Goal: Contribute content: Add original content to the website for others to see

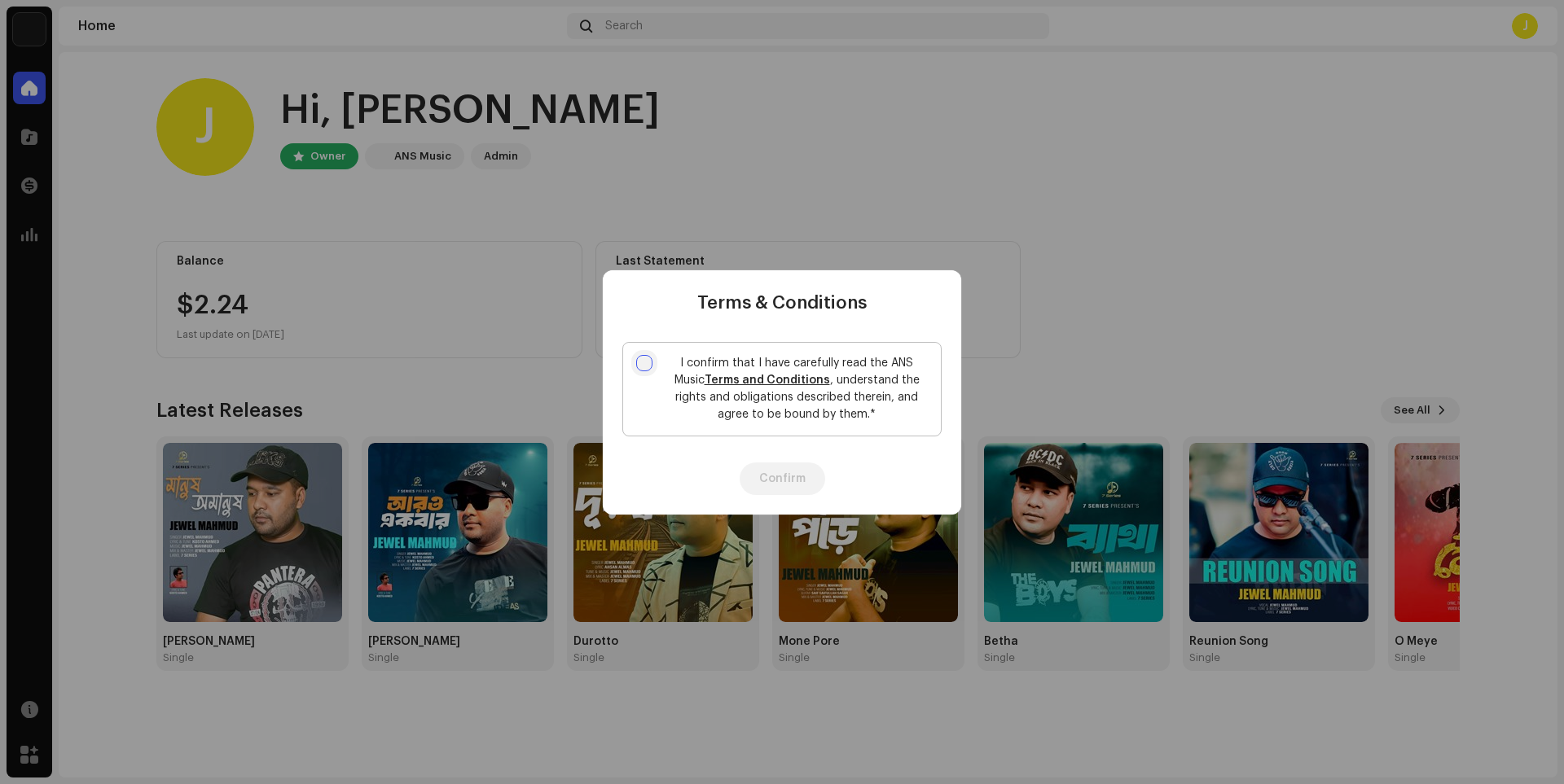
click at [647, 361] on input "I confirm that I have carefully read the ANS Music Terms and Conditions , under…" at bounding box center [645, 363] width 16 height 16
checkbox input "true"
click at [800, 475] on button "Confirm" at bounding box center [782, 479] width 86 height 33
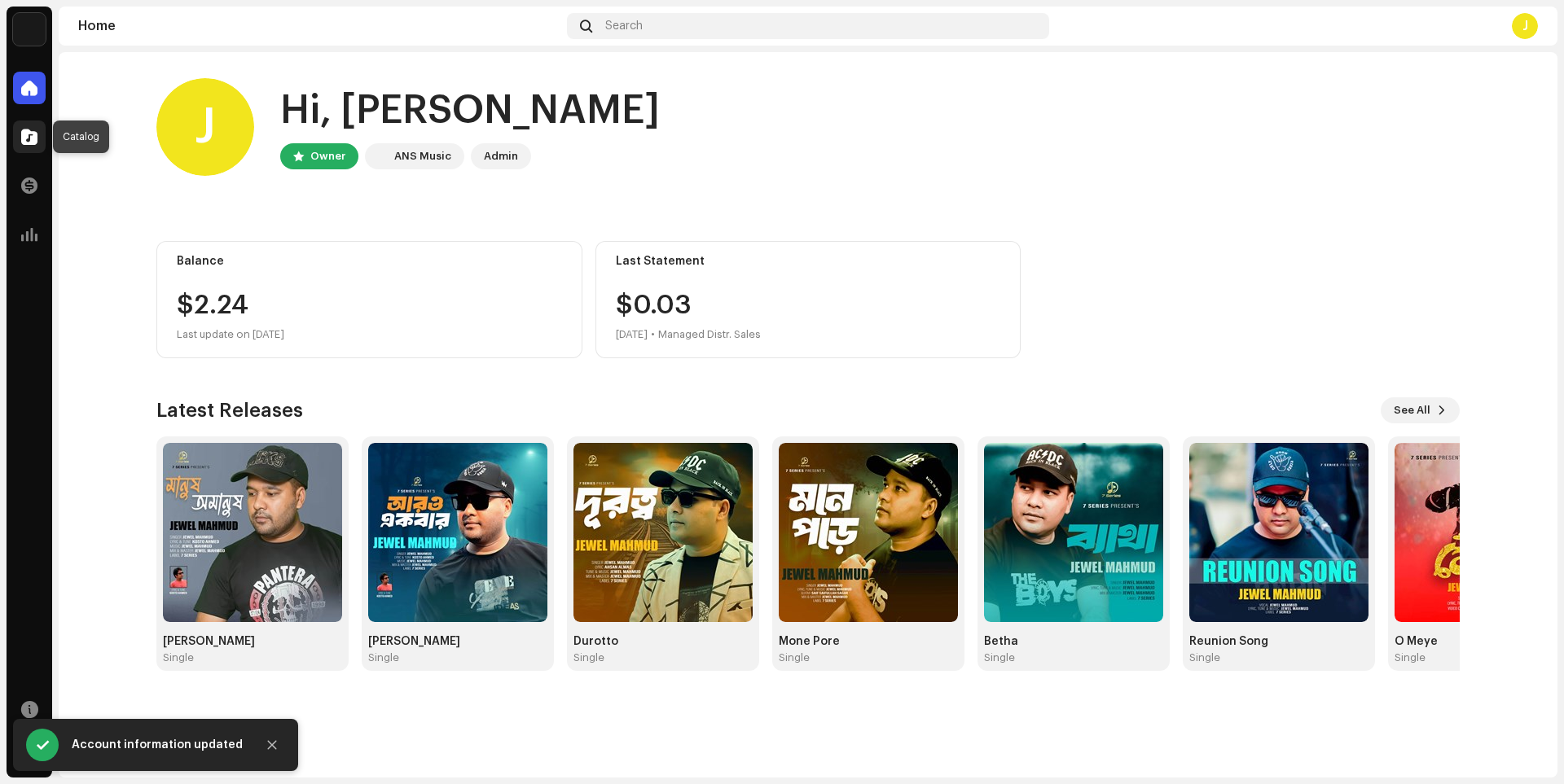
click at [30, 133] on span at bounding box center [30, 137] width 16 height 13
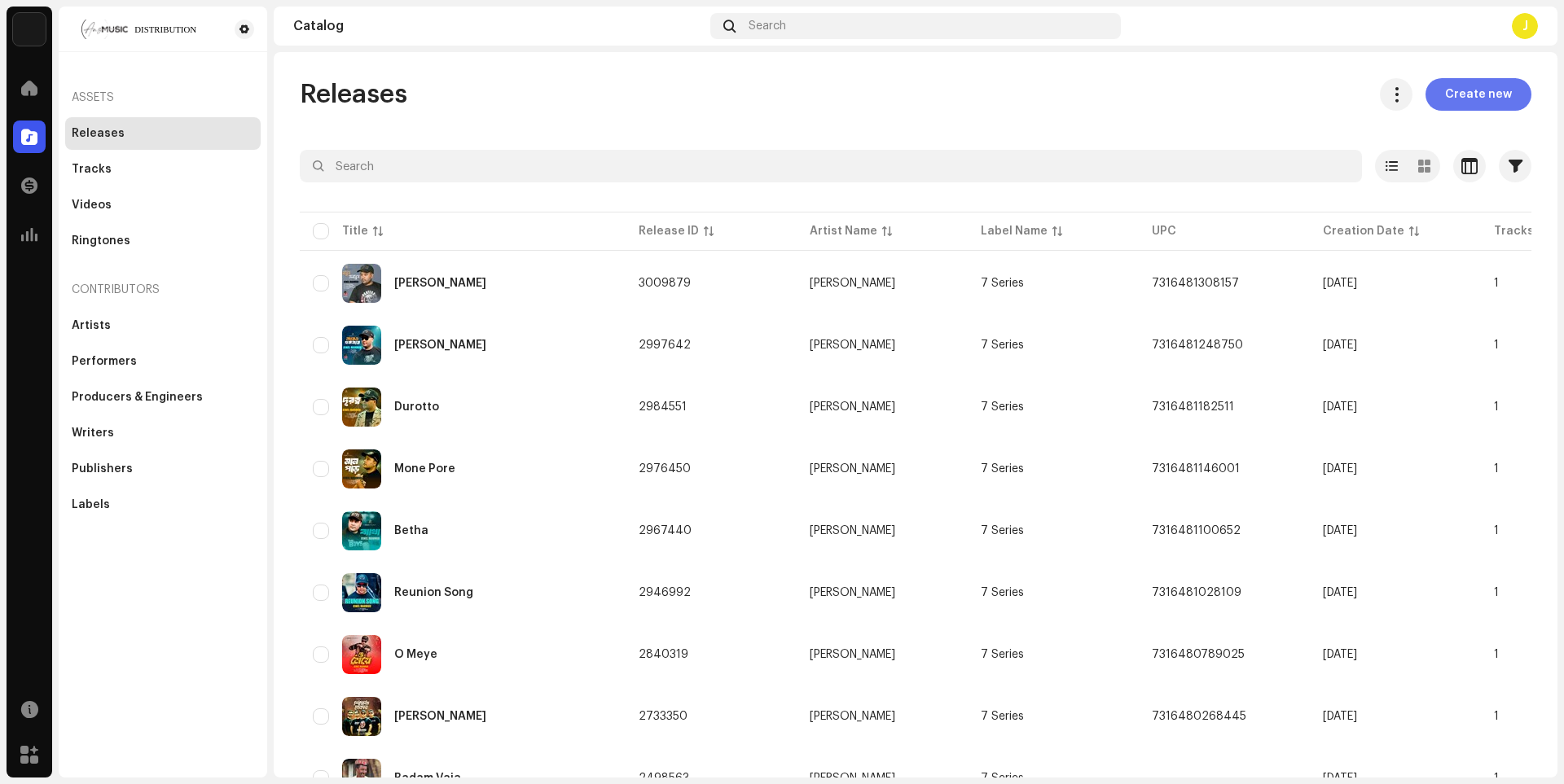
click at [1482, 90] on span "Create new" at bounding box center [1478, 95] width 67 height 33
click at [1468, 102] on span "Create new" at bounding box center [1478, 95] width 67 height 33
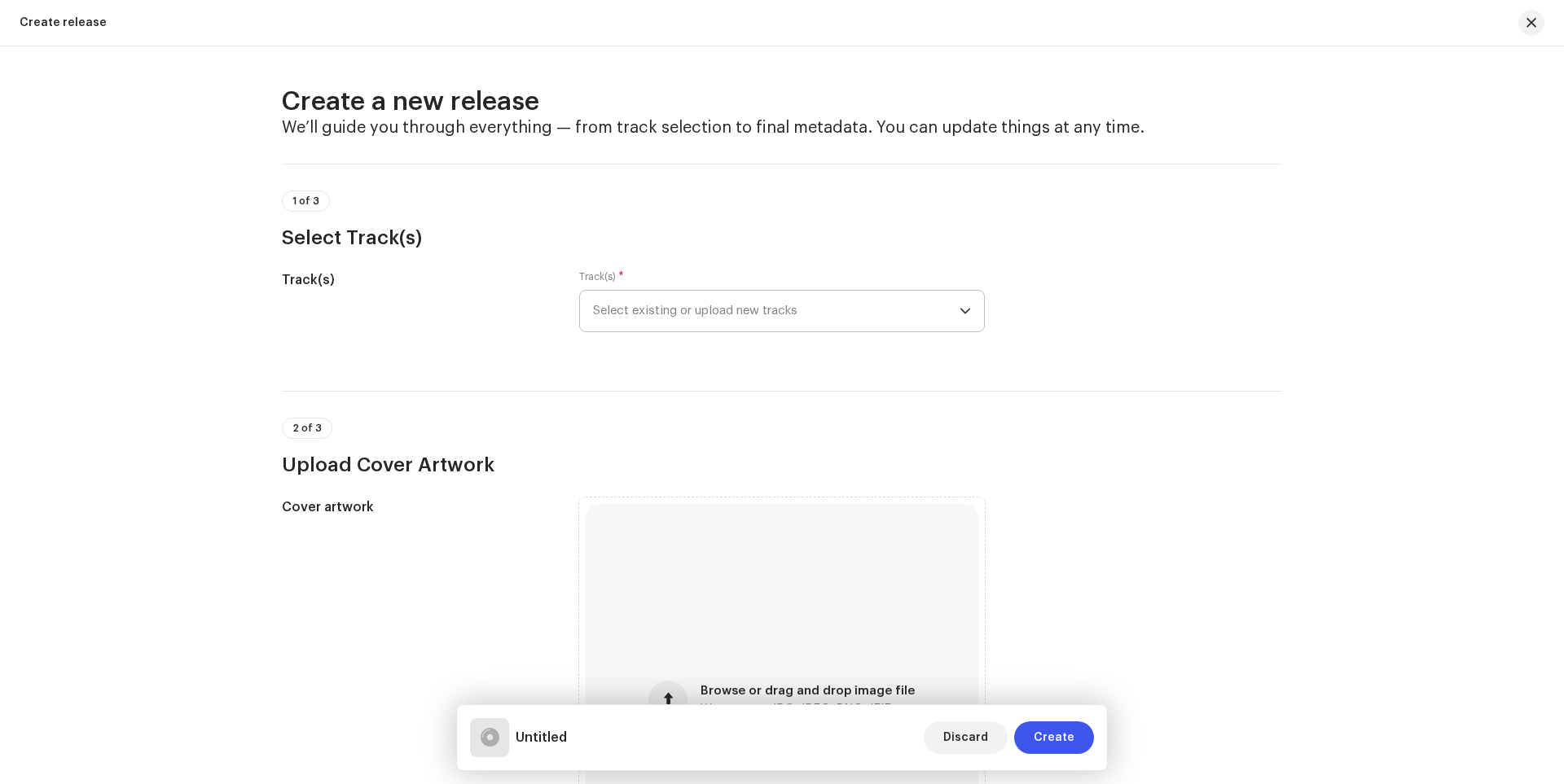
click at [871, 314] on span "Select existing or upload new tracks" at bounding box center [775, 310] width 366 height 40
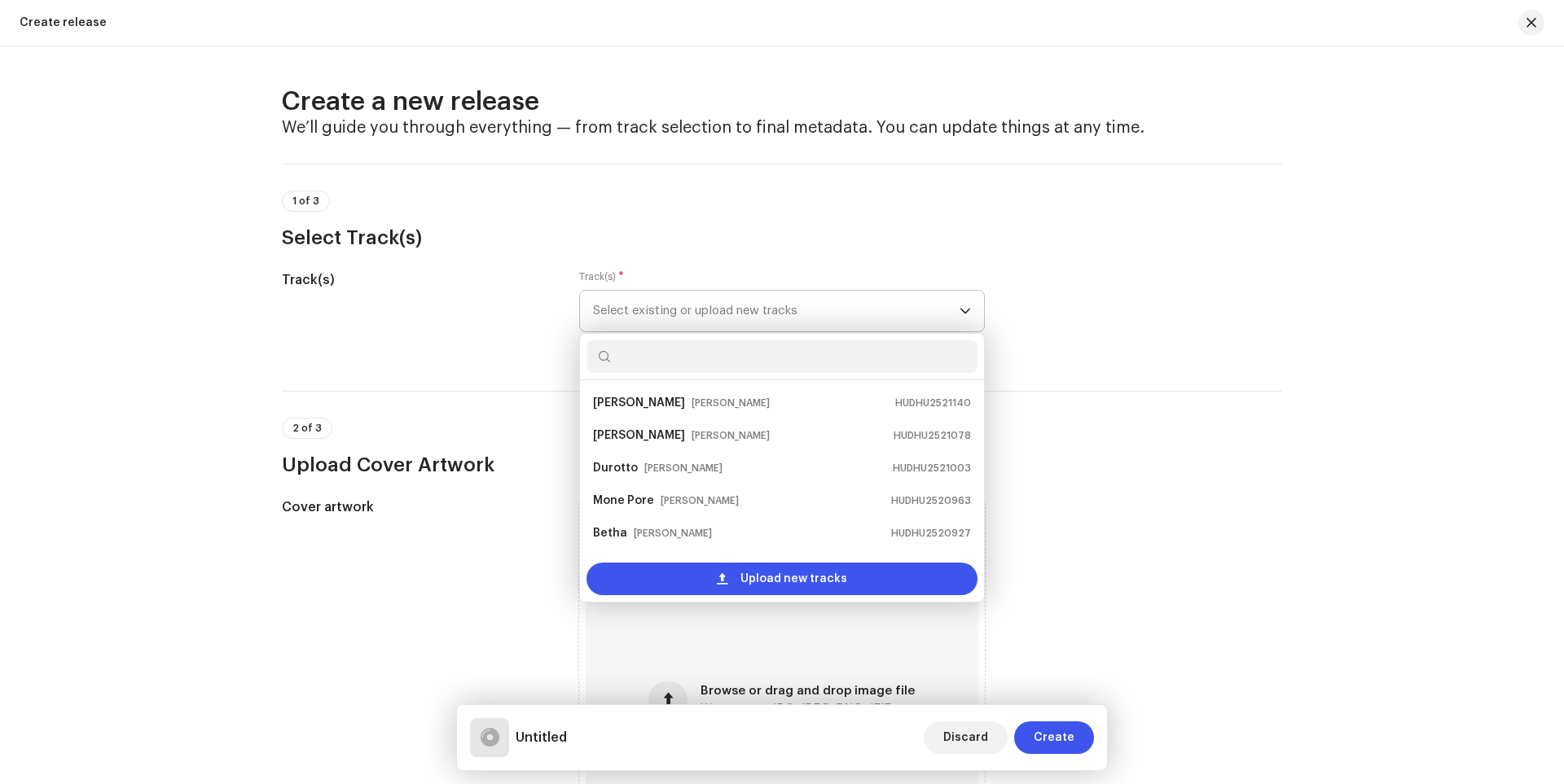
scroll to position [26, 0]
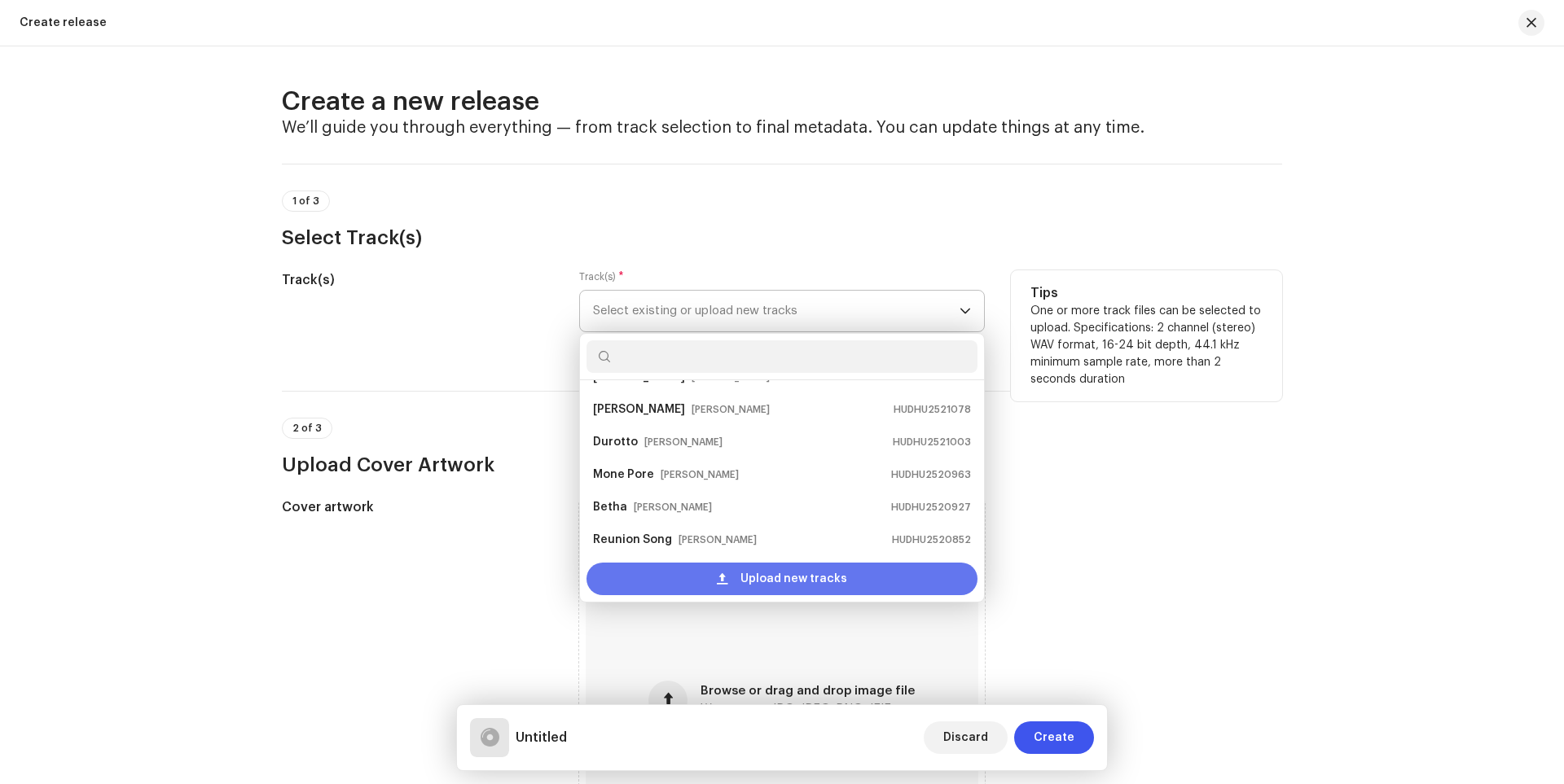
click at [799, 582] on span "Upload new tracks" at bounding box center [794, 579] width 107 height 33
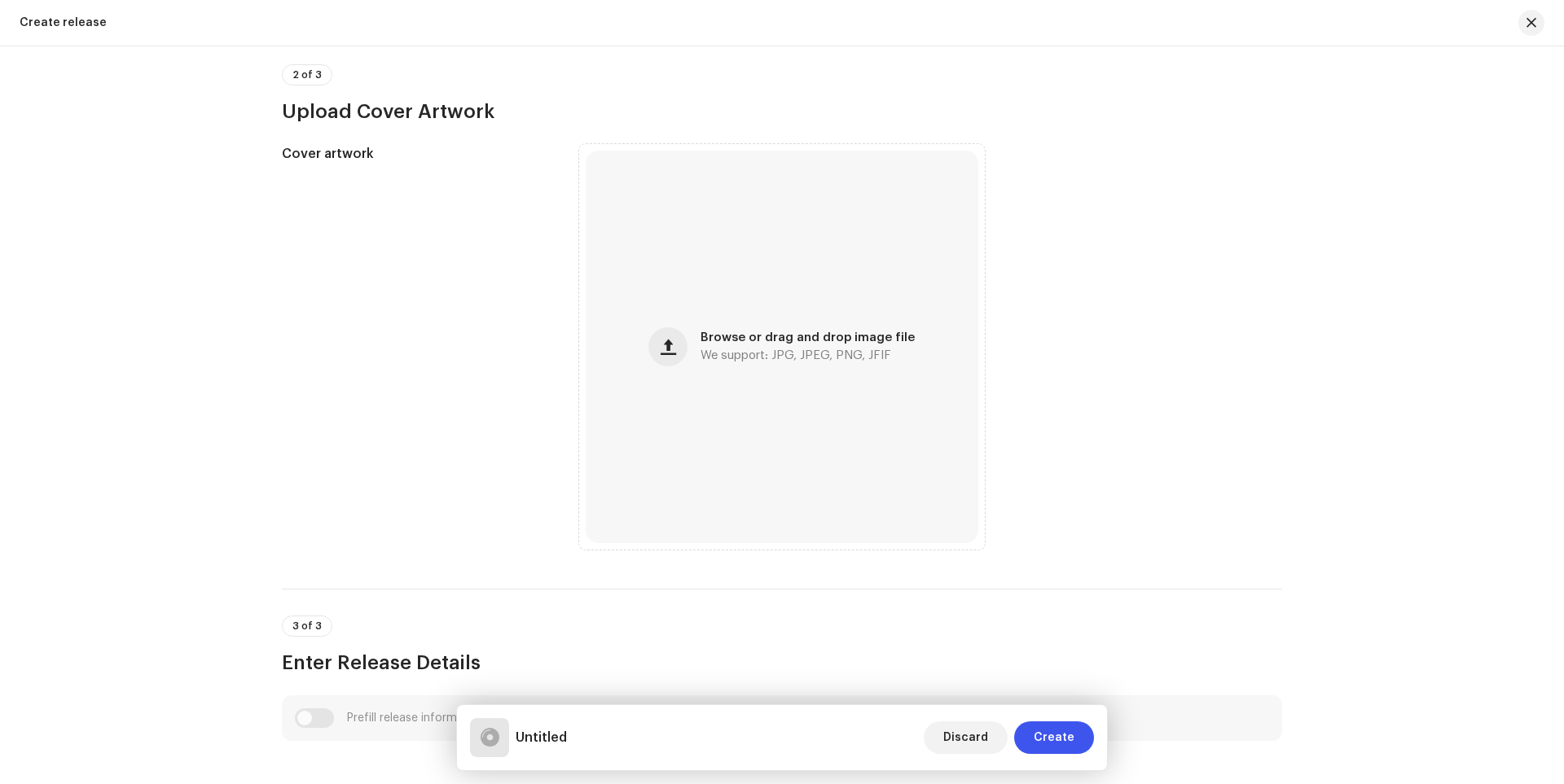
scroll to position [489, 0]
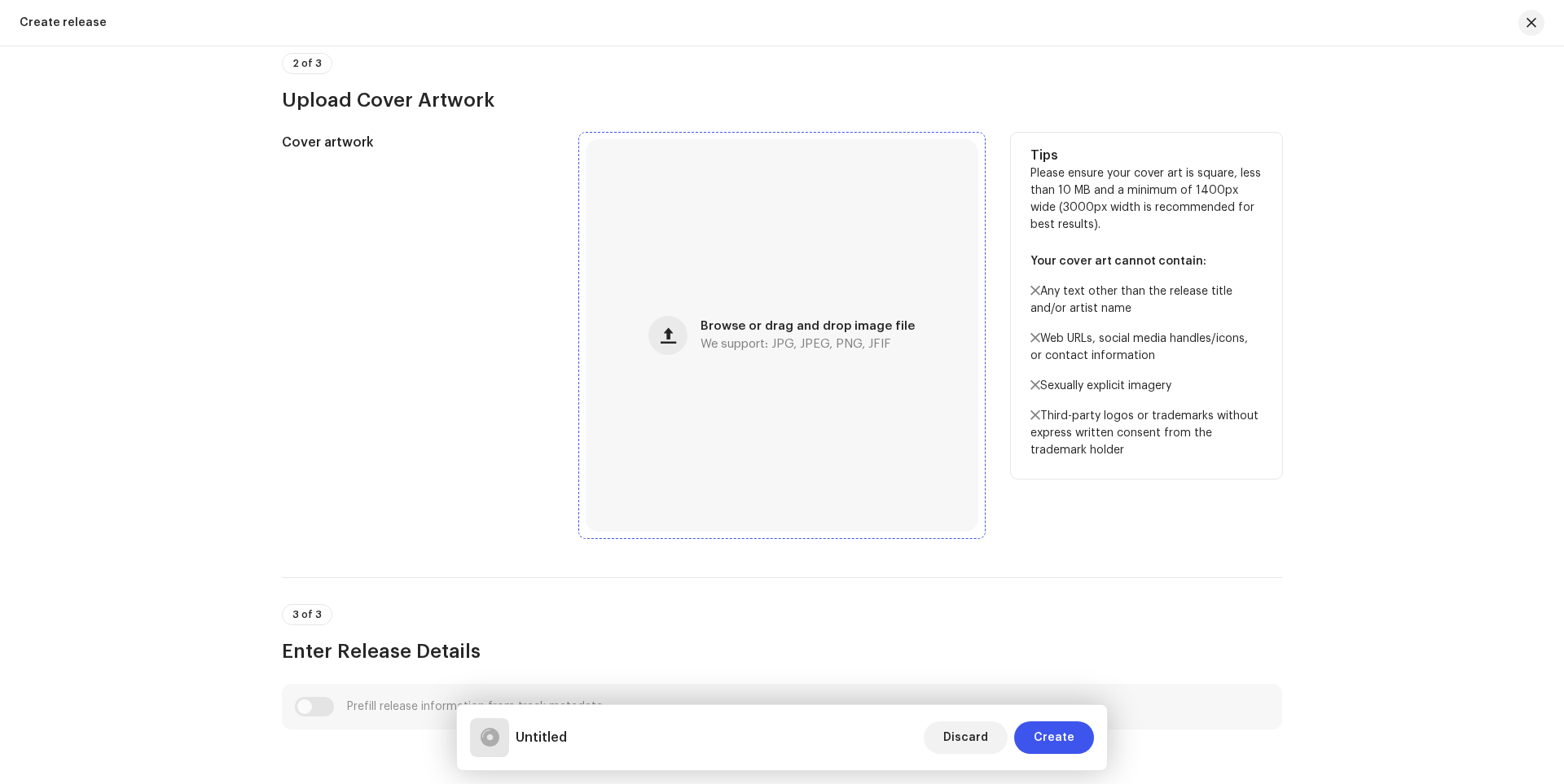
click at [770, 323] on span "Browse or drag and drop image file" at bounding box center [808, 327] width 214 height 12
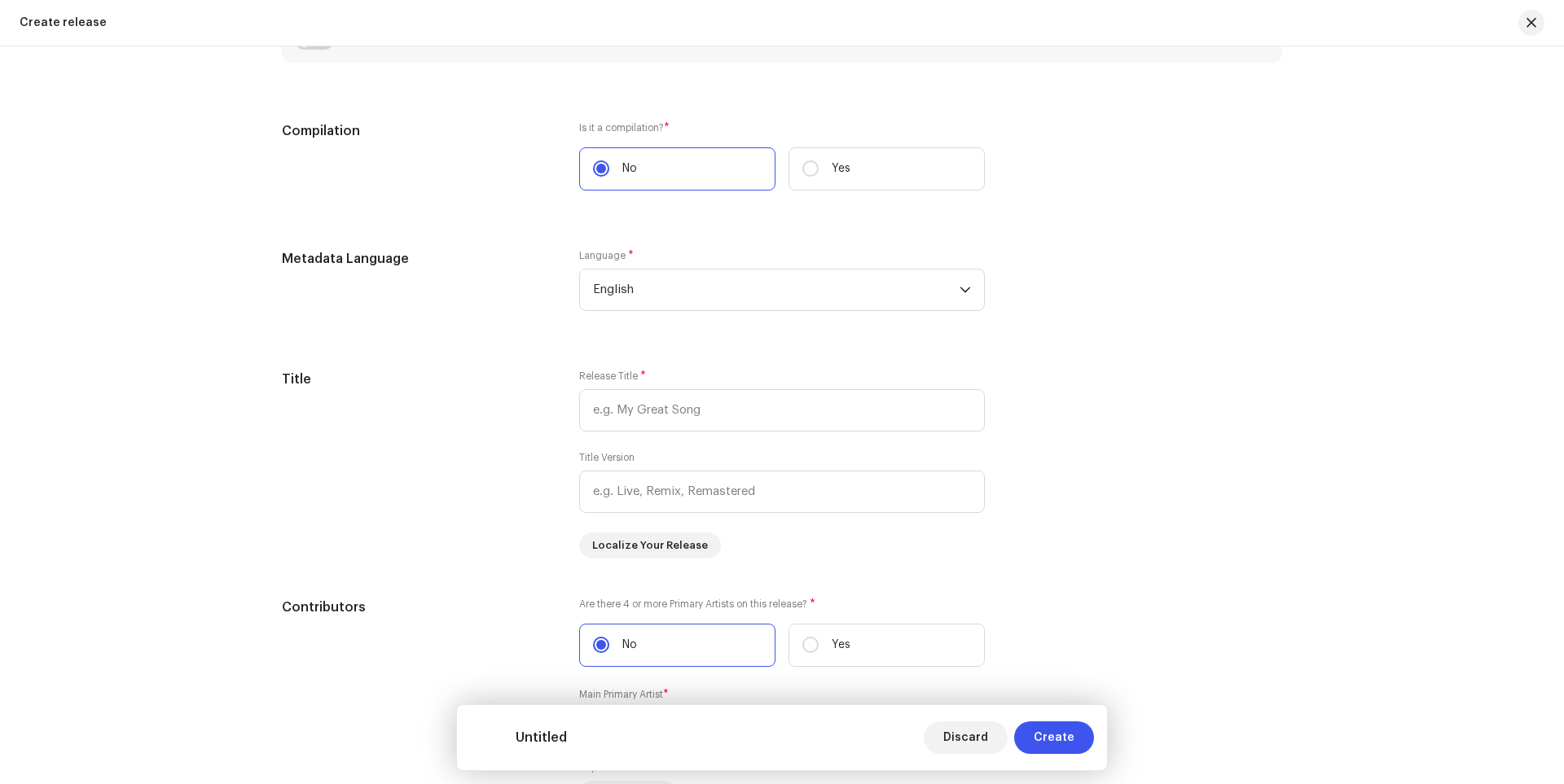
scroll to position [1287, 0]
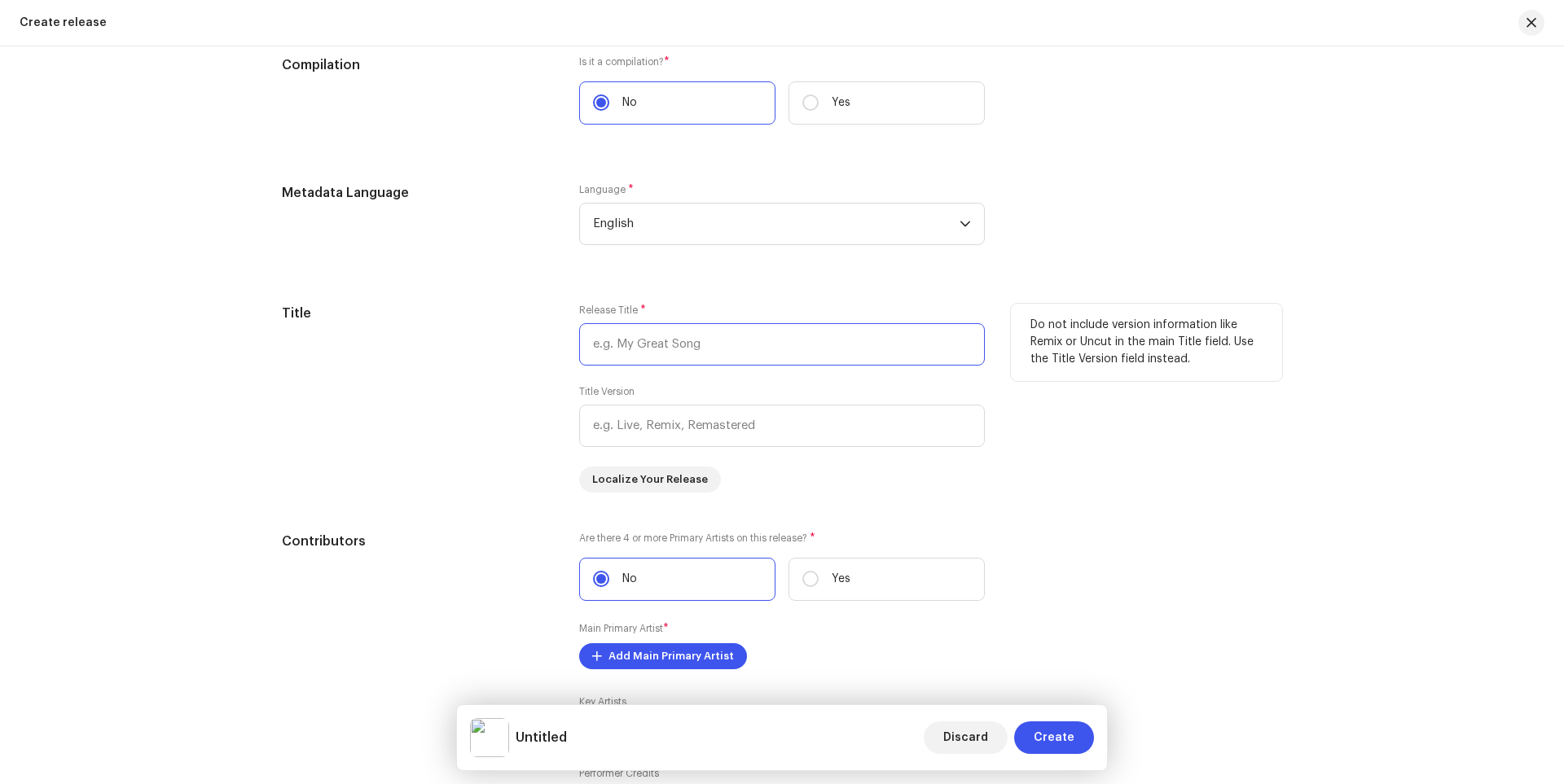
click at [675, 350] on input "text" at bounding box center [782, 344] width 406 height 42
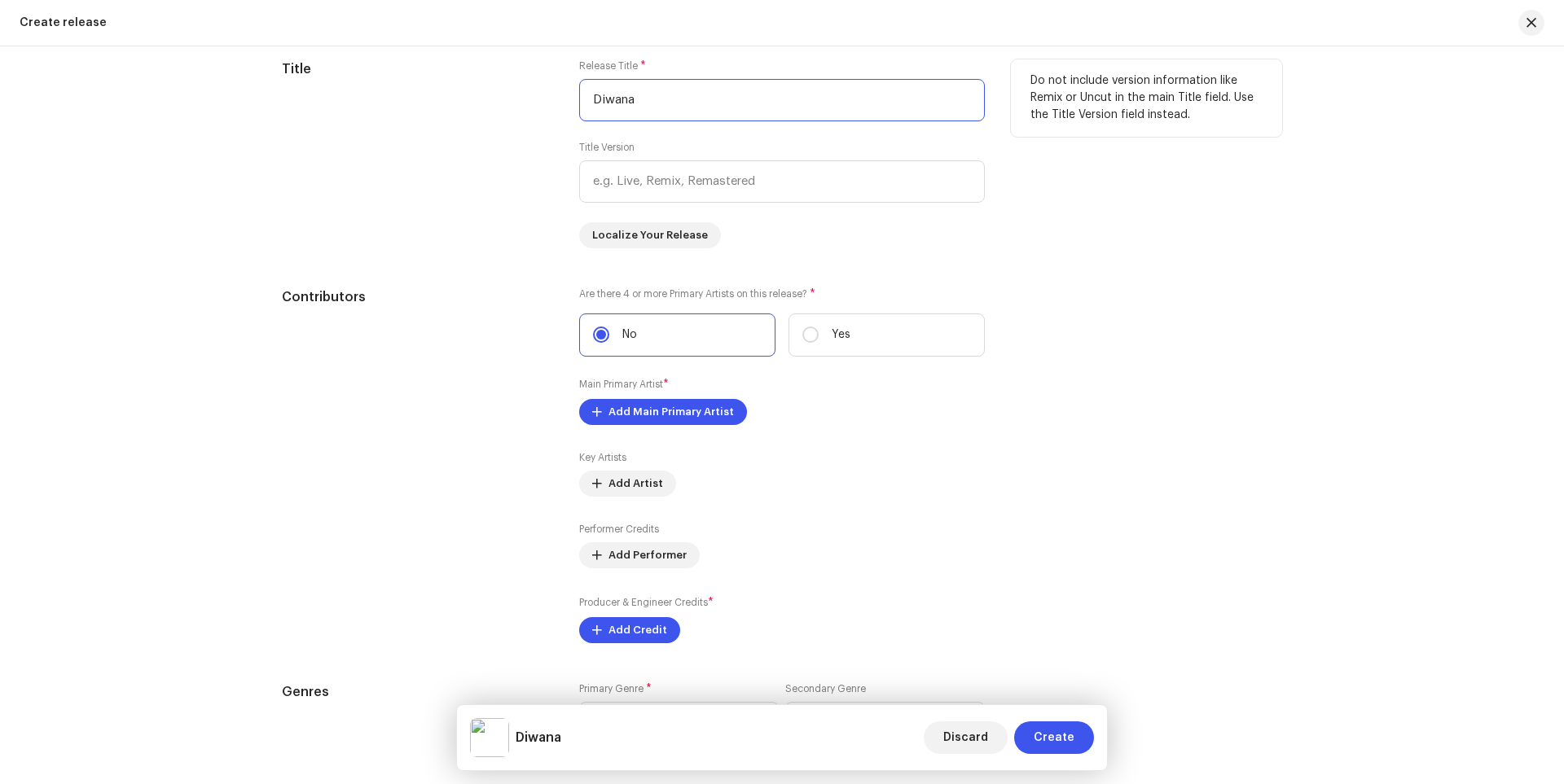
scroll to position [1775, 0]
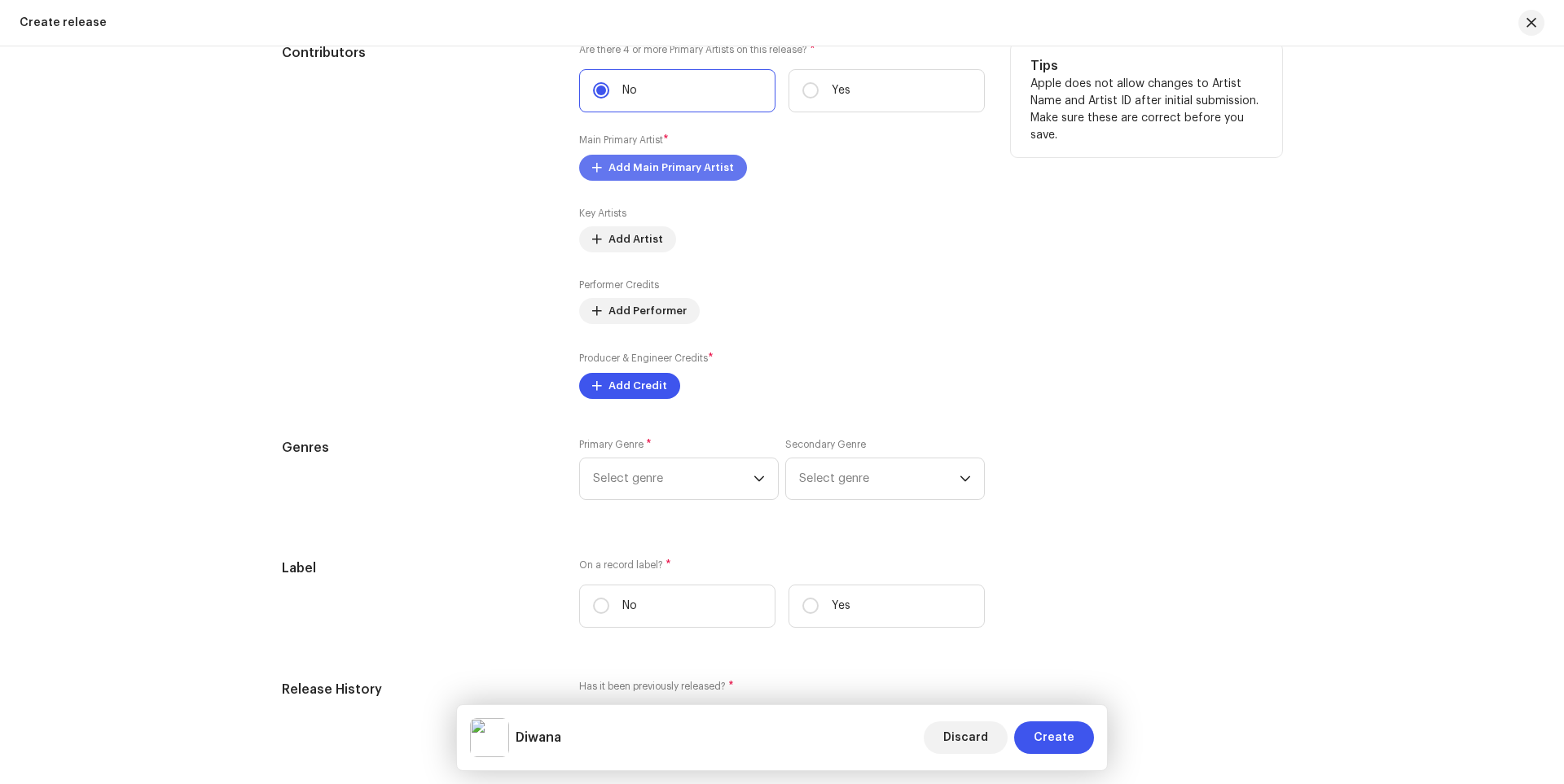
type input "Diwana"
click at [688, 174] on span "Add Main Primary Artist" at bounding box center [671, 168] width 125 height 33
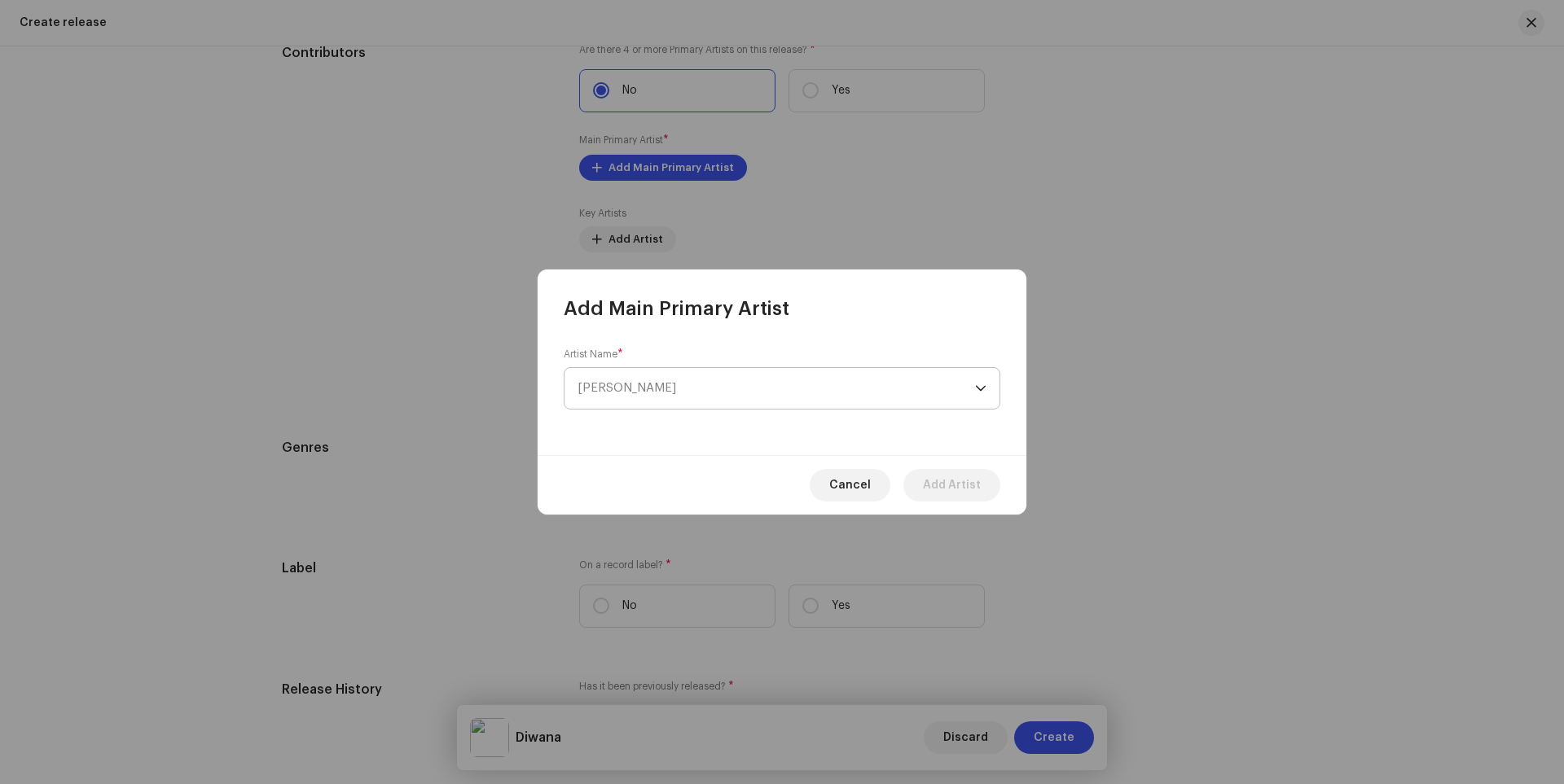
click at [709, 390] on span "[PERSON_NAME]" at bounding box center [776, 387] width 398 height 40
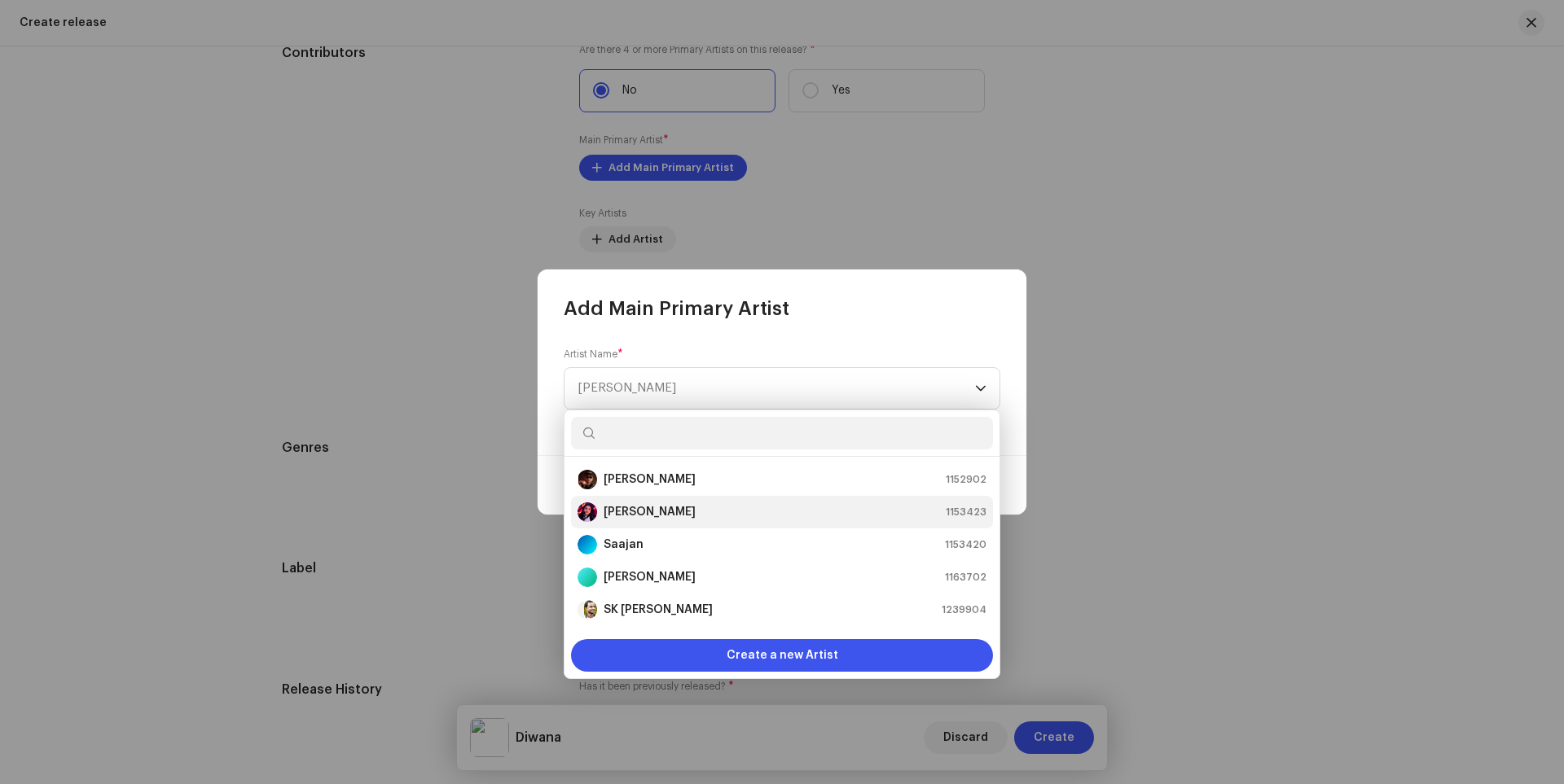
click at [636, 514] on div "[PERSON_NAME] 1153423" at bounding box center [782, 513] width 409 height 20
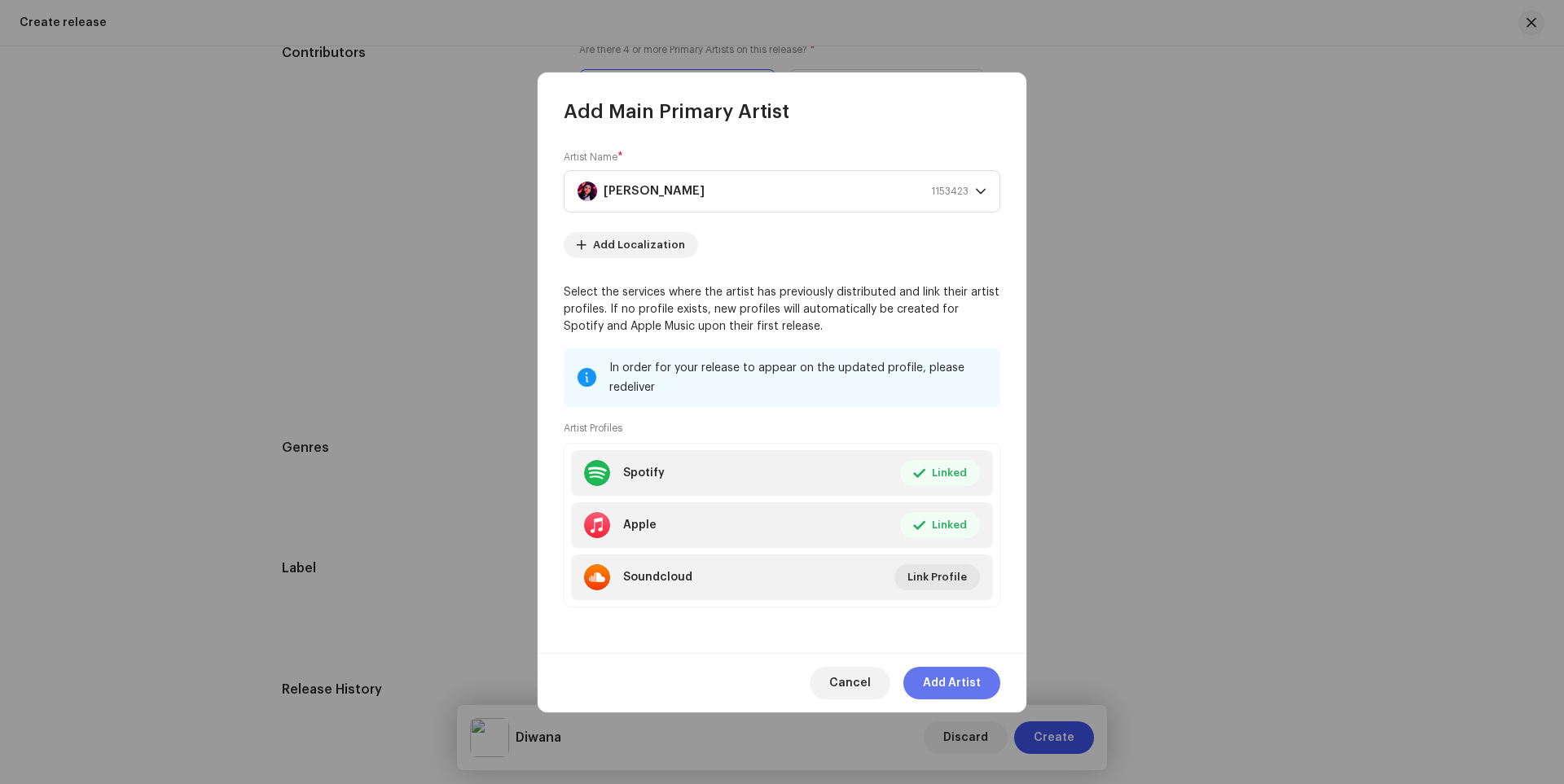
click at [966, 688] on span "Add Artist" at bounding box center [952, 683] width 58 height 33
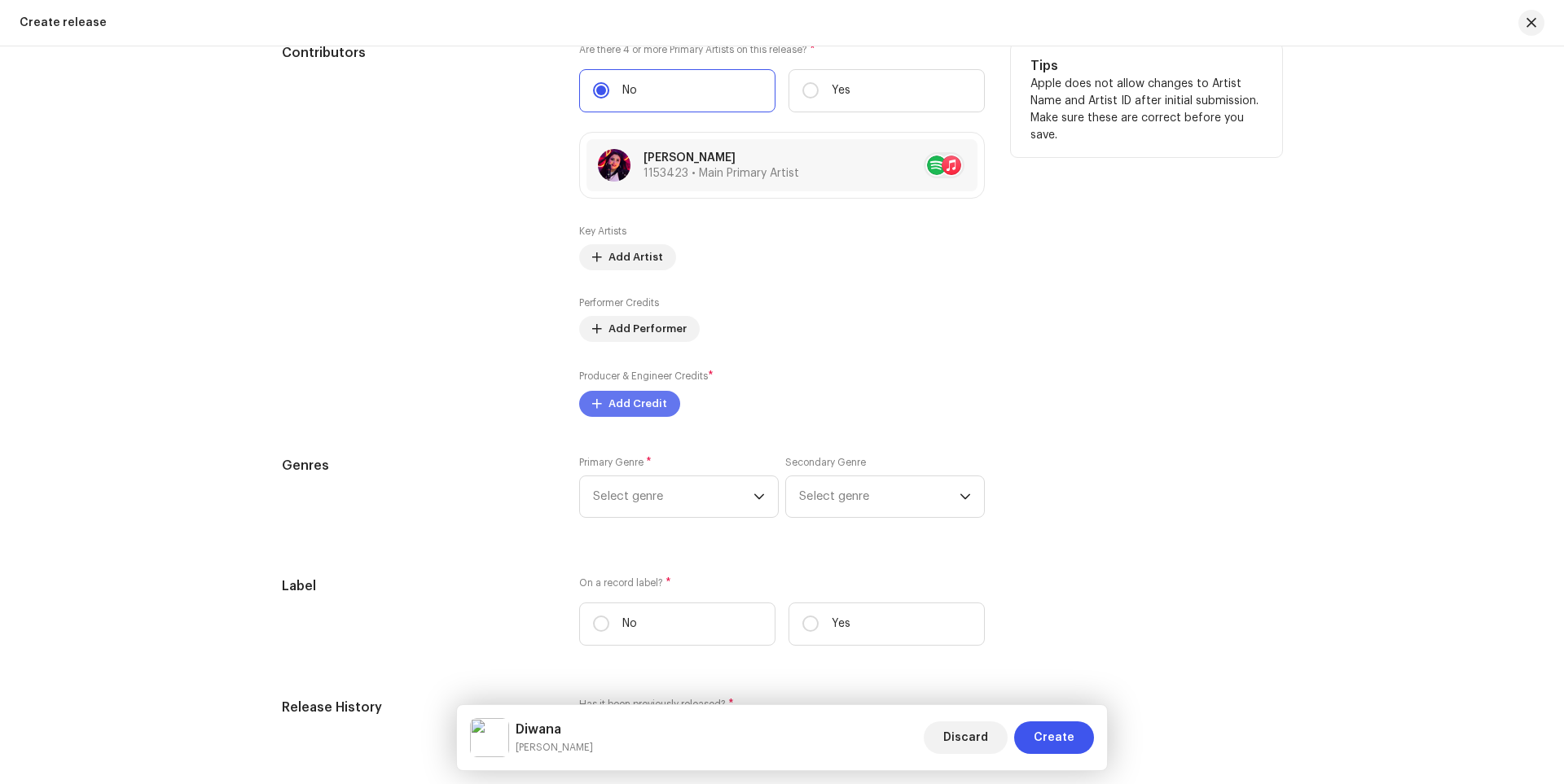
click at [644, 407] on span "Add Credit" at bounding box center [637, 404] width 58 height 33
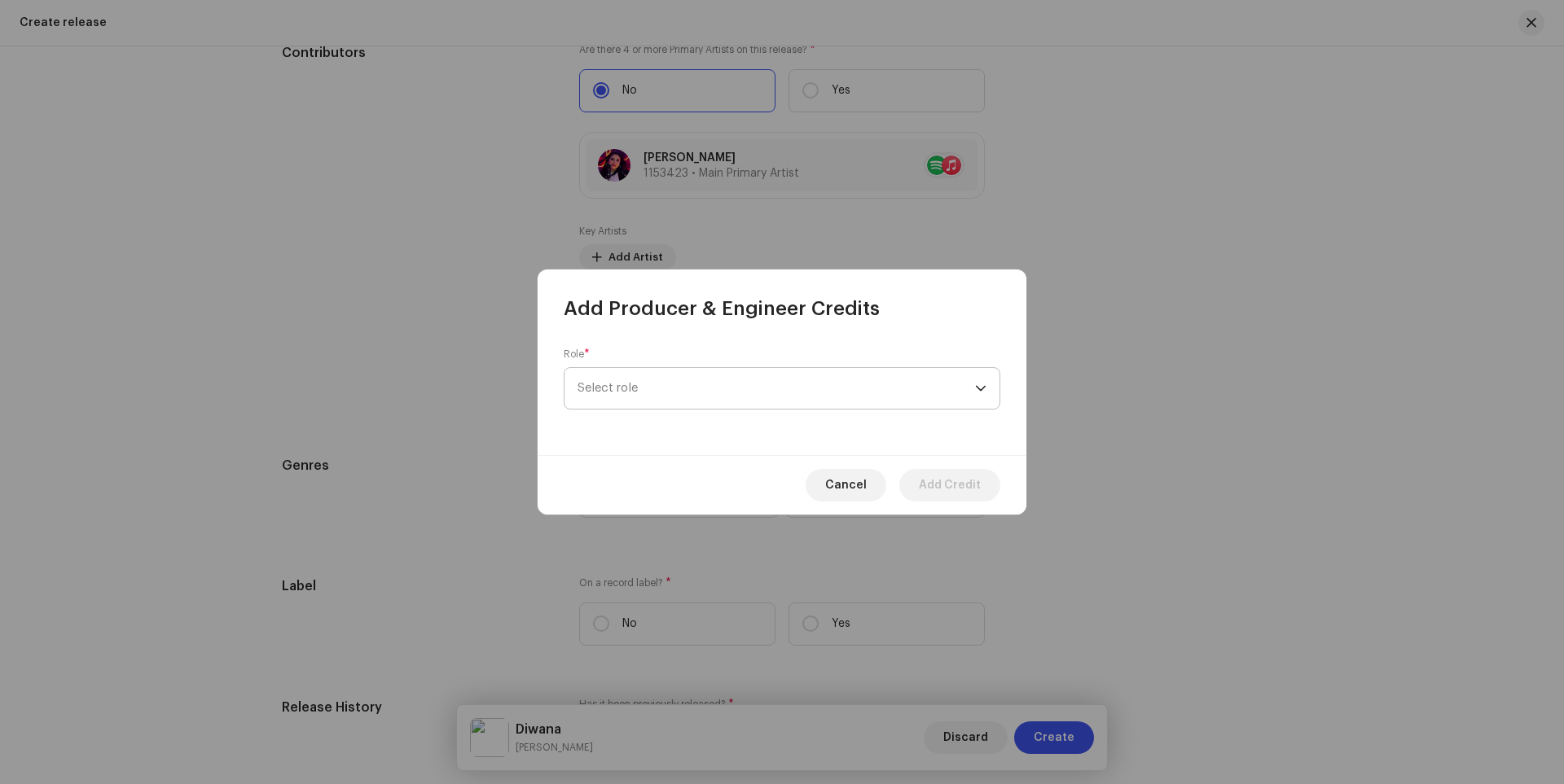
click at [830, 378] on span "Select role" at bounding box center [776, 387] width 398 height 40
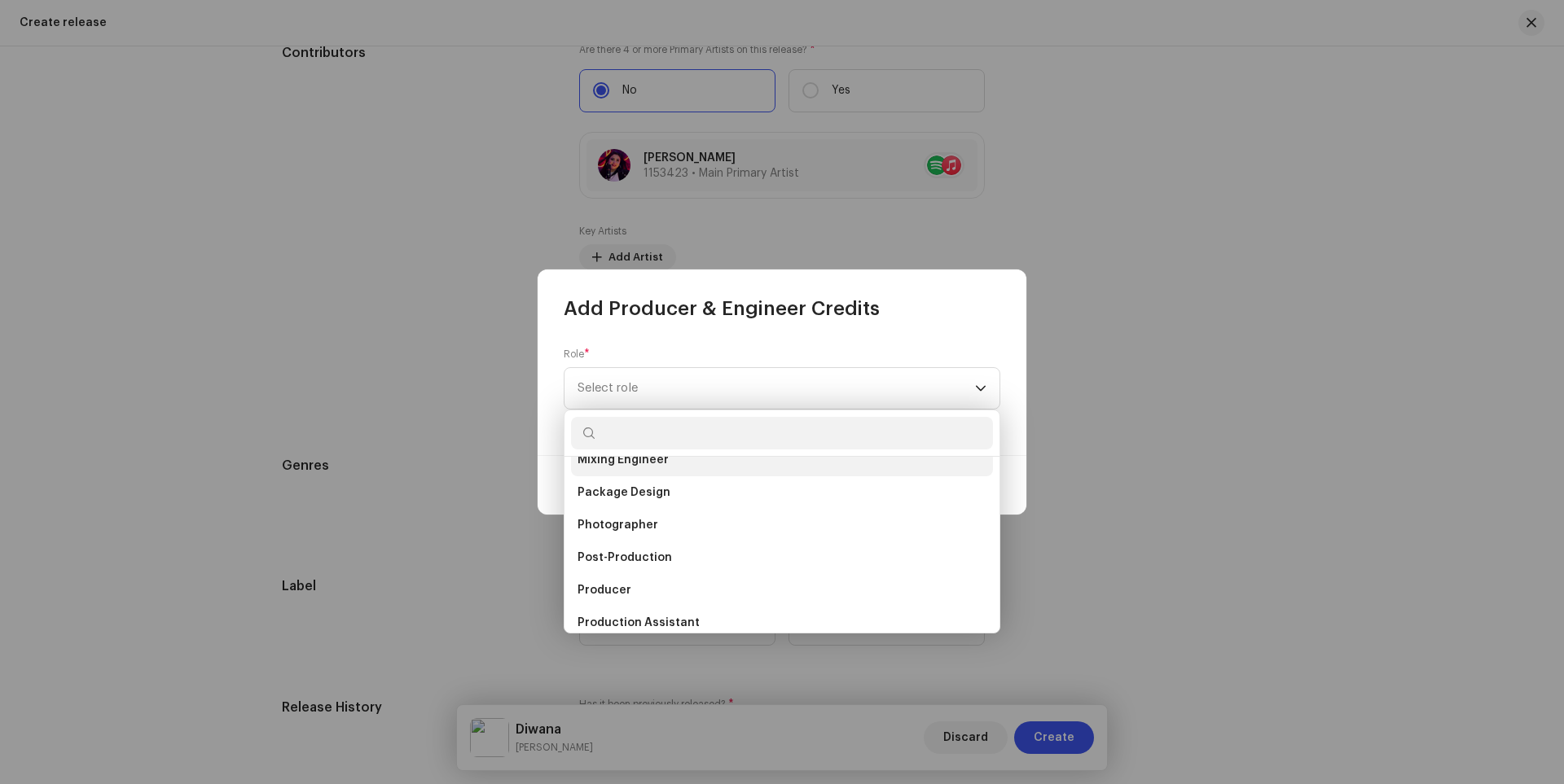
scroll to position [527, 0]
click at [651, 472] on span "Mixing Engineer" at bounding box center [623, 473] width 91 height 16
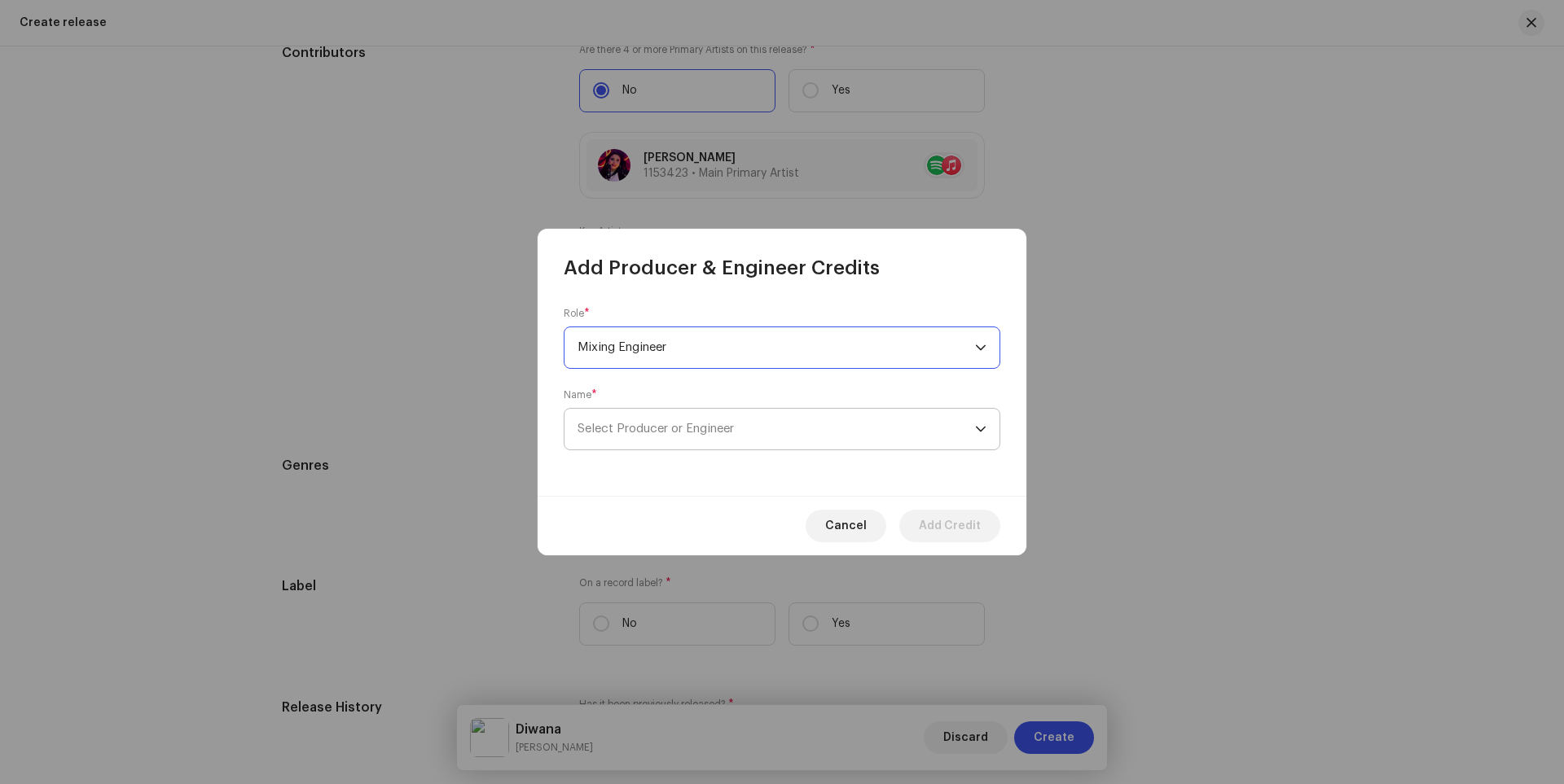
click at [781, 430] on span "Select Producer or Engineer" at bounding box center [776, 429] width 398 height 40
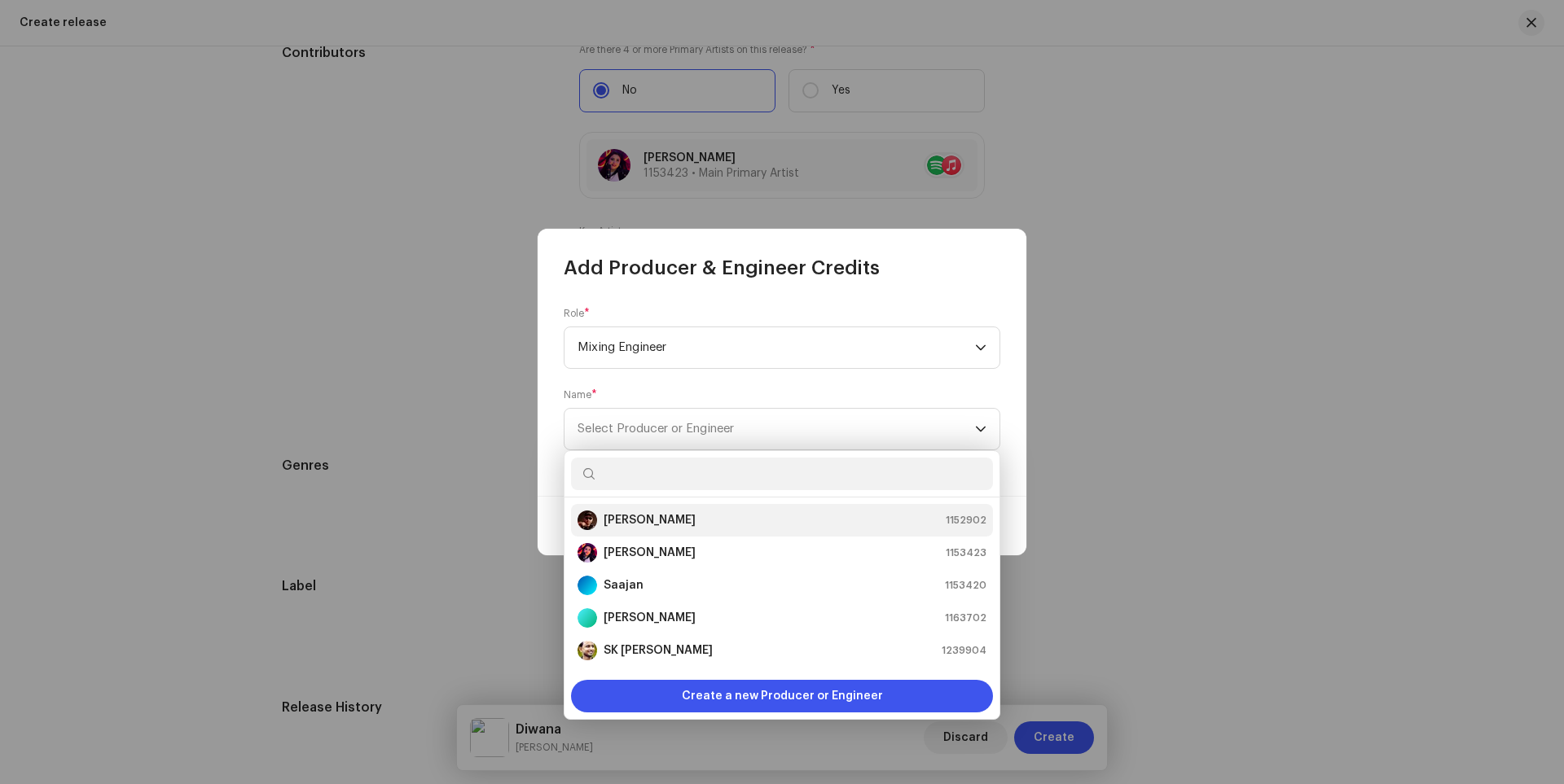
click at [663, 516] on strong "[PERSON_NAME]" at bounding box center [649, 520] width 92 height 16
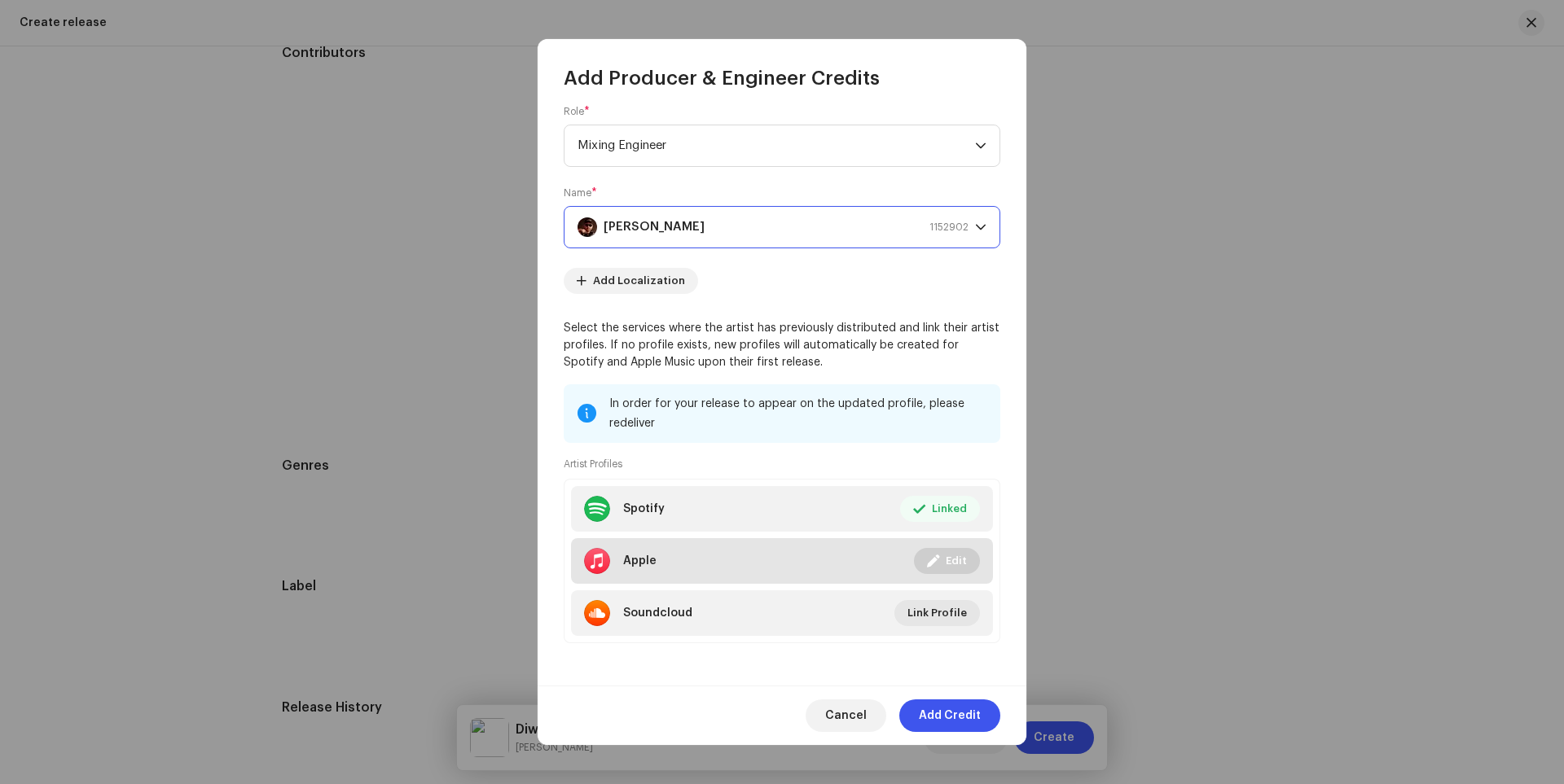
scroll to position [16, 0]
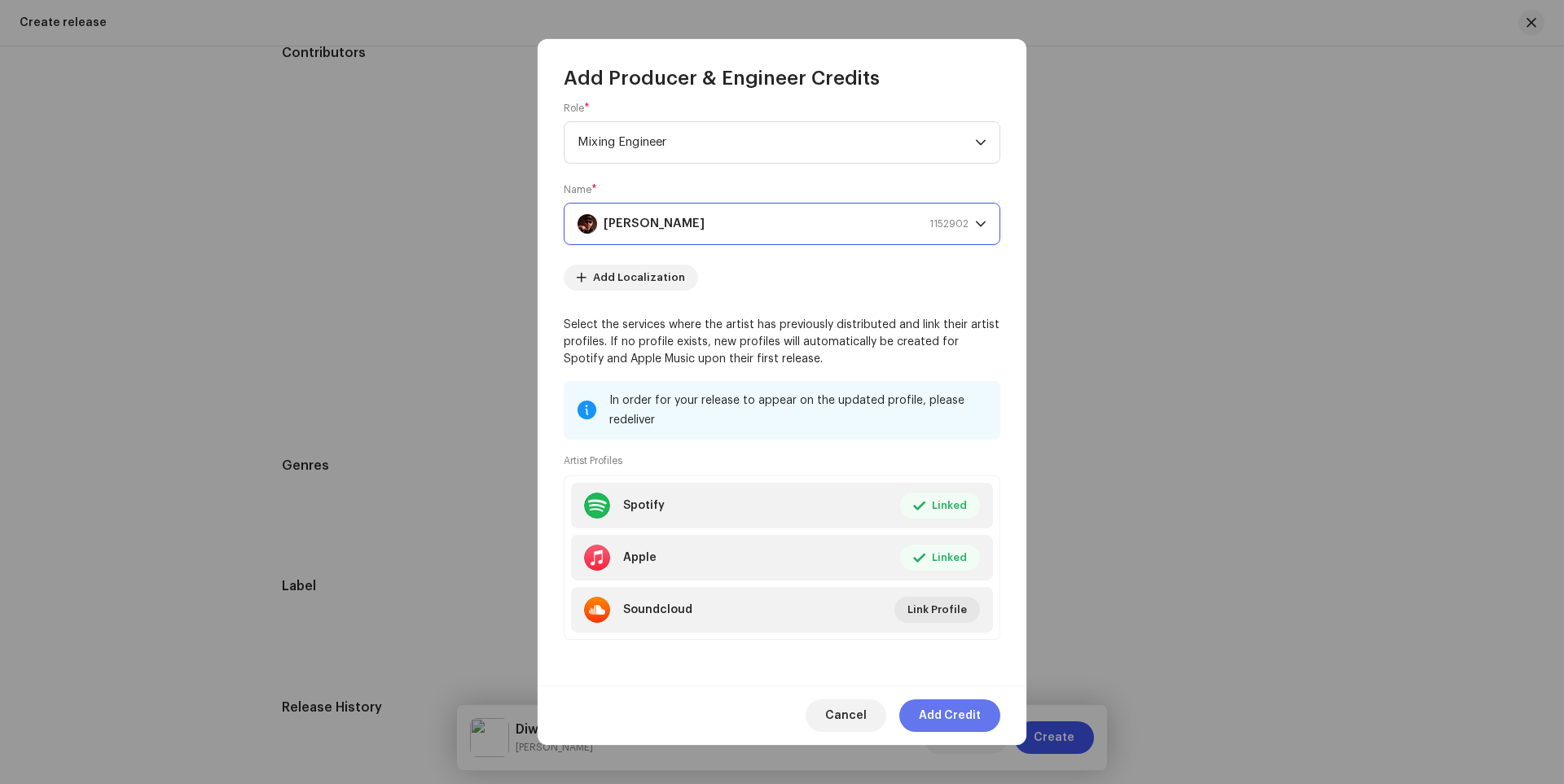
click at [947, 707] on span "Add Credit" at bounding box center [949, 716] width 62 height 33
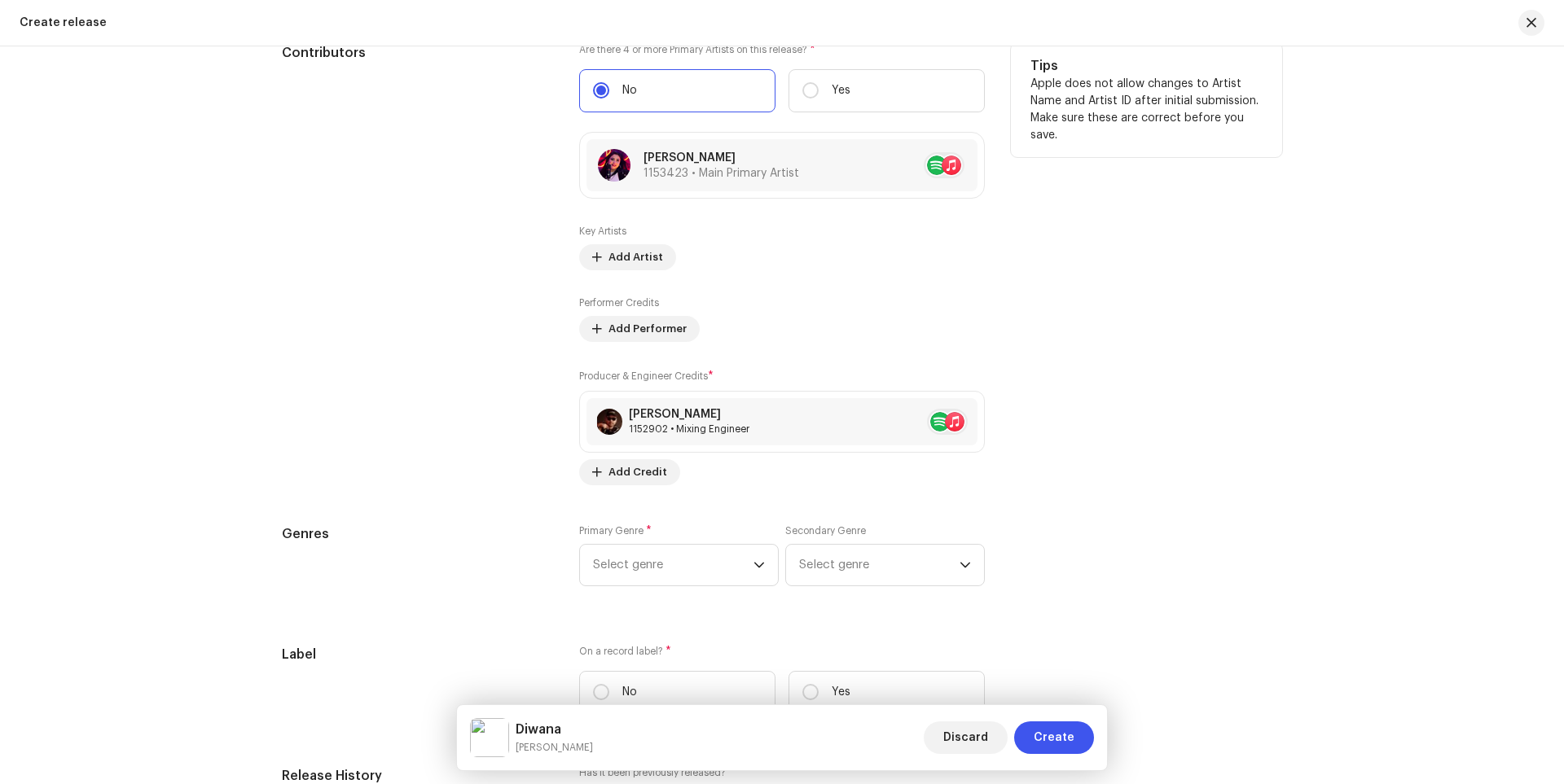
scroll to position [2020, 0]
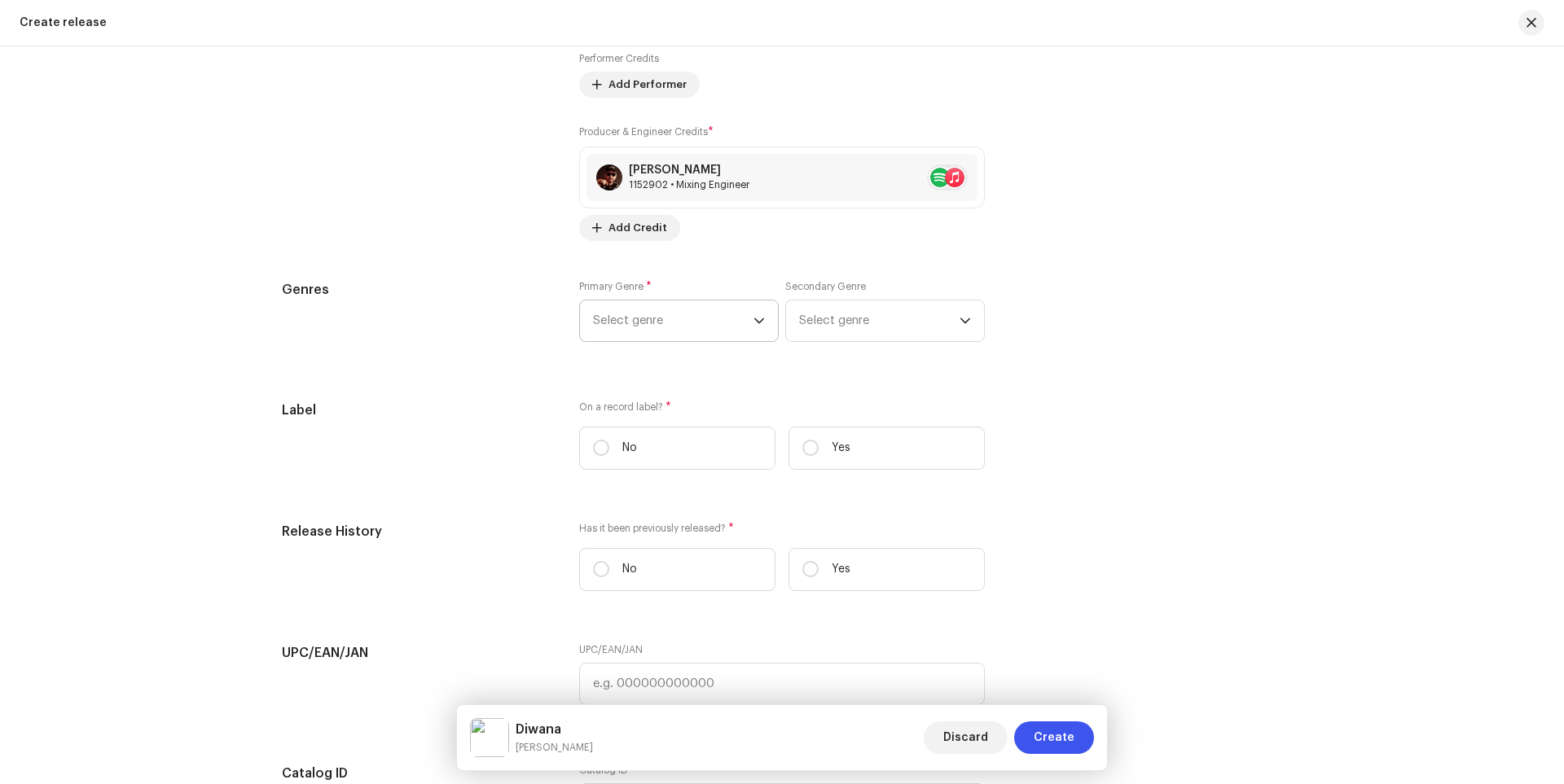
click at [737, 318] on span "Select genre" at bounding box center [673, 320] width 161 height 40
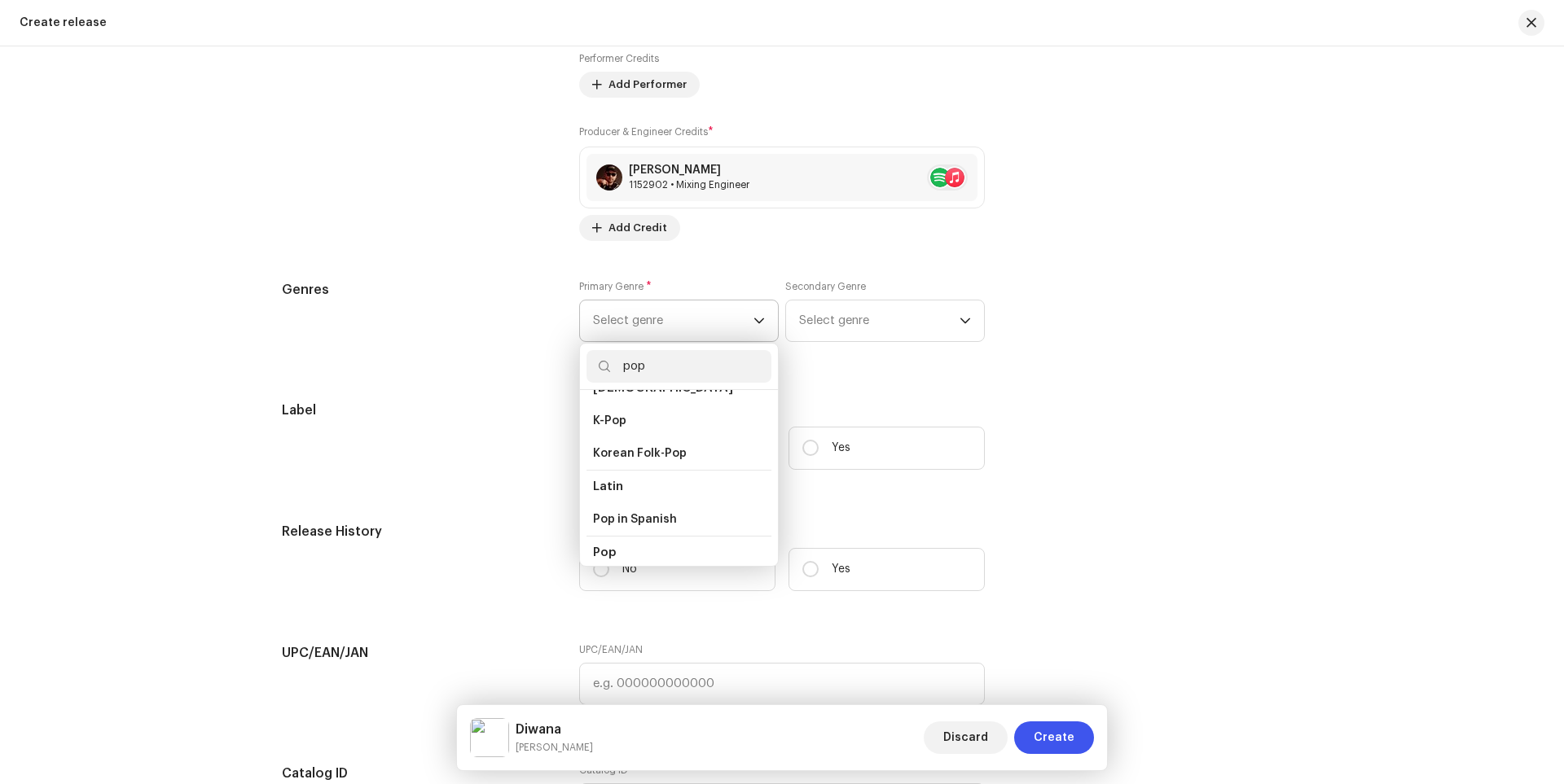
scroll to position [527, 0]
type input "pop"
click at [611, 510] on li "Pop" at bounding box center [678, 523] width 185 height 33
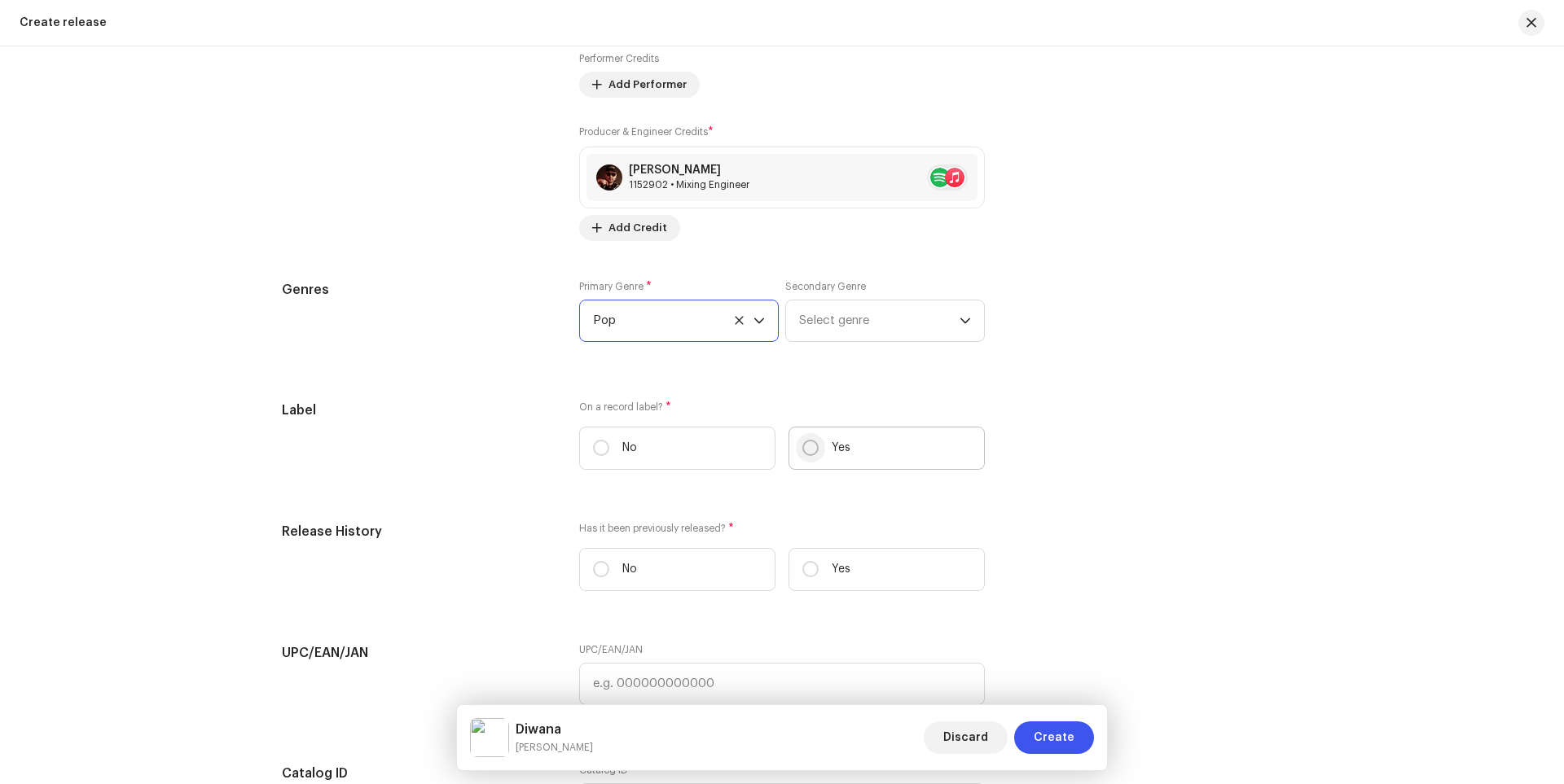
click at [809, 450] on input "Yes" at bounding box center [811, 448] width 16 height 16
radio input "true"
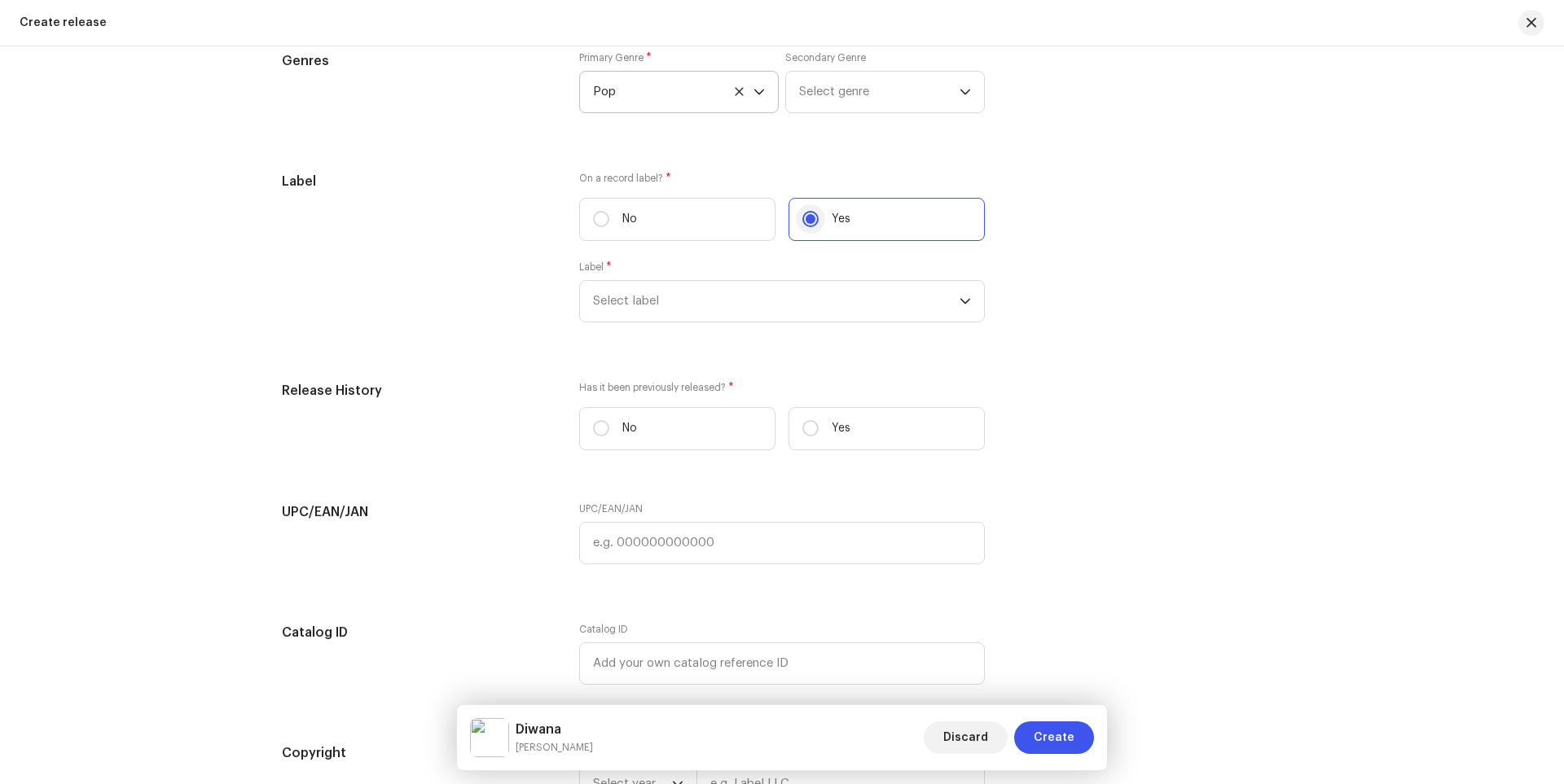
scroll to position [2264, 0]
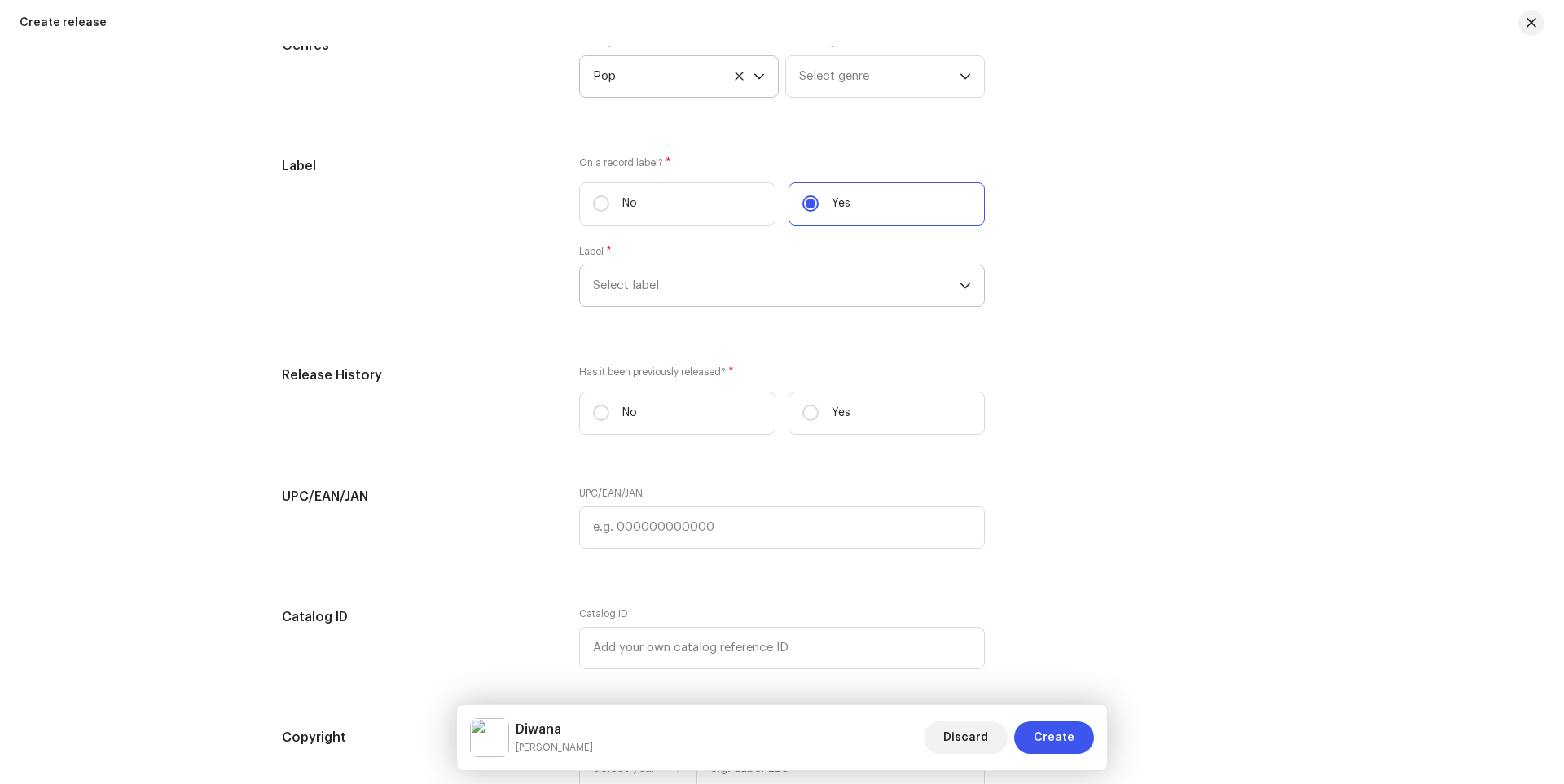
click at [922, 290] on span "Select label" at bounding box center [775, 285] width 366 height 40
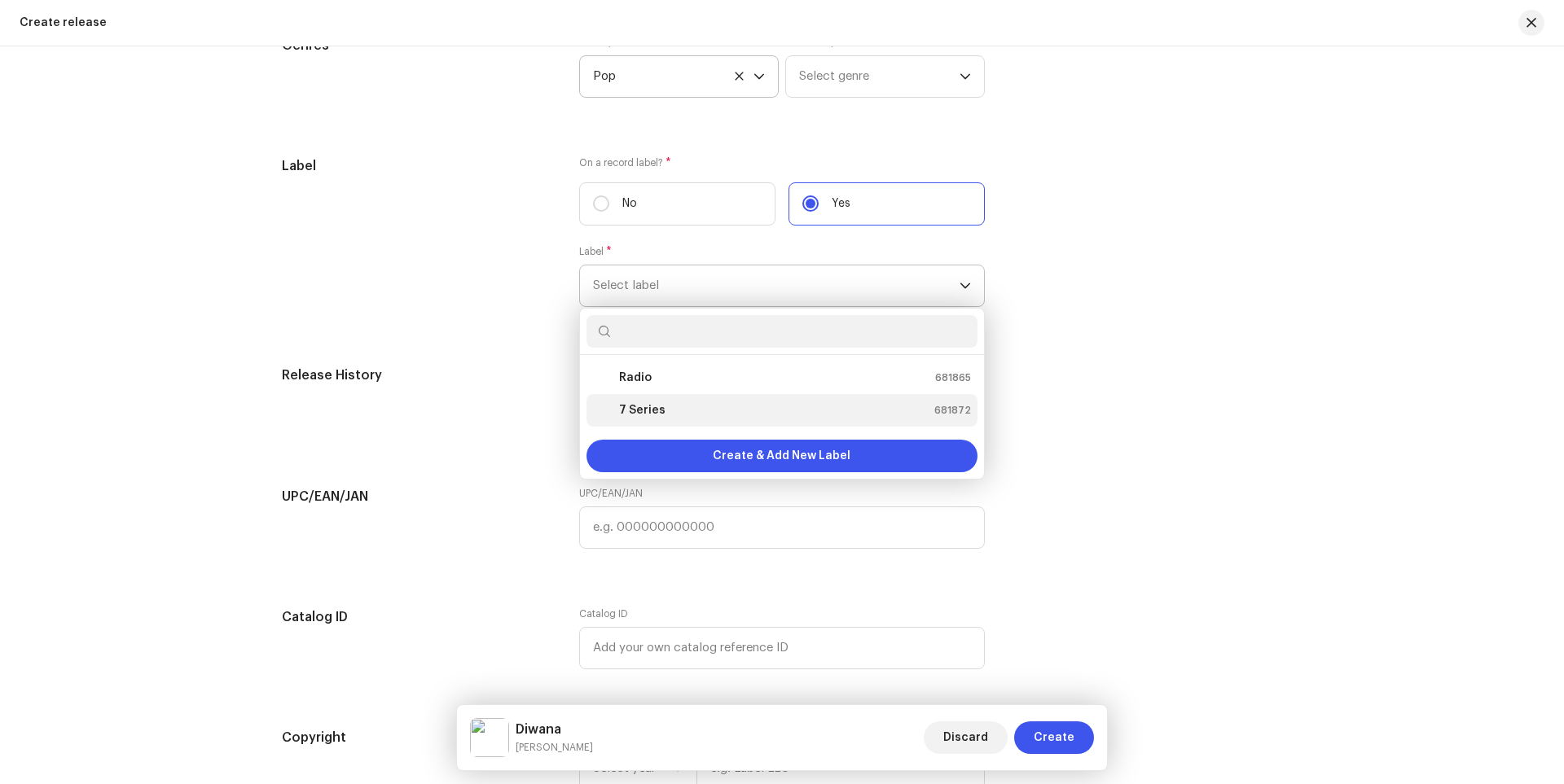
click at [652, 409] on strong "7 Series" at bounding box center [642, 411] width 46 height 16
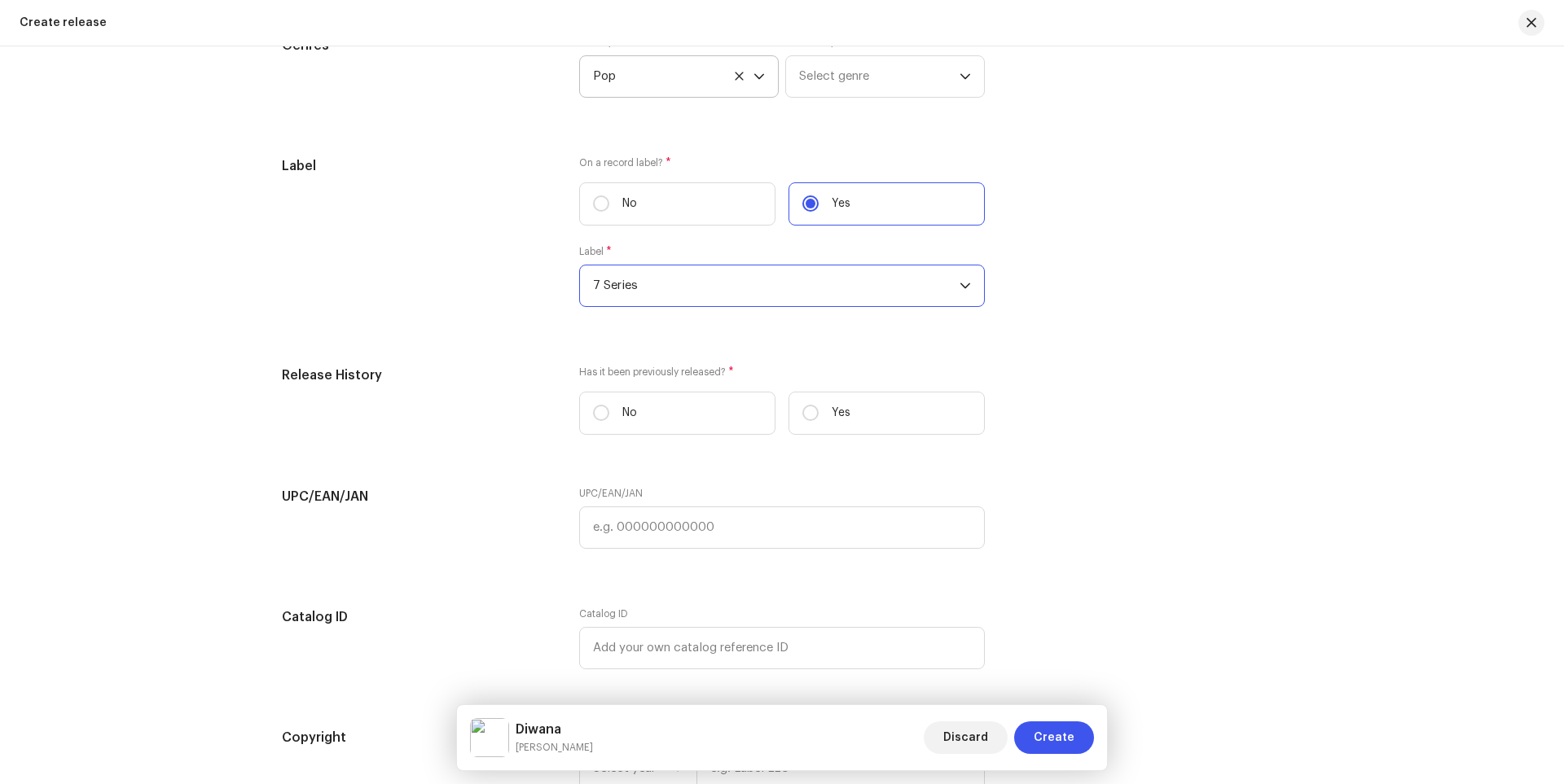
click at [947, 288] on span "7 Series" at bounding box center [775, 285] width 366 height 40
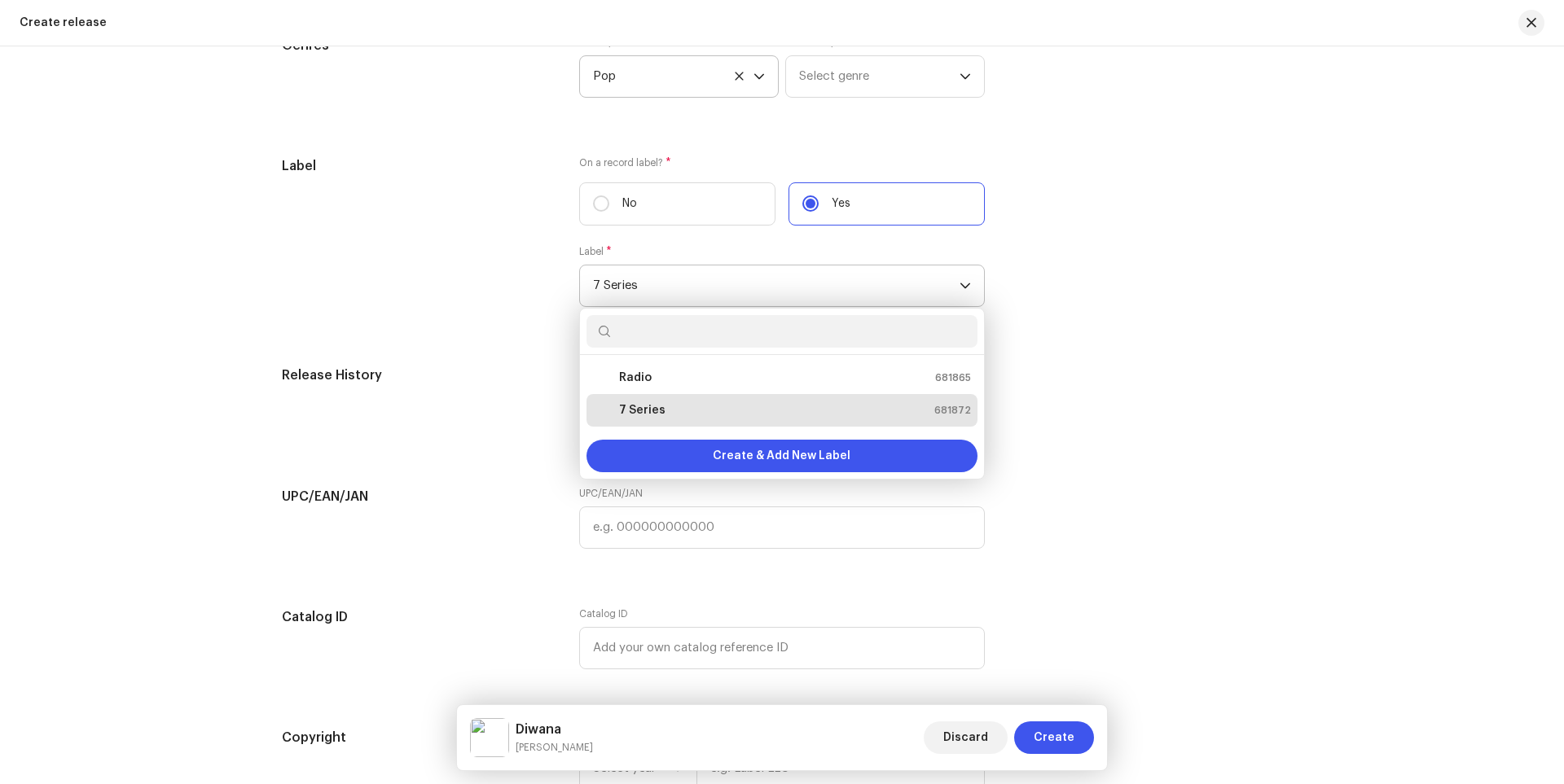
click at [947, 288] on span "7 Series" at bounding box center [775, 285] width 366 height 40
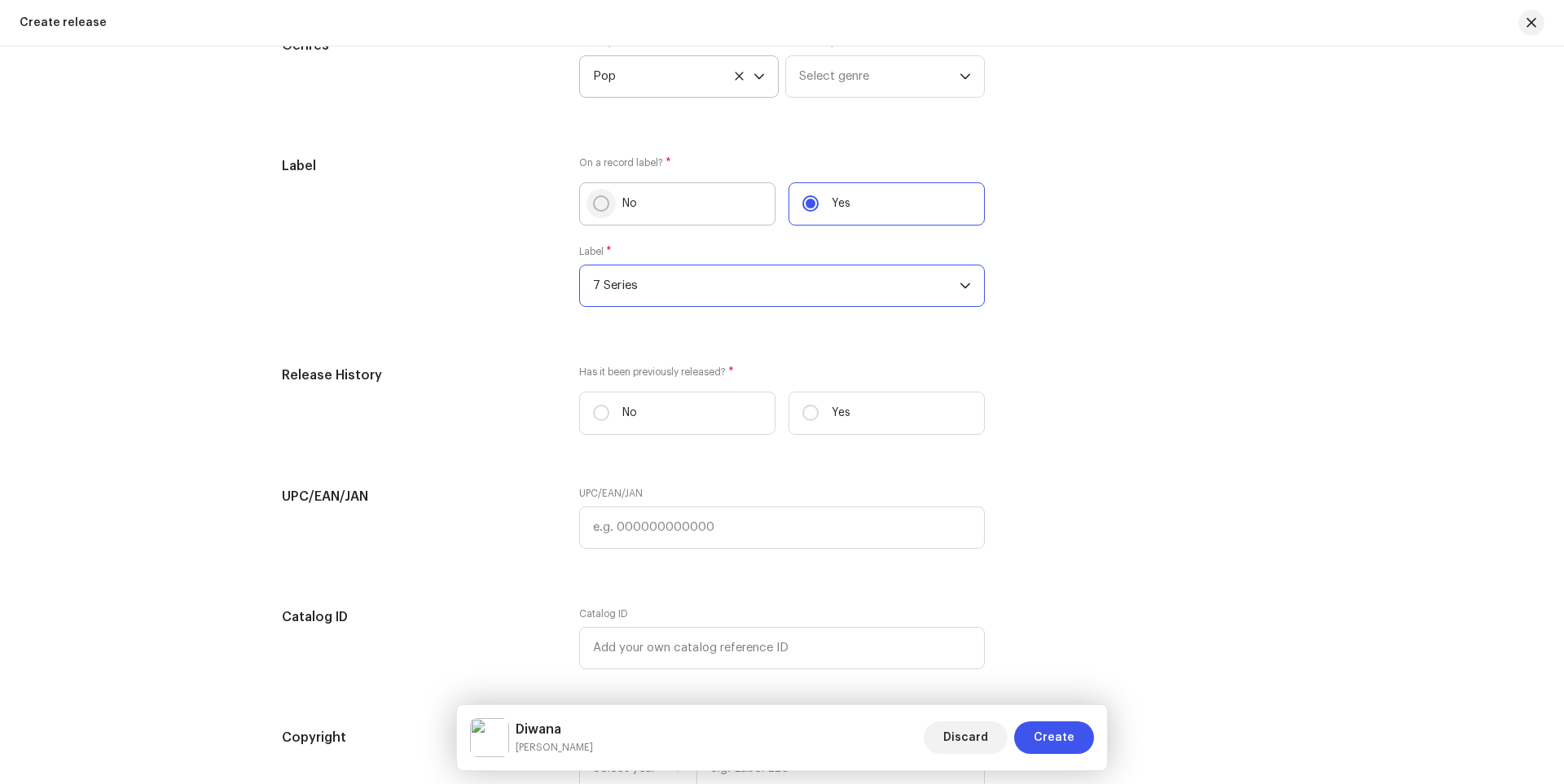
click at [600, 205] on input "No" at bounding box center [601, 203] width 16 height 16
radio input "true"
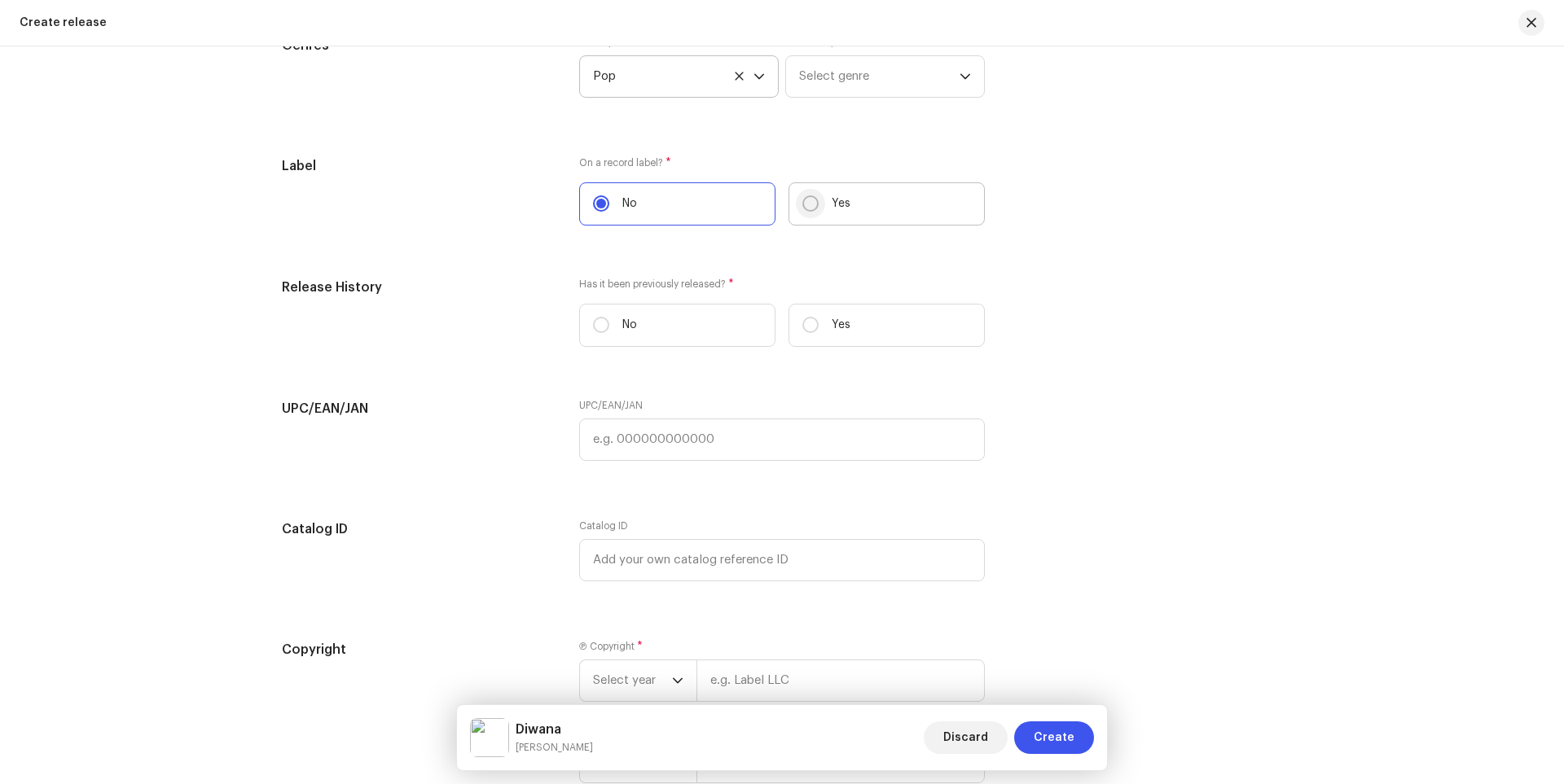
click at [806, 205] on input "Yes" at bounding box center [811, 203] width 16 height 16
radio input "true"
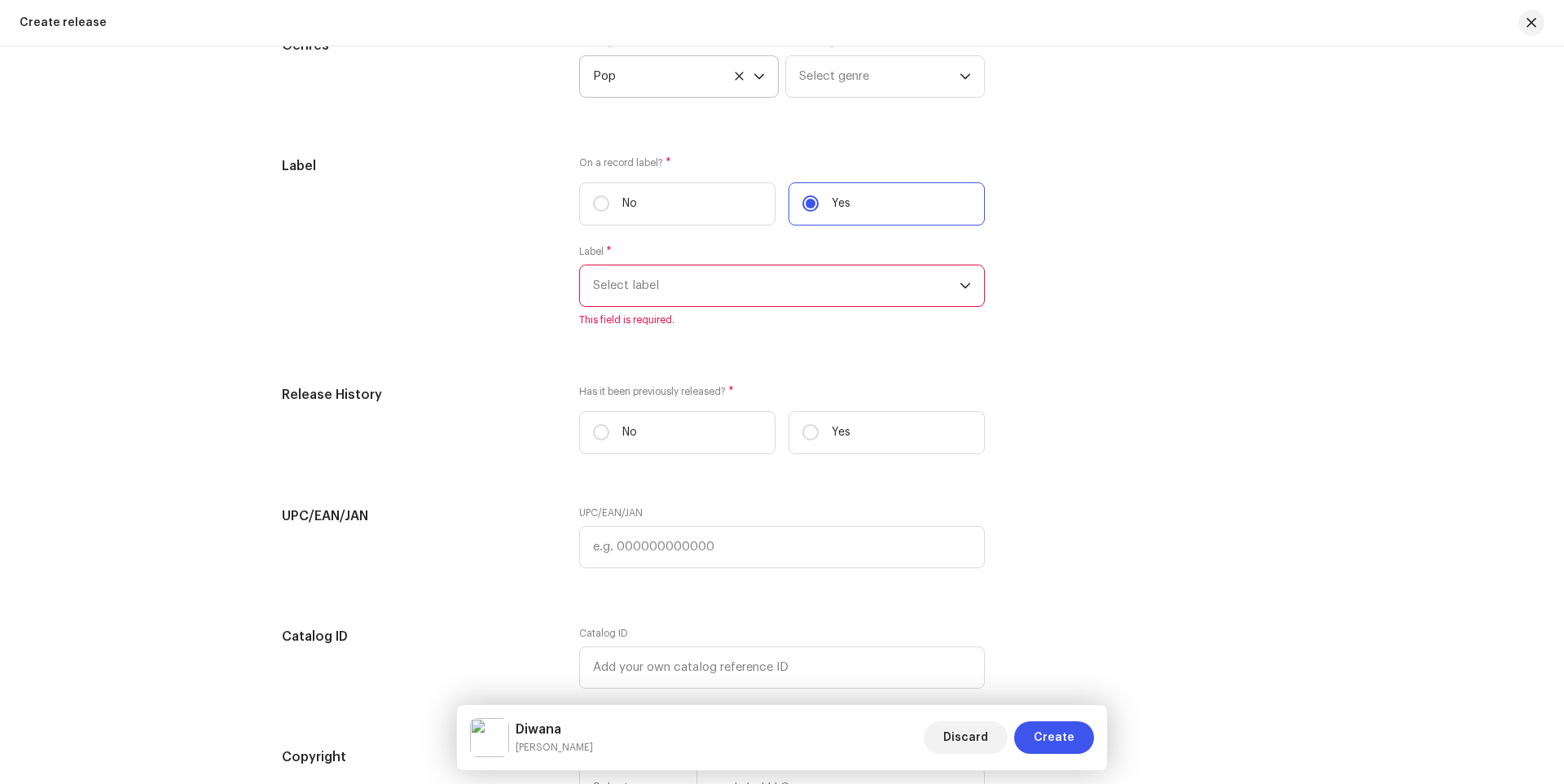
click at [839, 282] on span "Select label" at bounding box center [775, 285] width 366 height 40
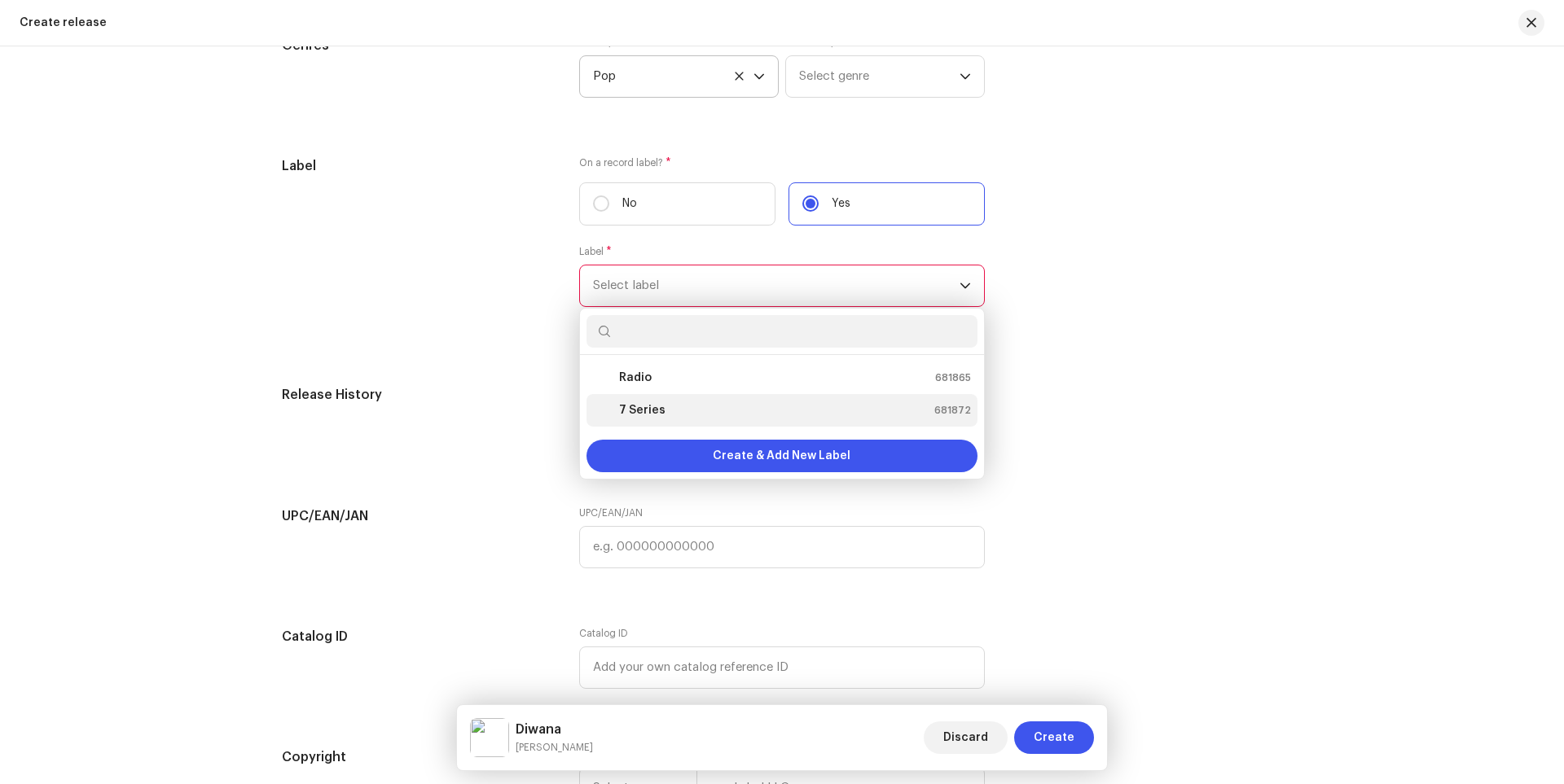
click at [639, 409] on strong "7 Series" at bounding box center [642, 411] width 46 height 16
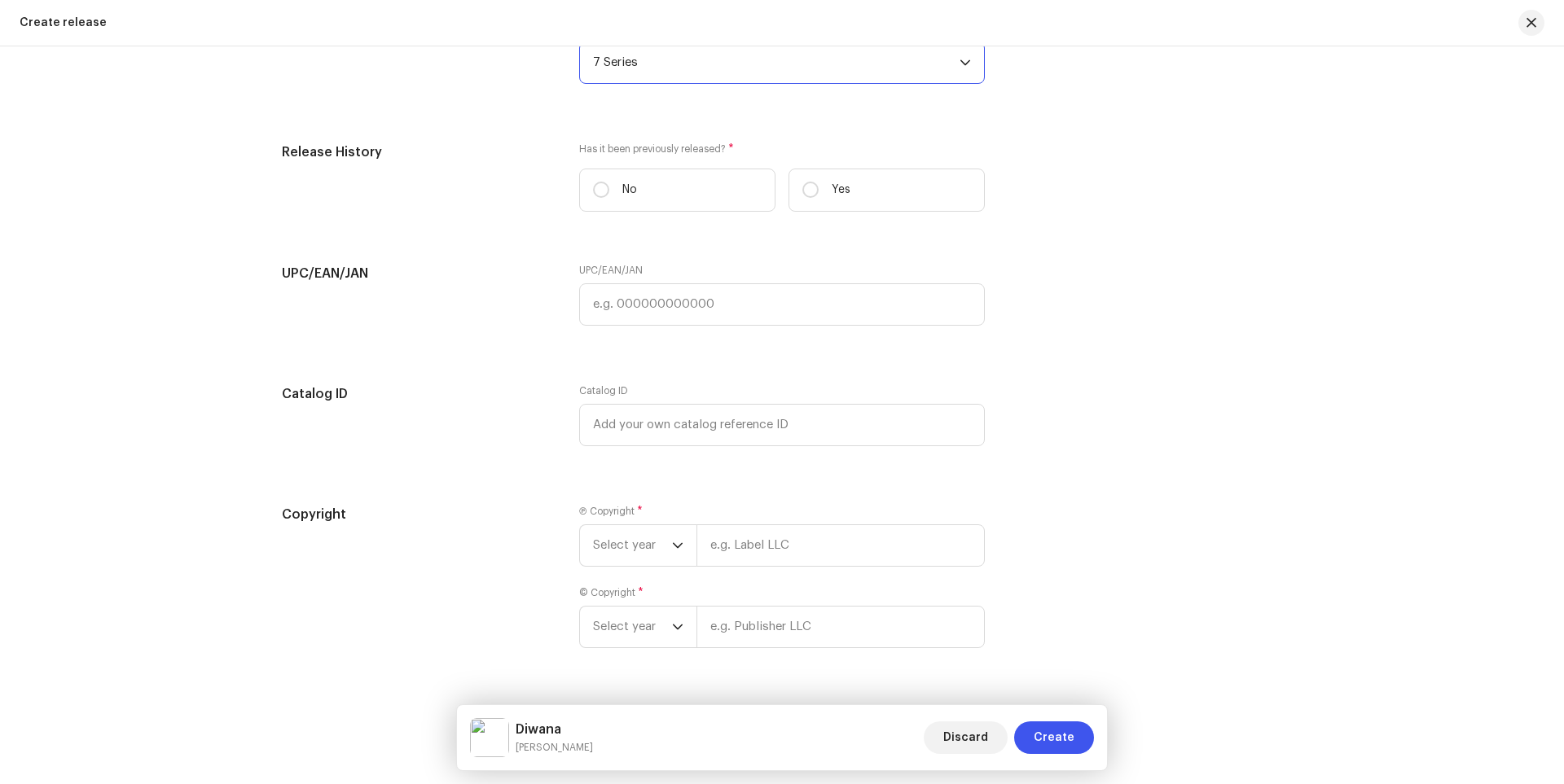
scroll to position [2508, 0]
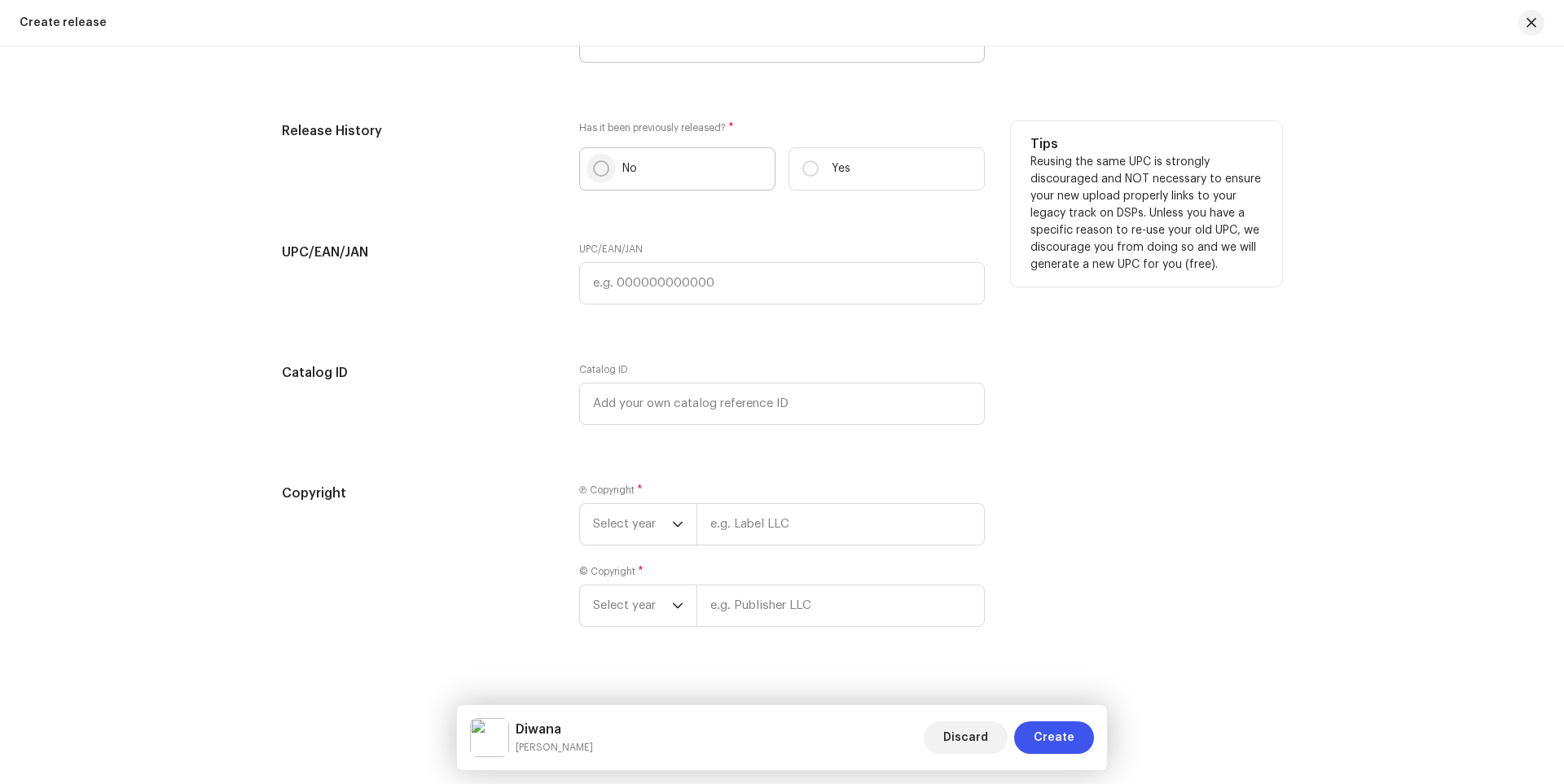
click at [600, 170] on input "No" at bounding box center [601, 169] width 16 height 16
radio input "true"
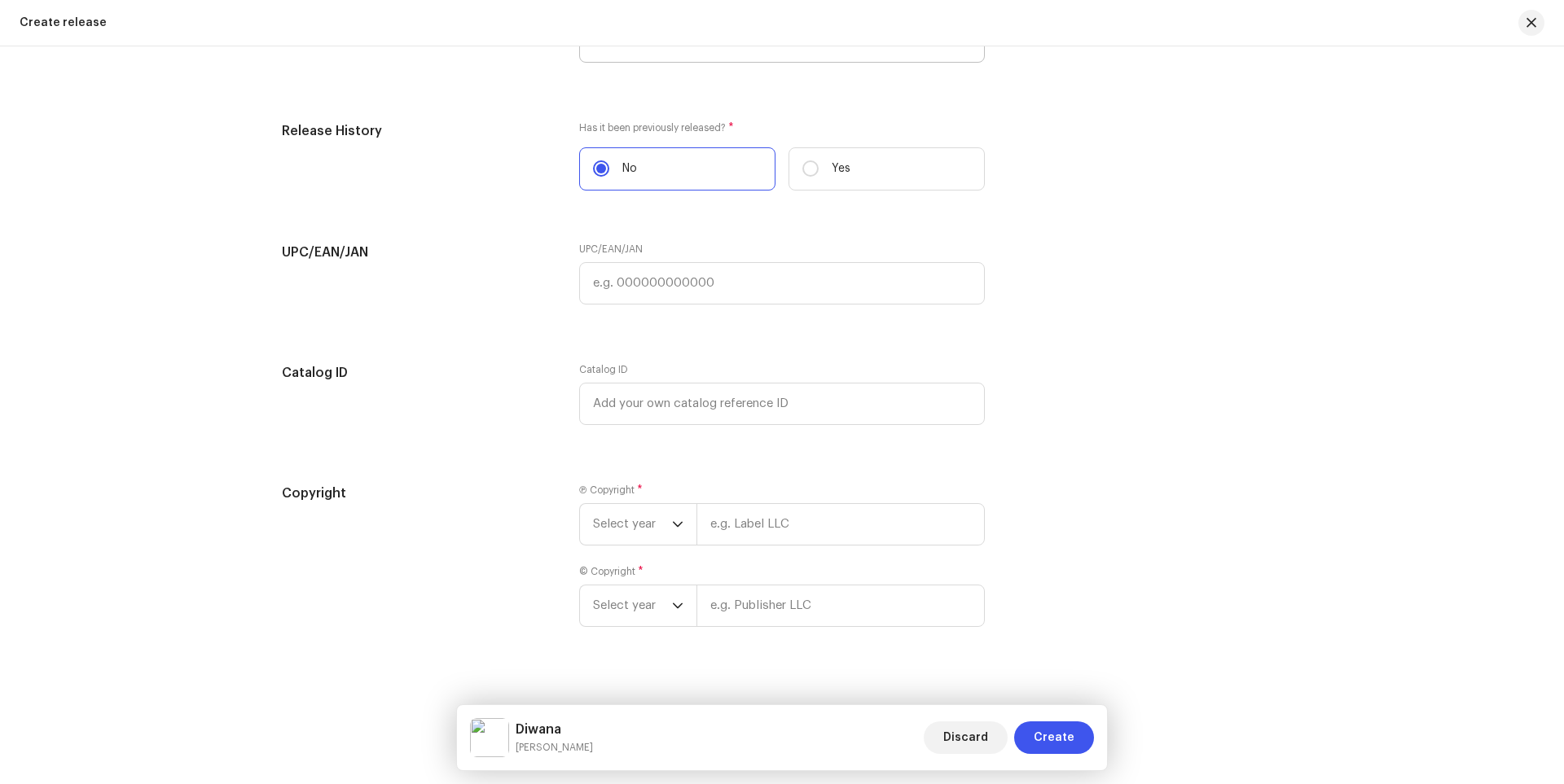
scroll to position [2526, 0]
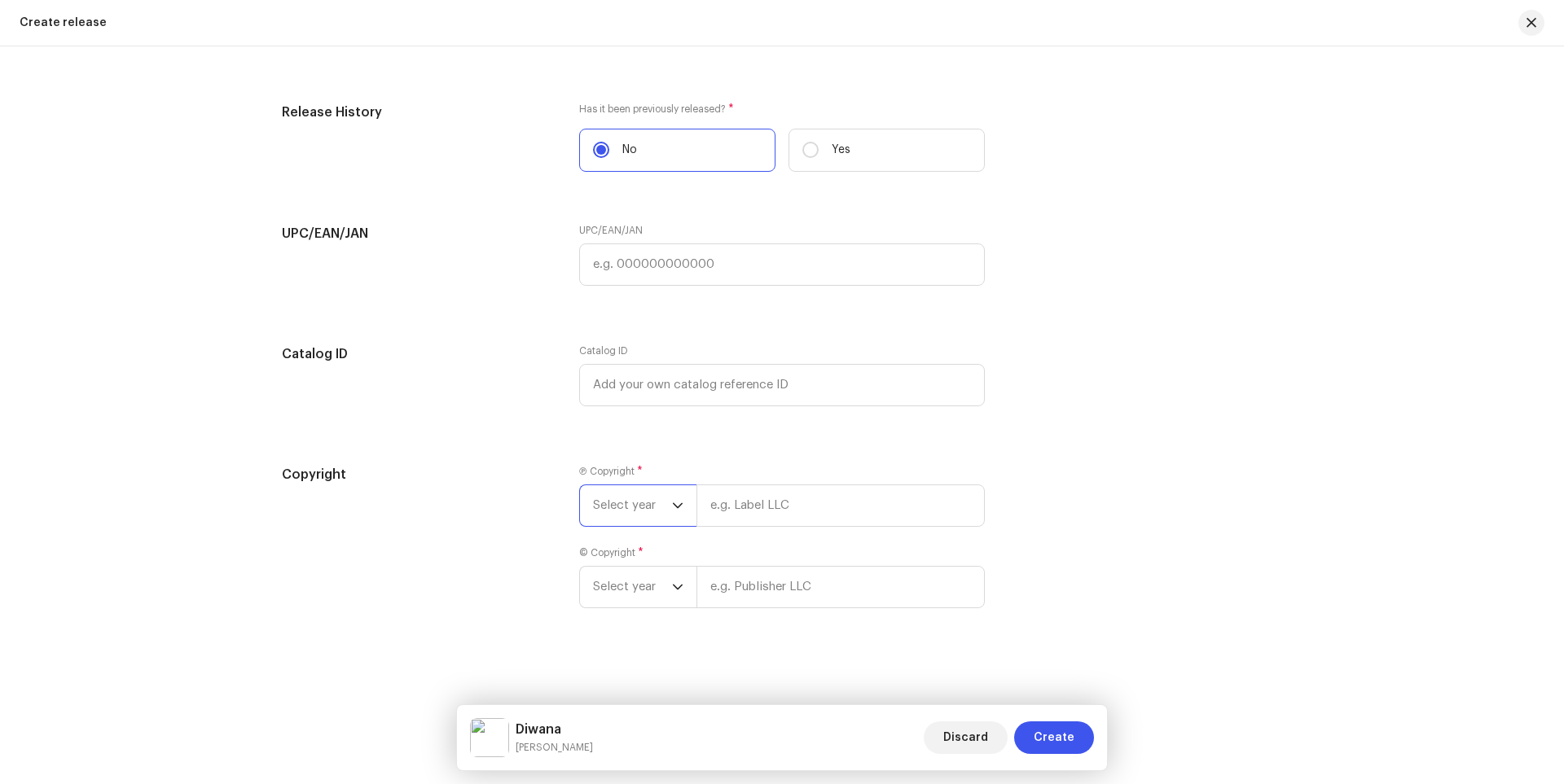
drag, startPoint x: 662, startPoint y: 505, endPoint x: 672, endPoint y: 517, distance: 15.6
click at [662, 506] on span "Select year" at bounding box center [632, 505] width 79 height 40
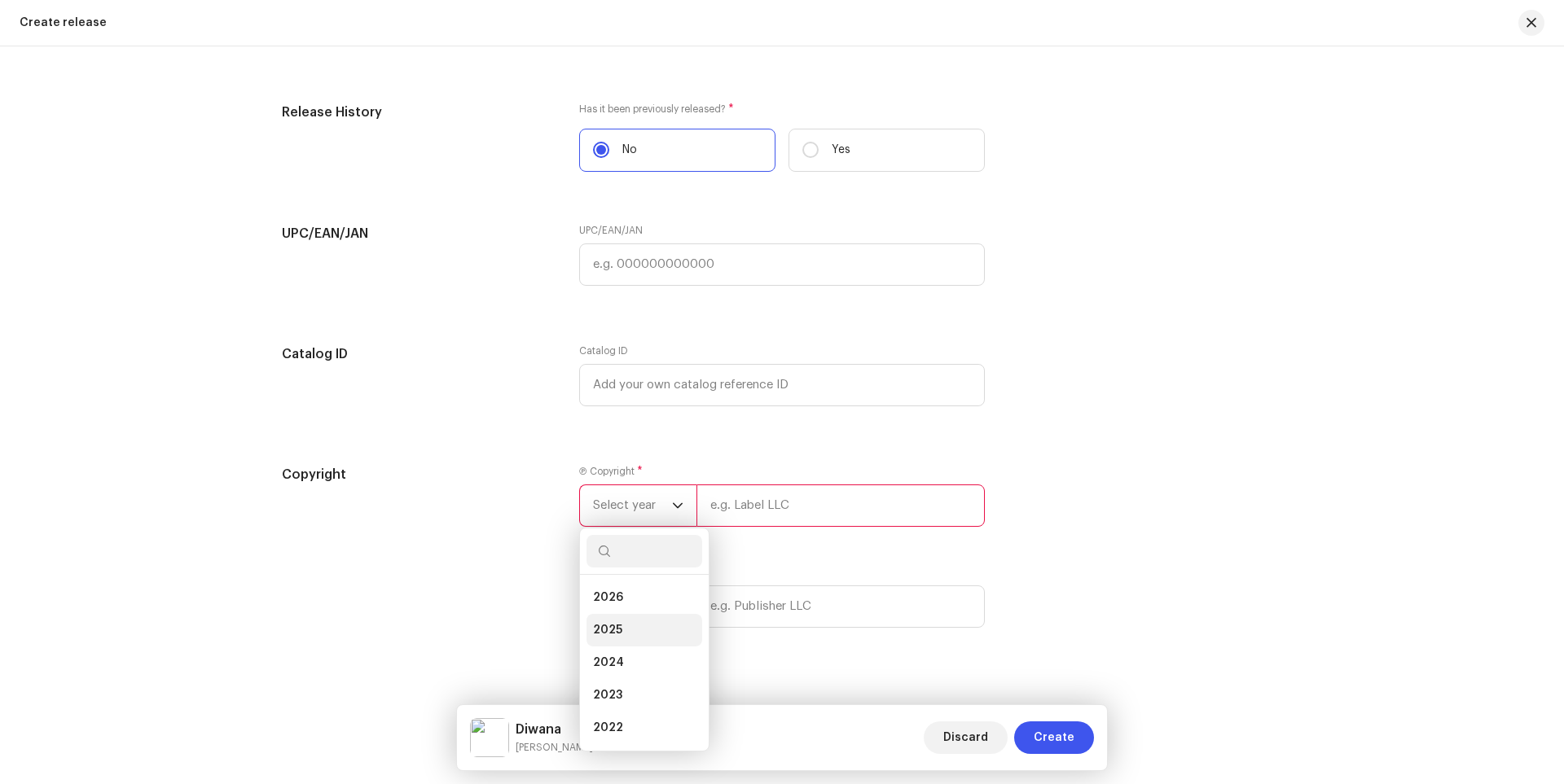
click at [615, 629] on span "2025" at bounding box center [607, 630] width 30 height 16
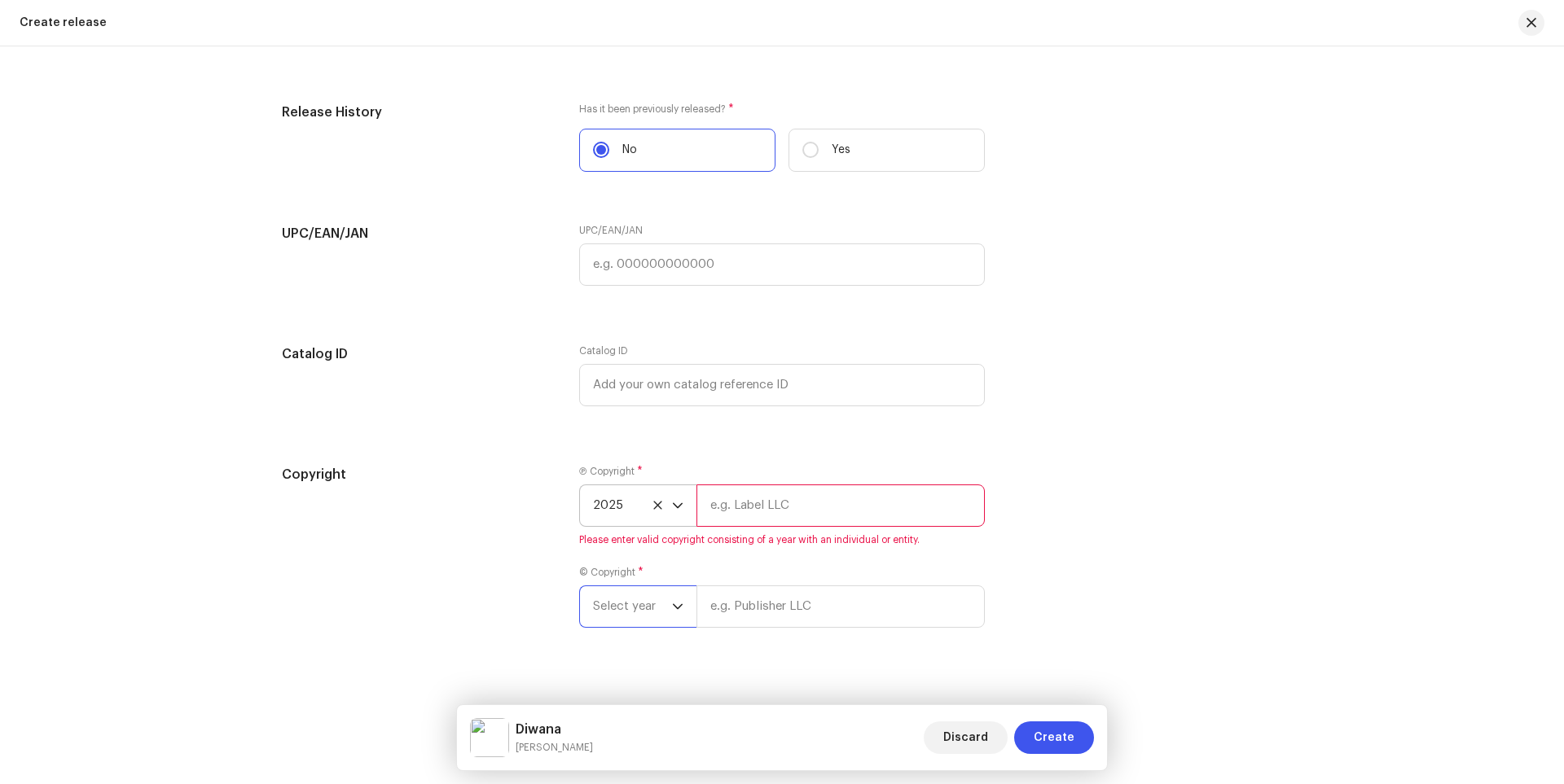
click at [652, 603] on span "Select year" at bounding box center [632, 605] width 79 height 40
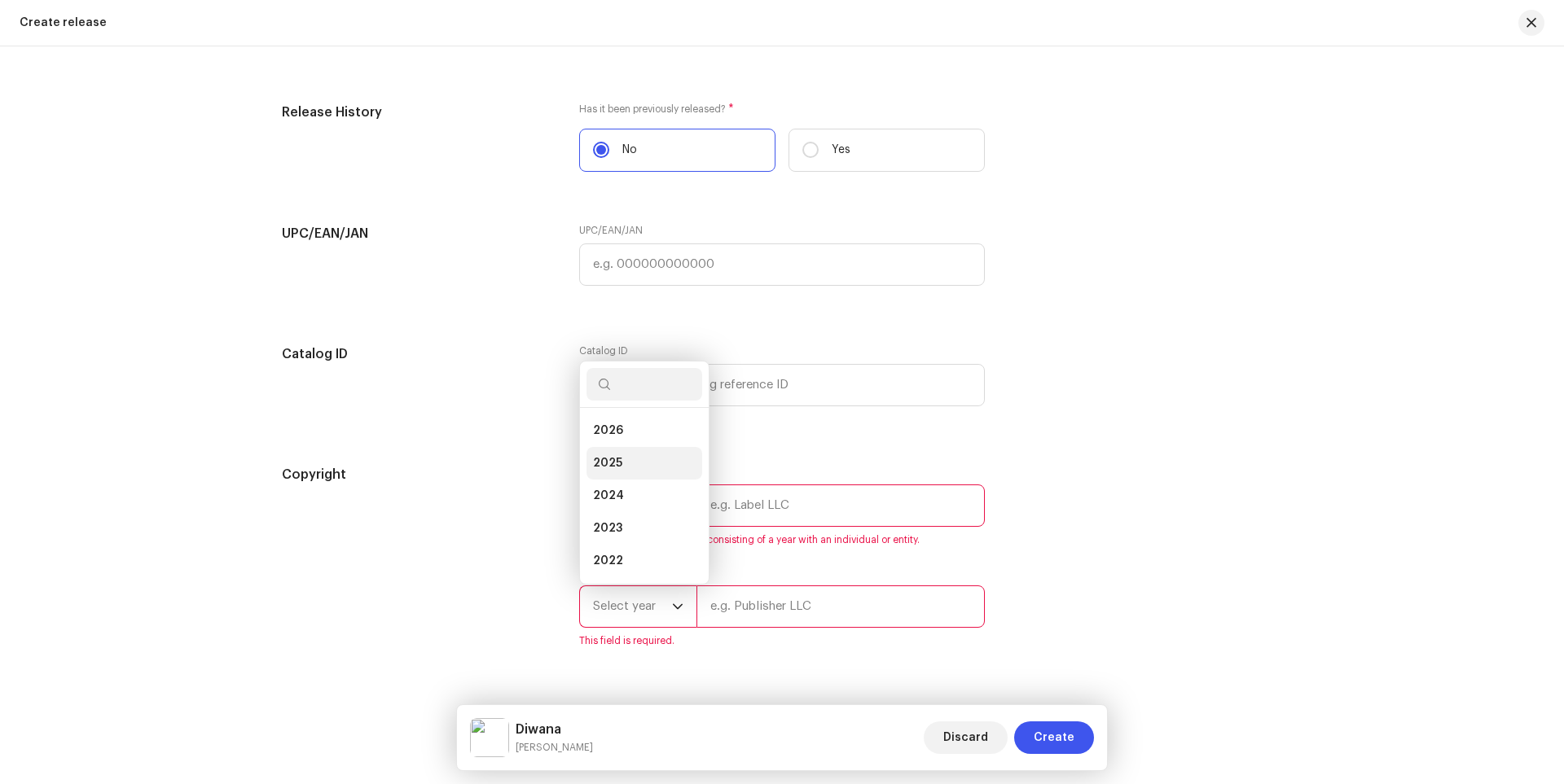
click at [612, 469] on span "2025" at bounding box center [607, 463] width 30 height 16
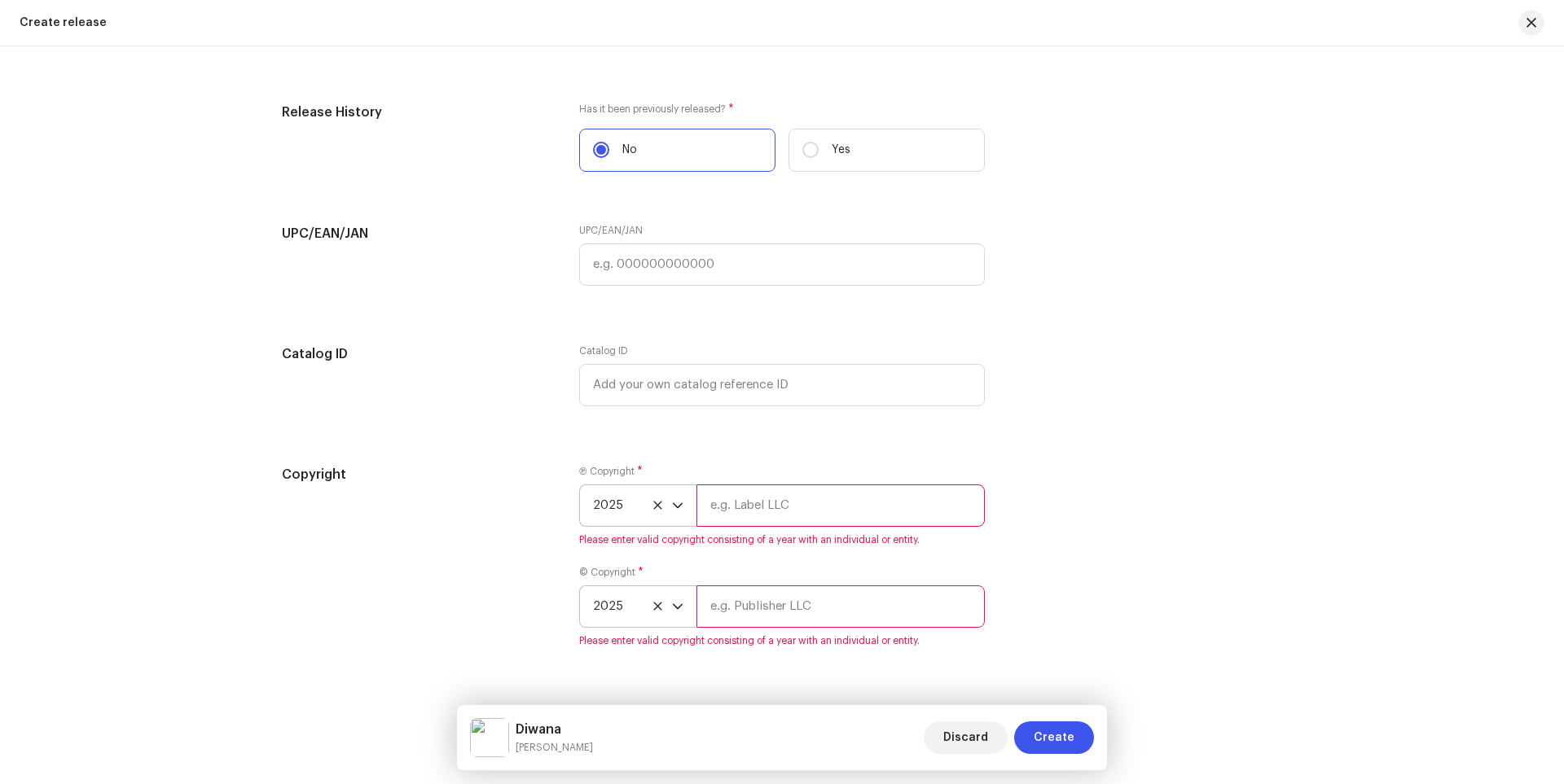
click at [775, 517] on input "text" at bounding box center [840, 505] width 288 height 42
type input "7 Series"
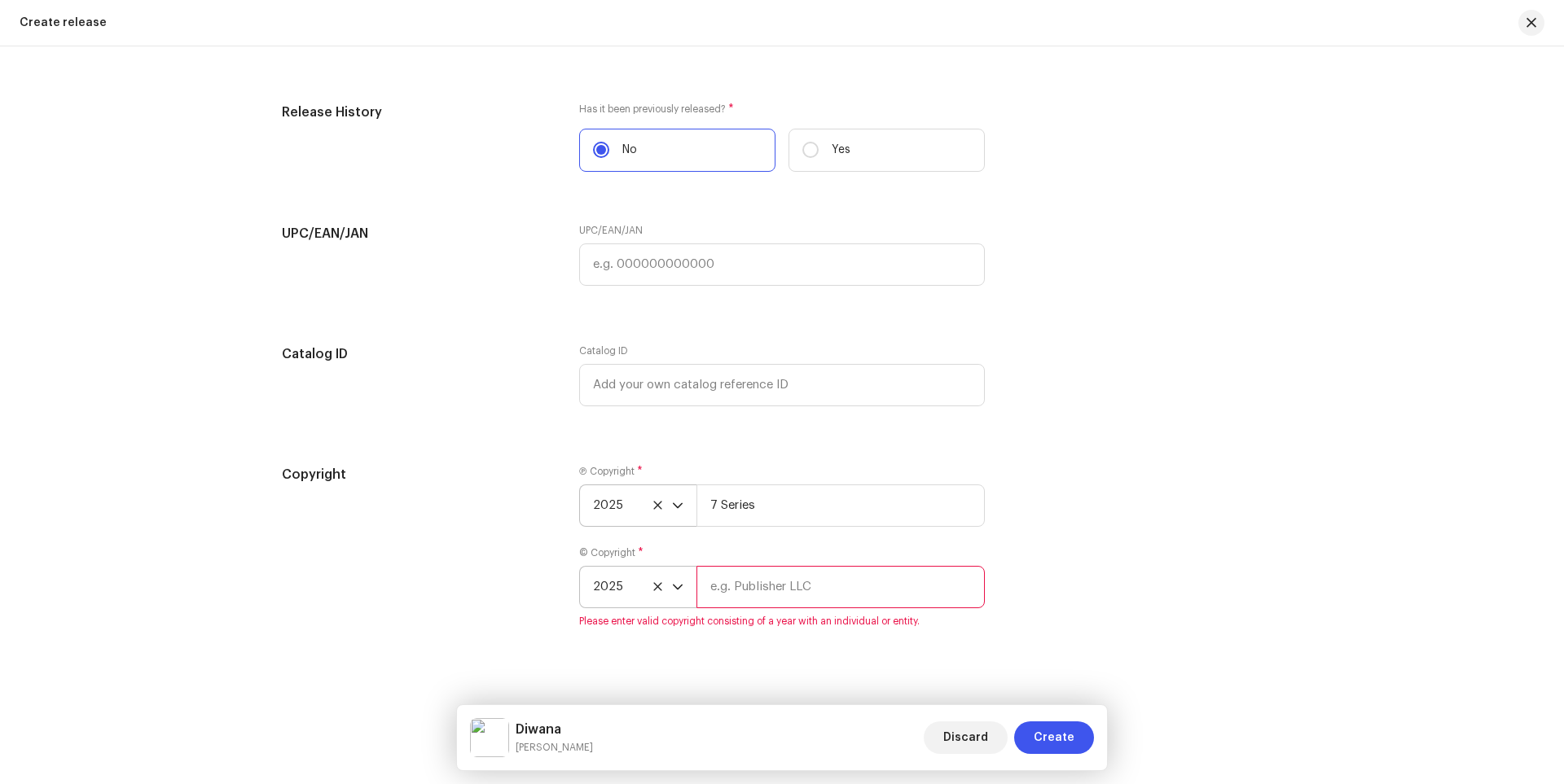
drag, startPoint x: 803, startPoint y: 601, endPoint x: 806, endPoint y: 612, distance: 11.4
click at [803, 601] on input "text" at bounding box center [840, 587] width 288 height 42
type input "7 Series"
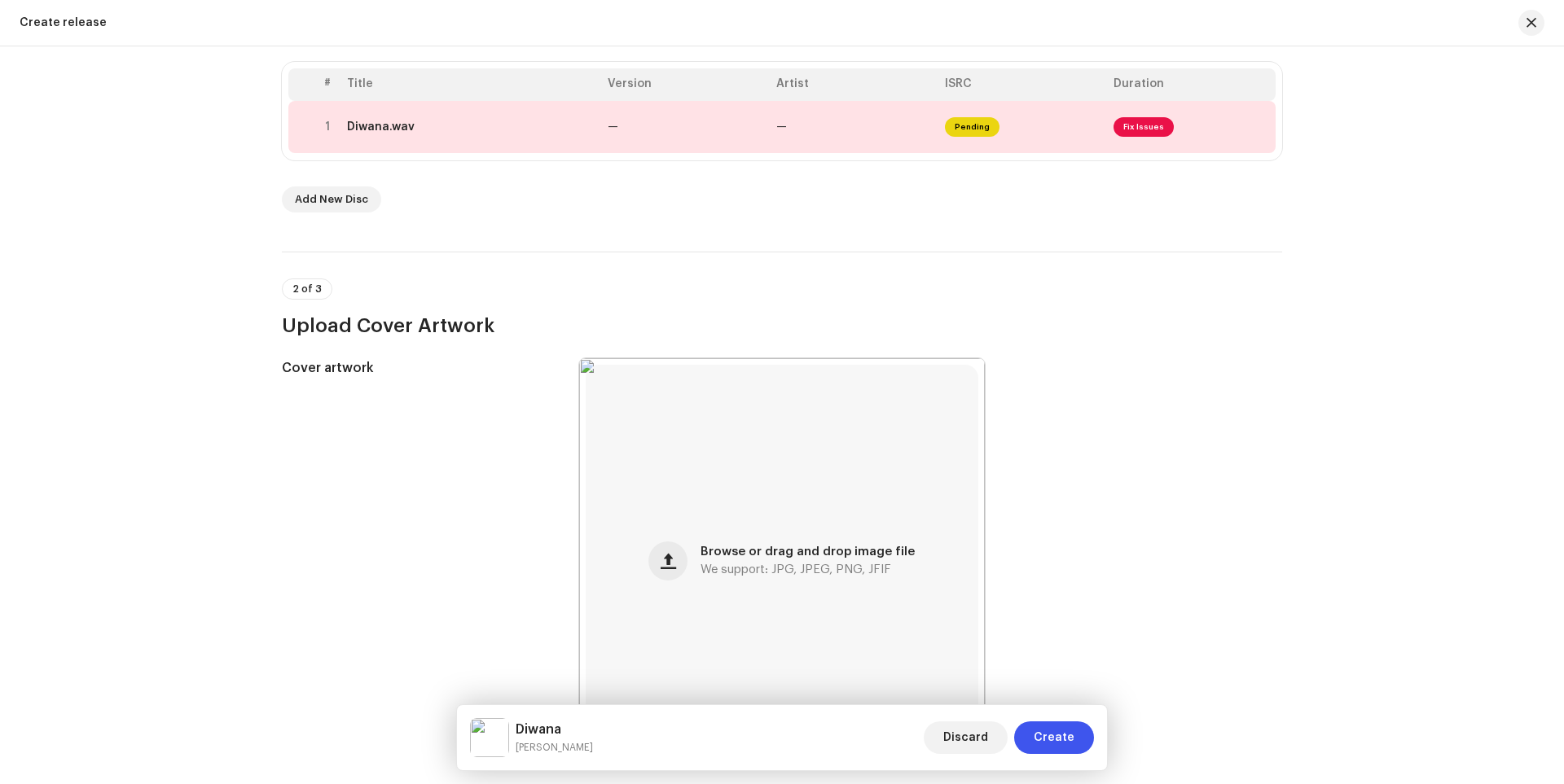
scroll to position [85, 0]
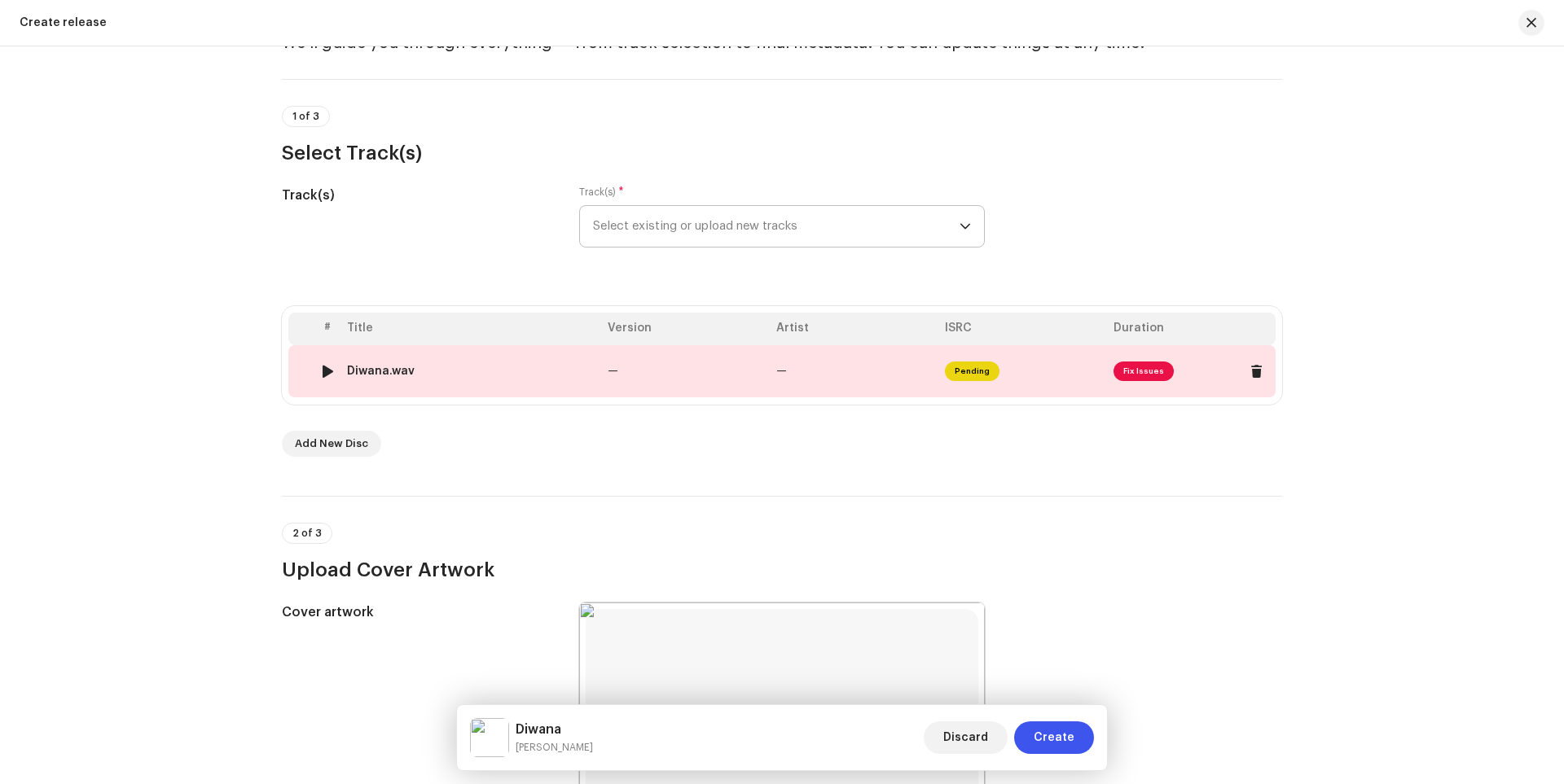
click at [1139, 373] on span "Fix Issues" at bounding box center [1143, 371] width 60 height 20
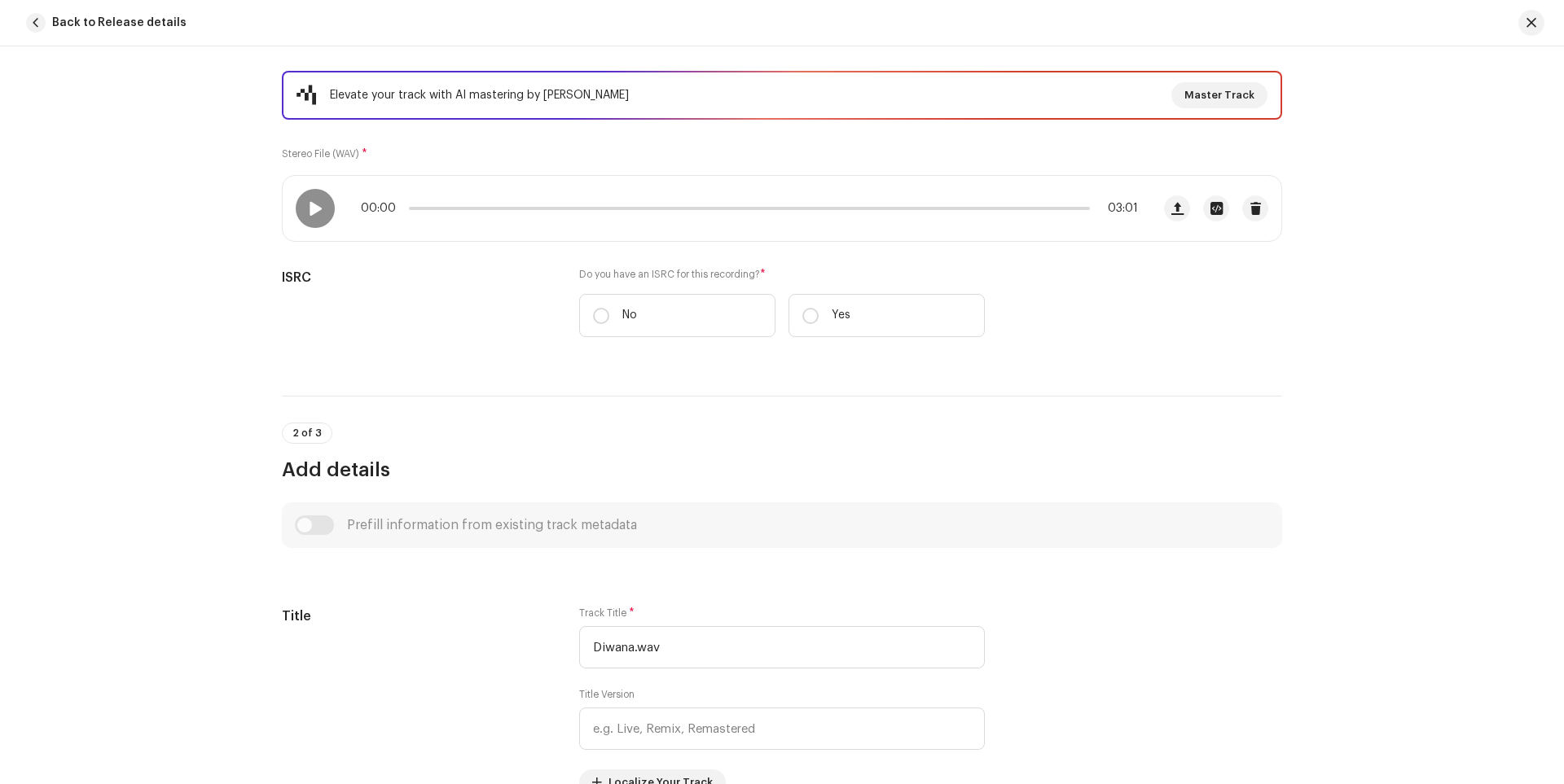
scroll to position [244, 0]
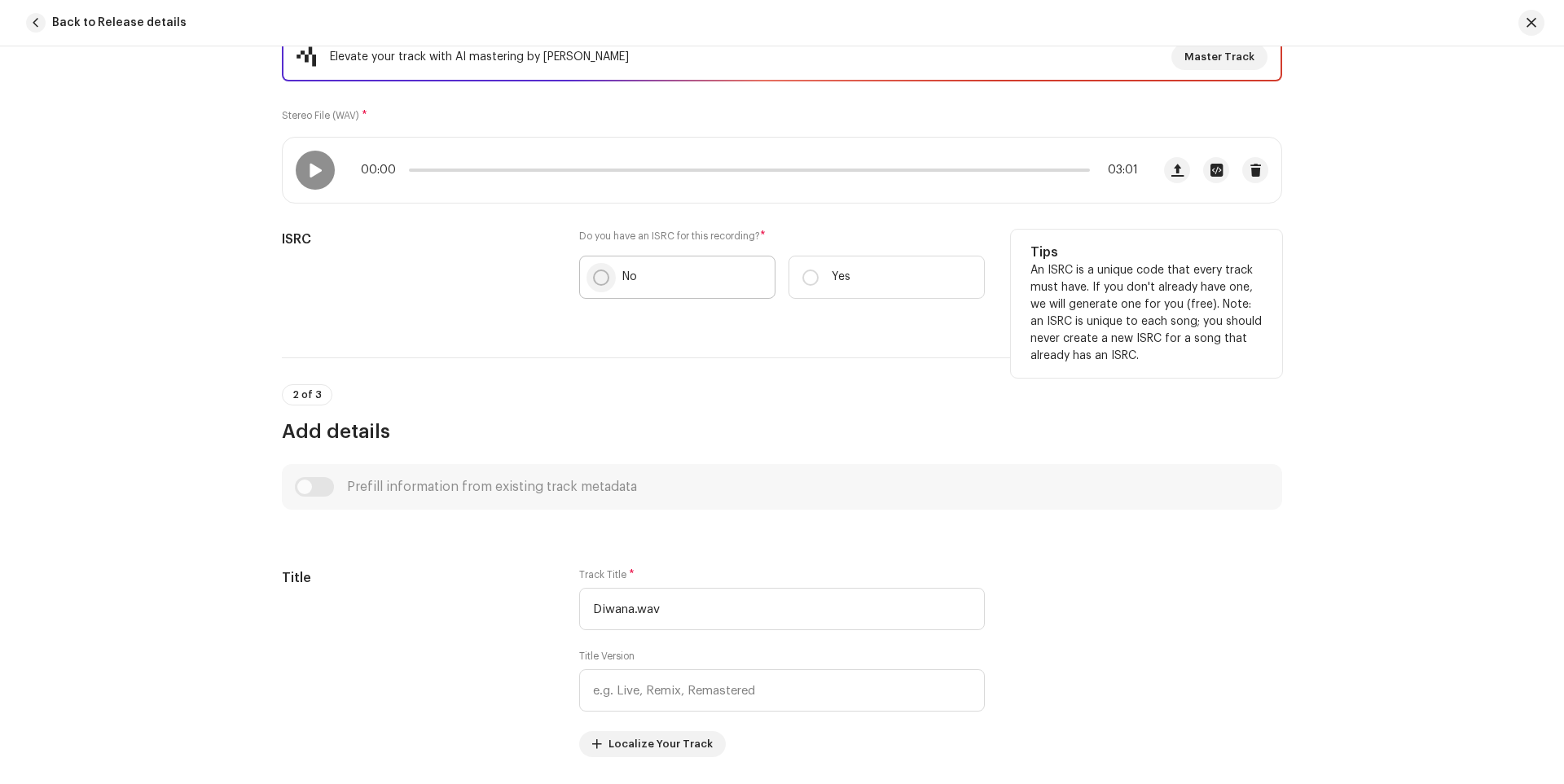
click at [597, 279] on input "No" at bounding box center [601, 278] width 16 height 16
radio input "true"
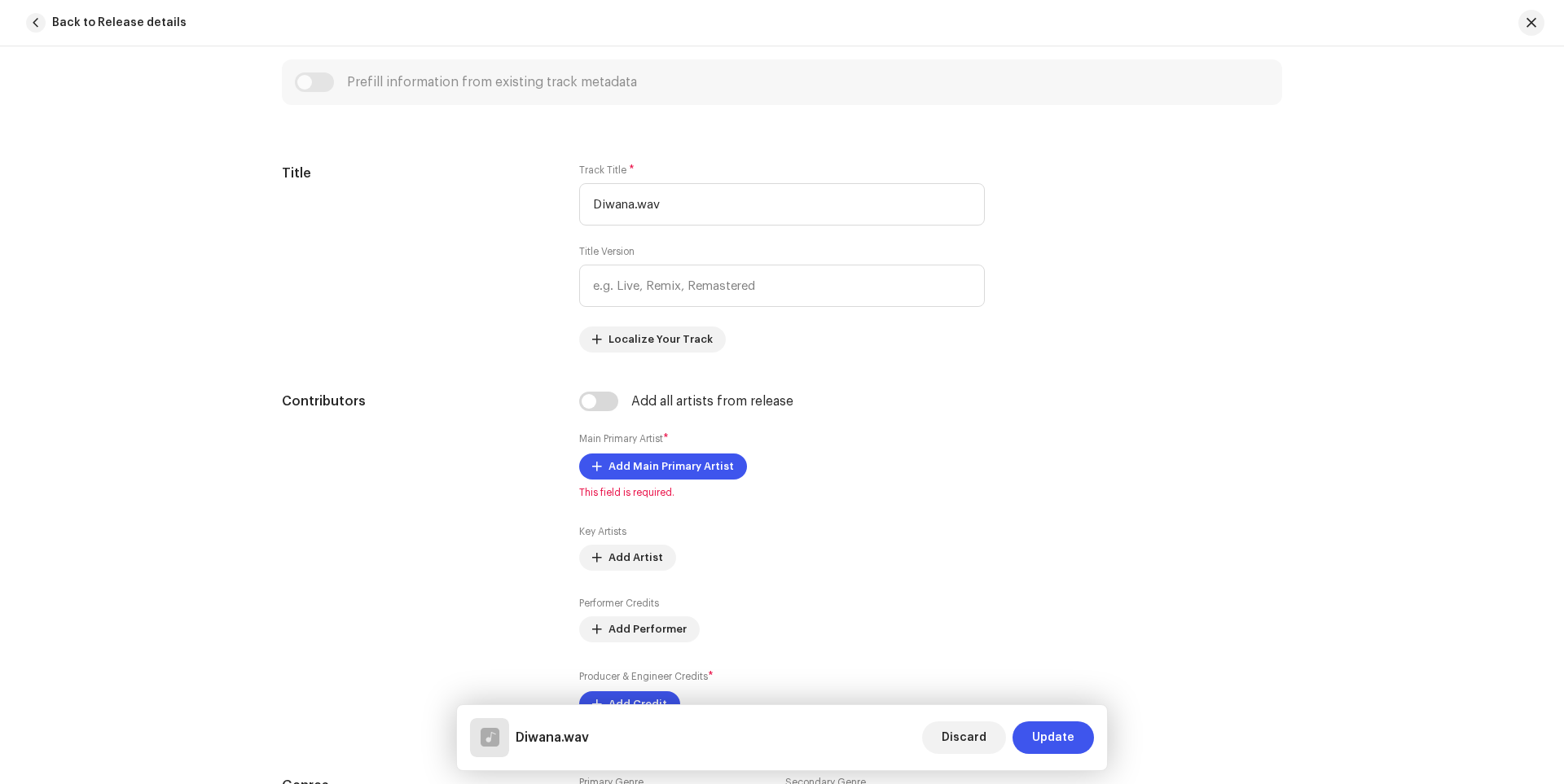
scroll to position [733, 0]
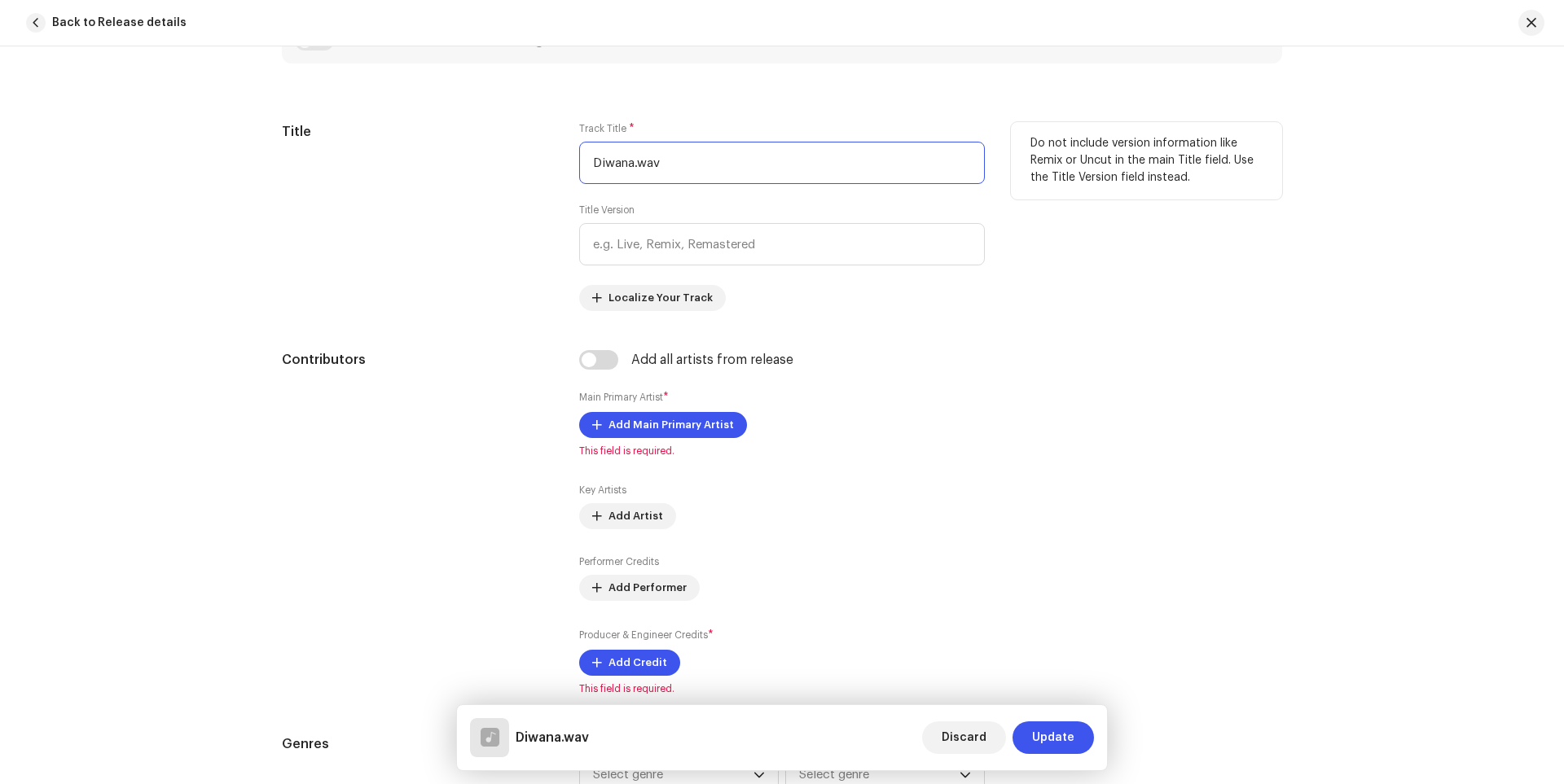
click at [674, 162] on input "Diwana.wav" at bounding box center [782, 162] width 406 height 42
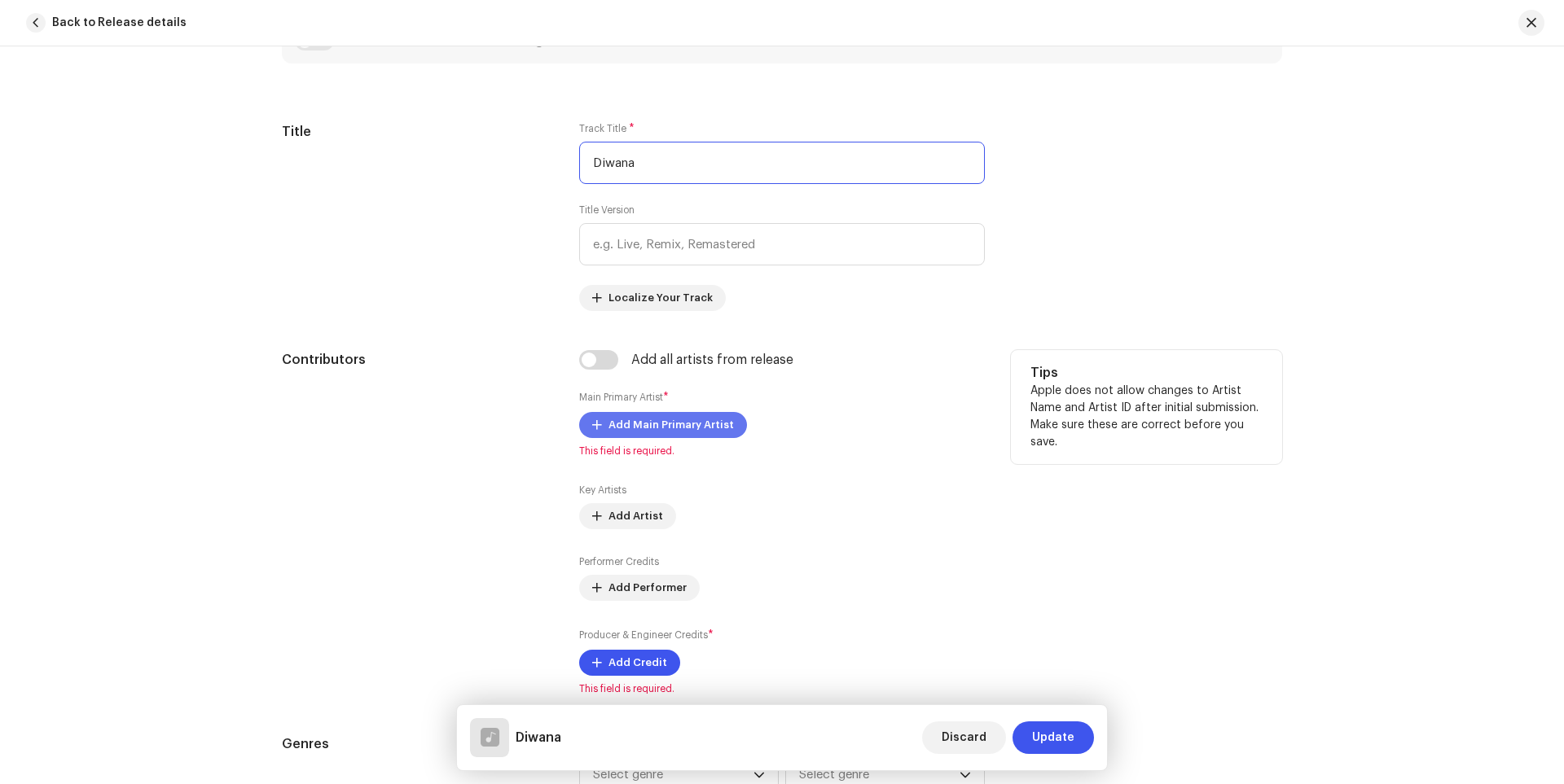
type input "Diwana"
click at [708, 425] on span "Add Main Primary Artist" at bounding box center [671, 425] width 125 height 33
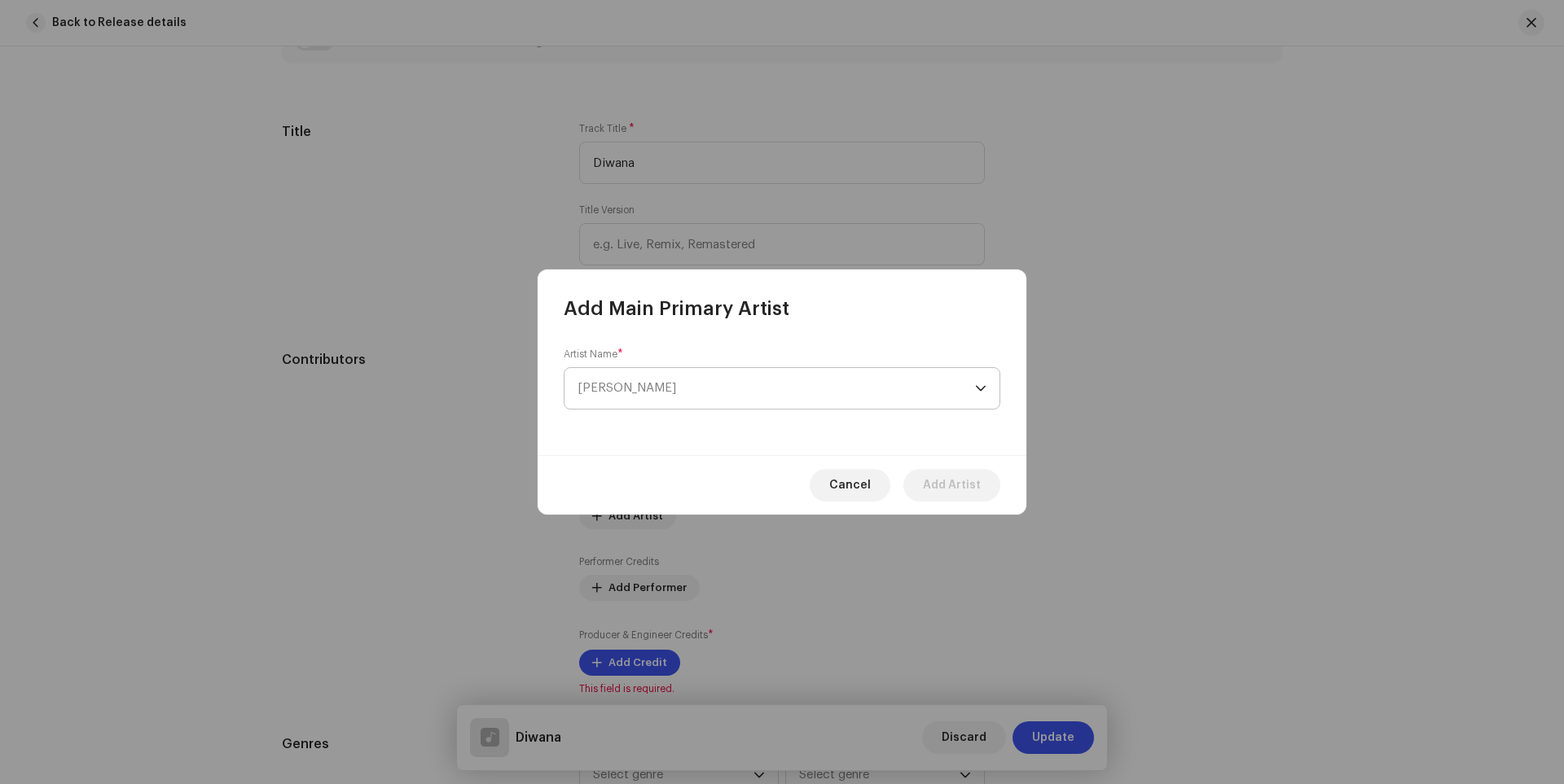
click at [732, 392] on span "[PERSON_NAME]" at bounding box center [776, 387] width 398 height 40
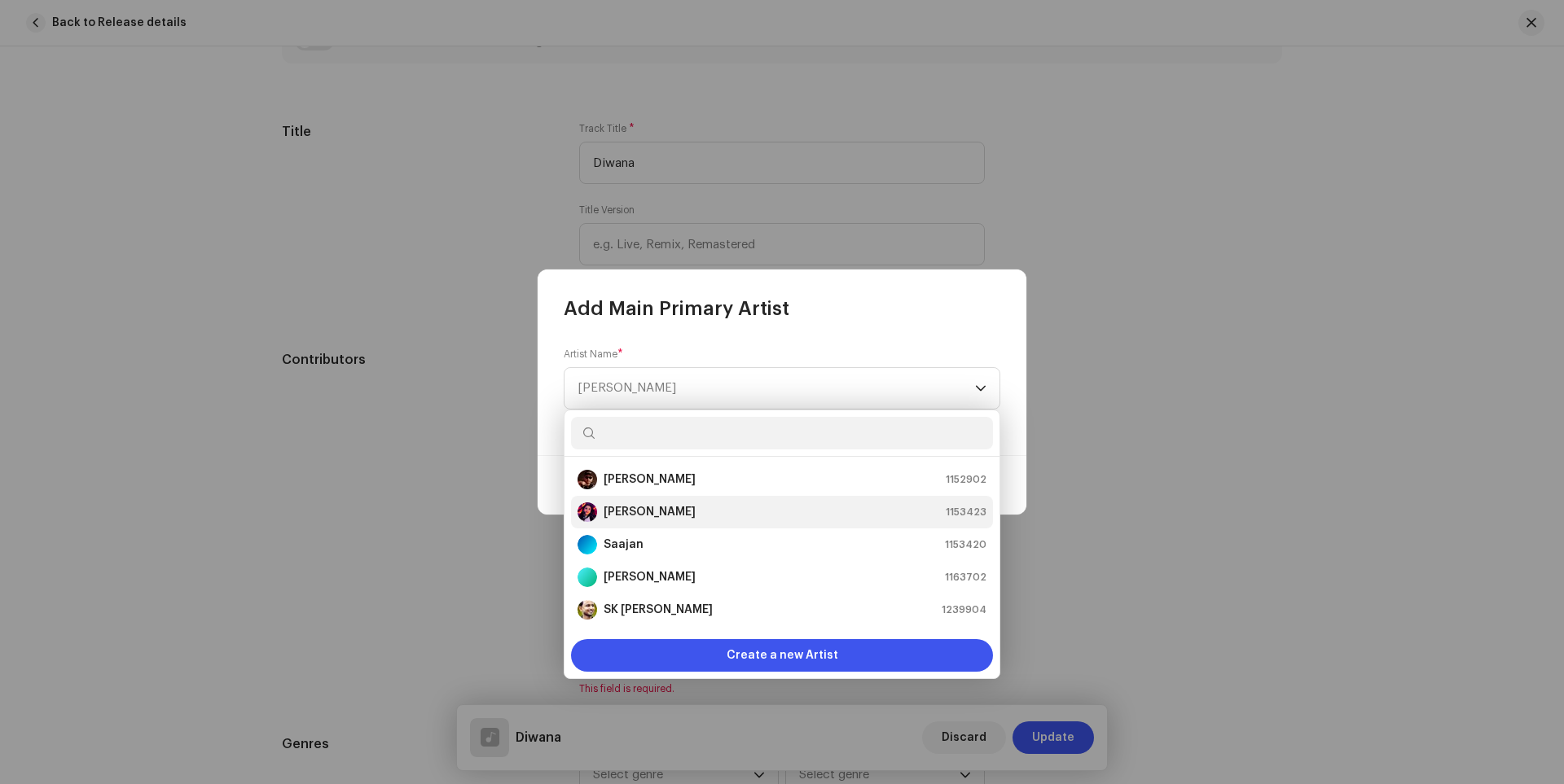
click at [635, 509] on div "[PERSON_NAME] 1153423" at bounding box center [782, 513] width 409 height 20
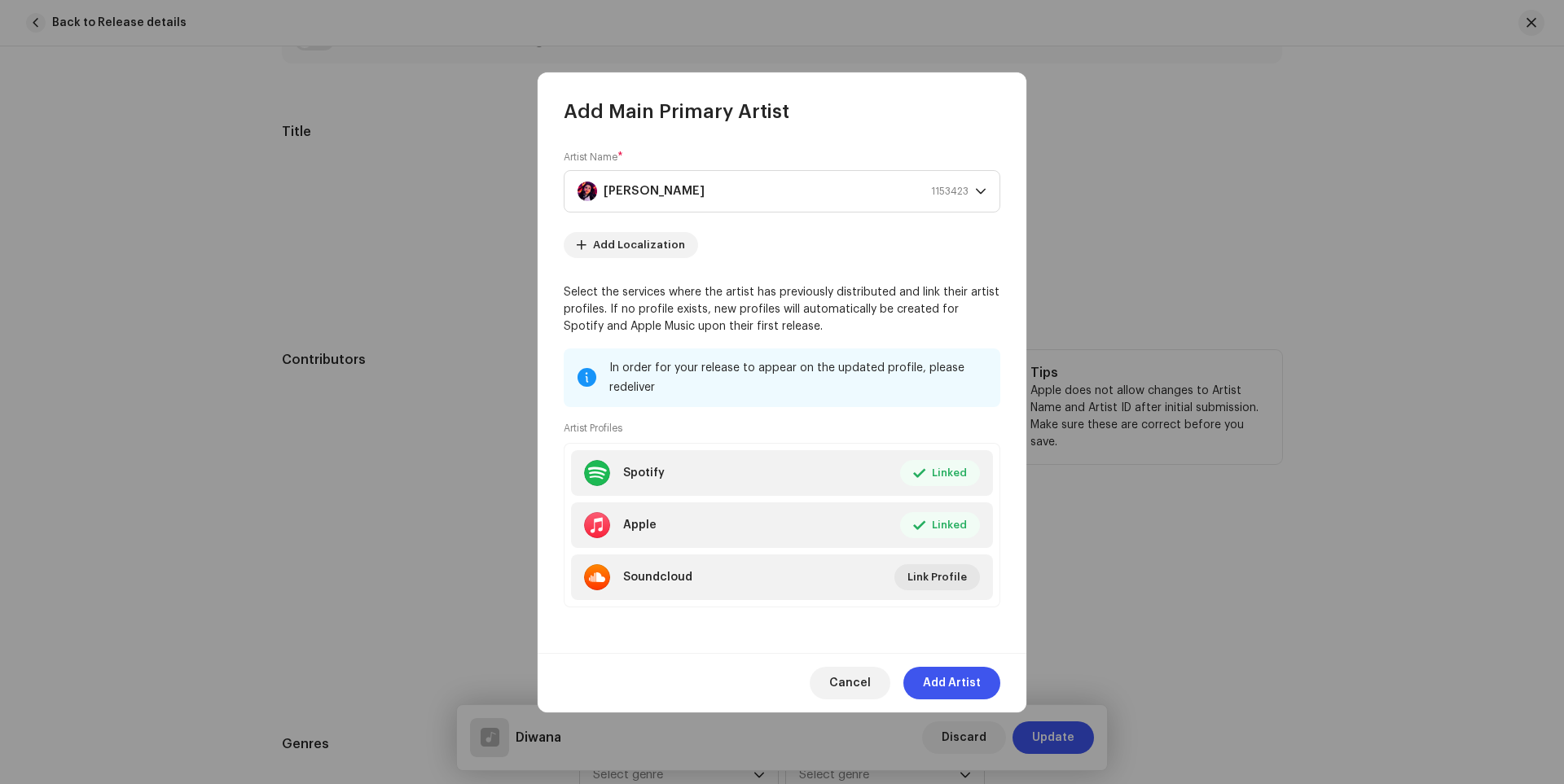
drag, startPoint x: 938, startPoint y: 677, endPoint x: 936, endPoint y: 685, distance: 8.2
click at [938, 677] on span "Add Artist" at bounding box center [952, 683] width 58 height 33
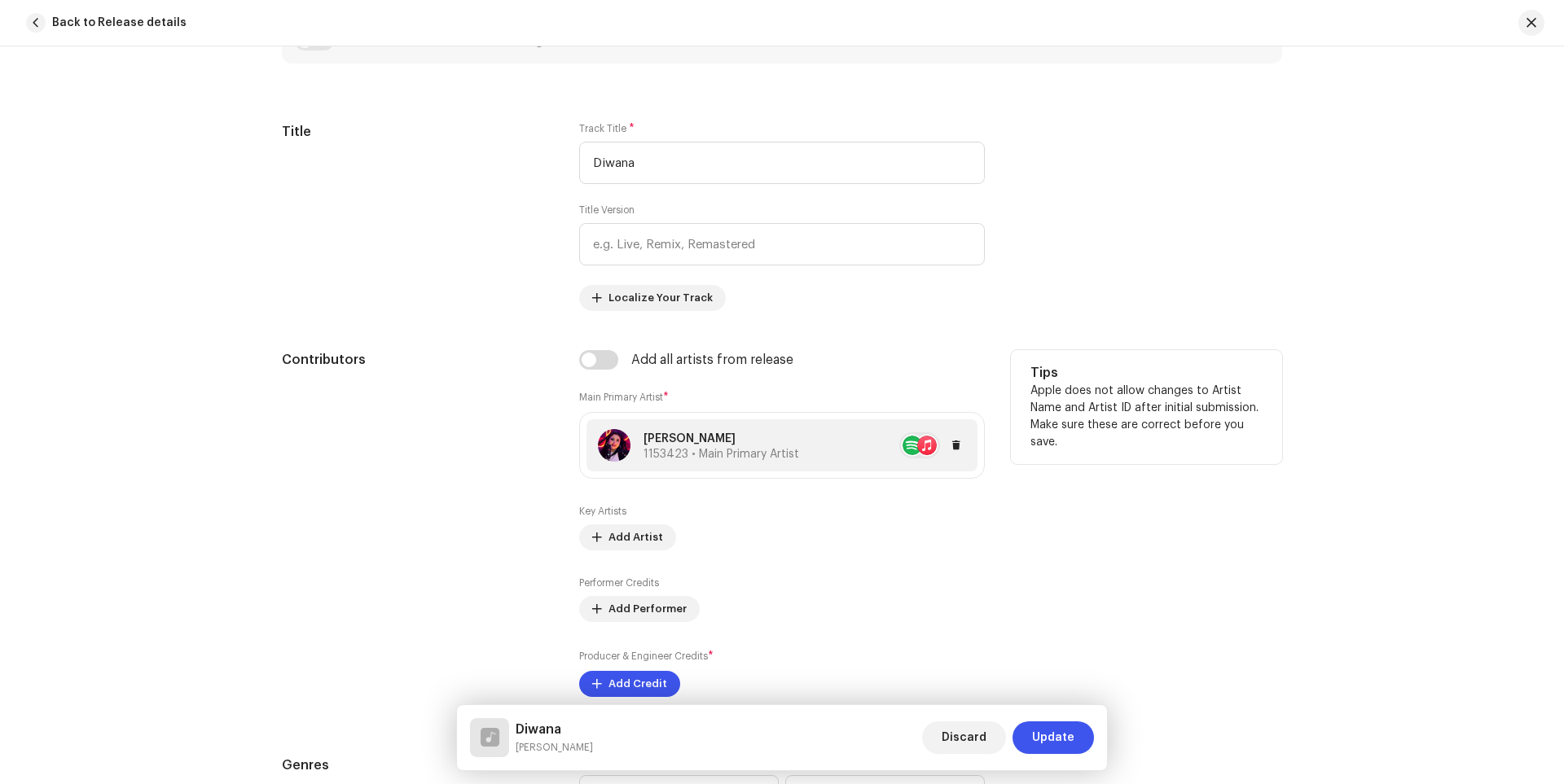
scroll to position [977, 0]
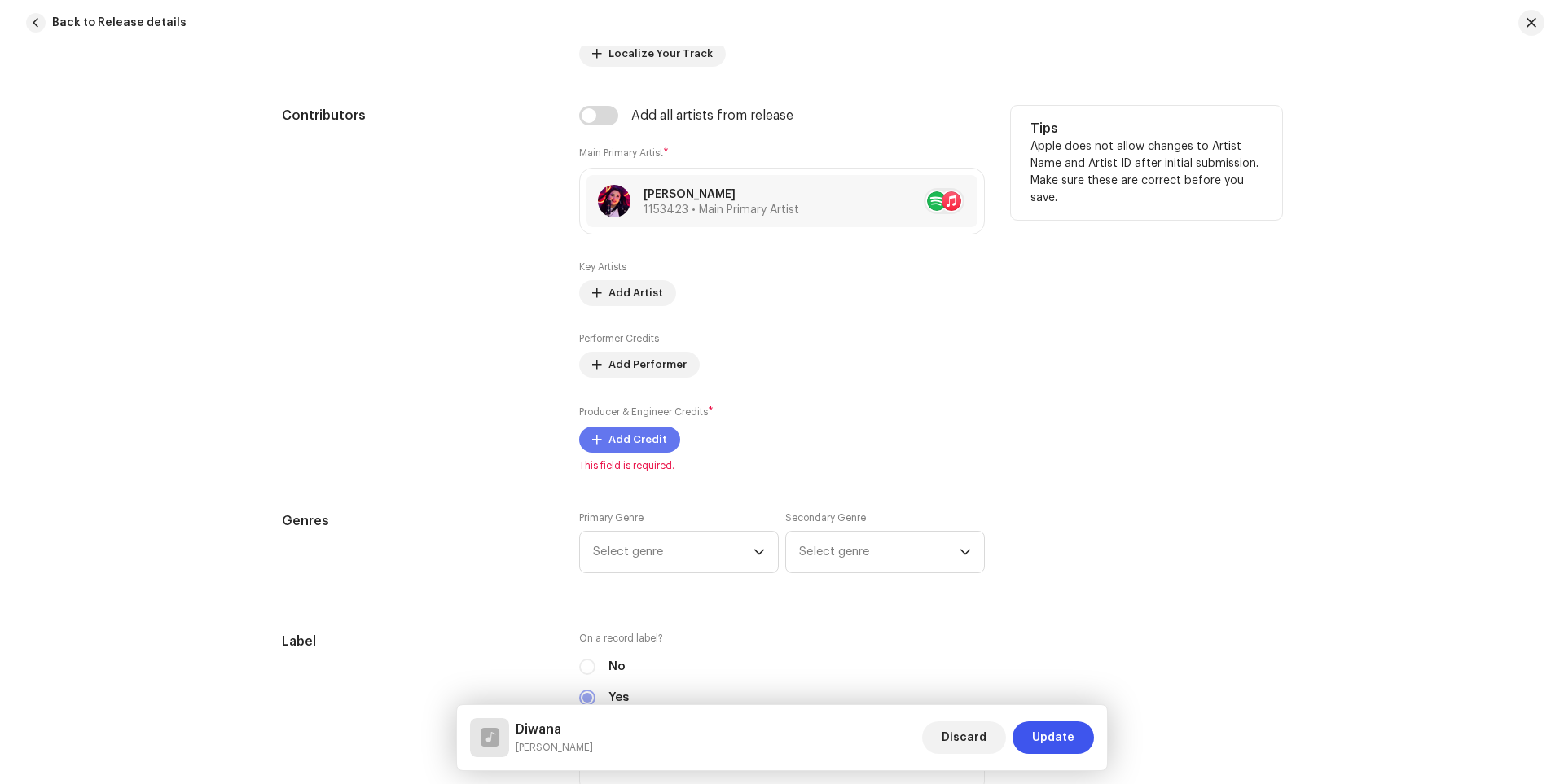
click at [633, 444] on span "Add Credit" at bounding box center [637, 440] width 58 height 33
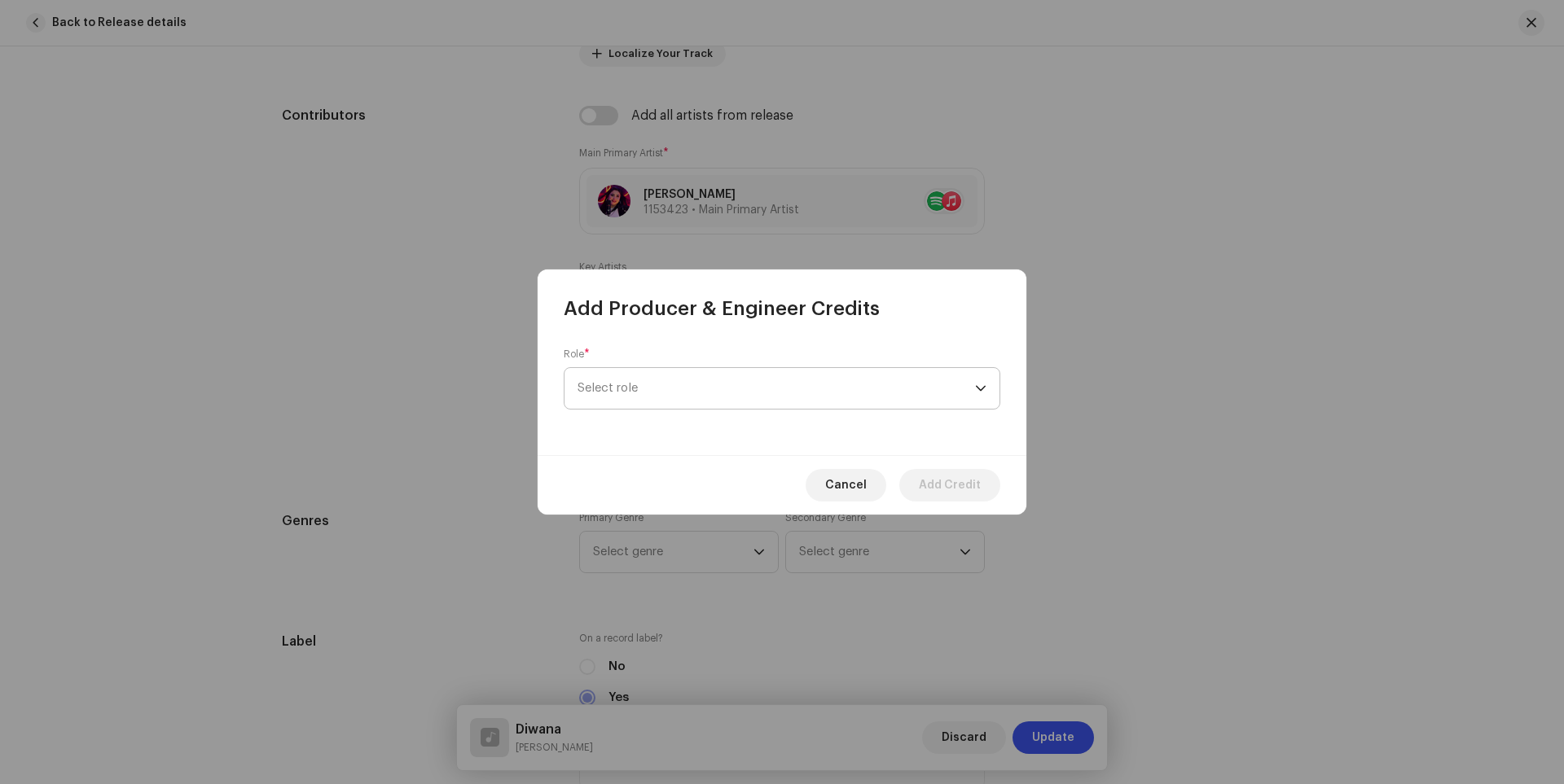
click at [803, 382] on span "Select role" at bounding box center [776, 387] width 398 height 40
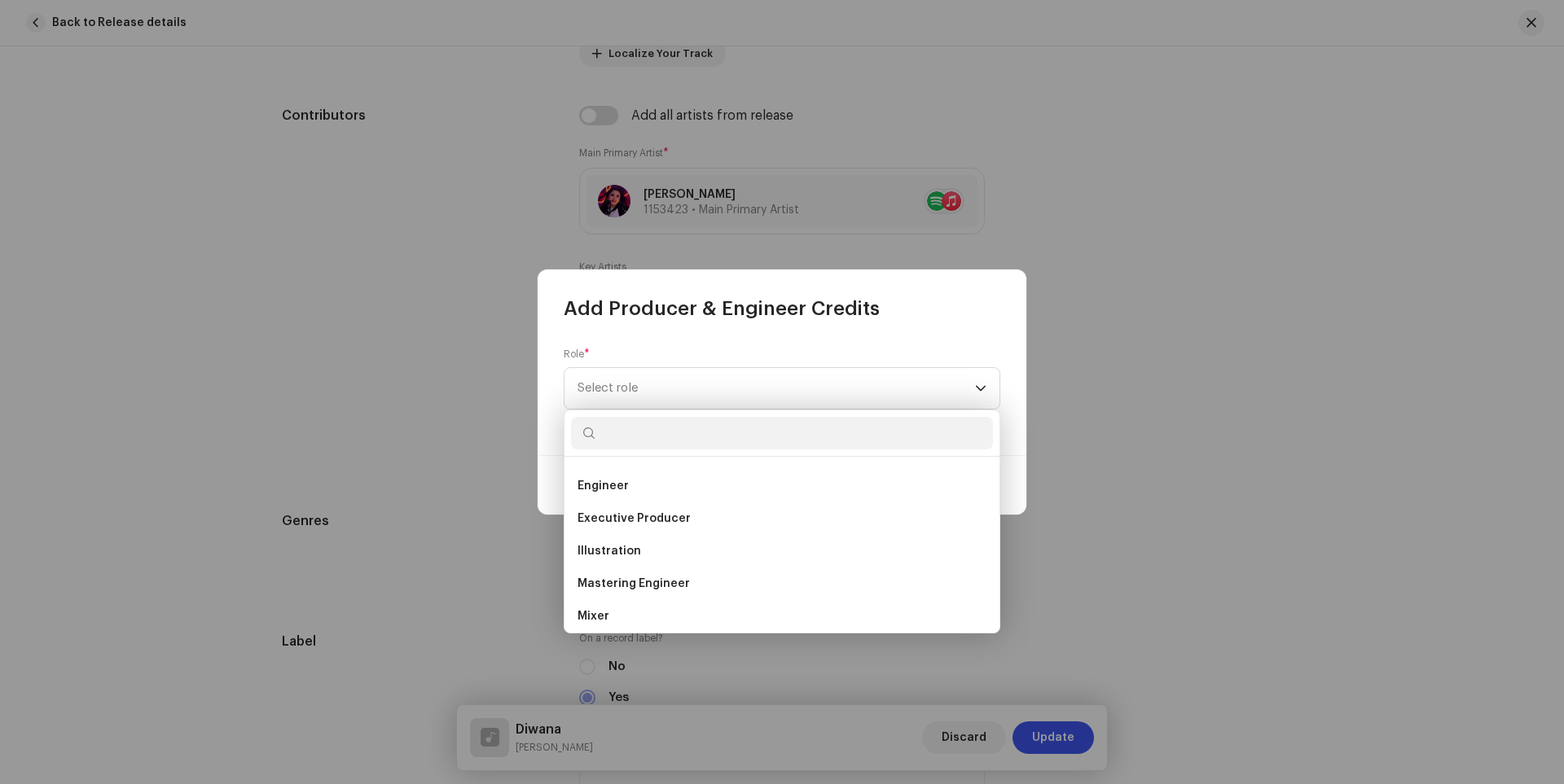
scroll to position [527, 0]
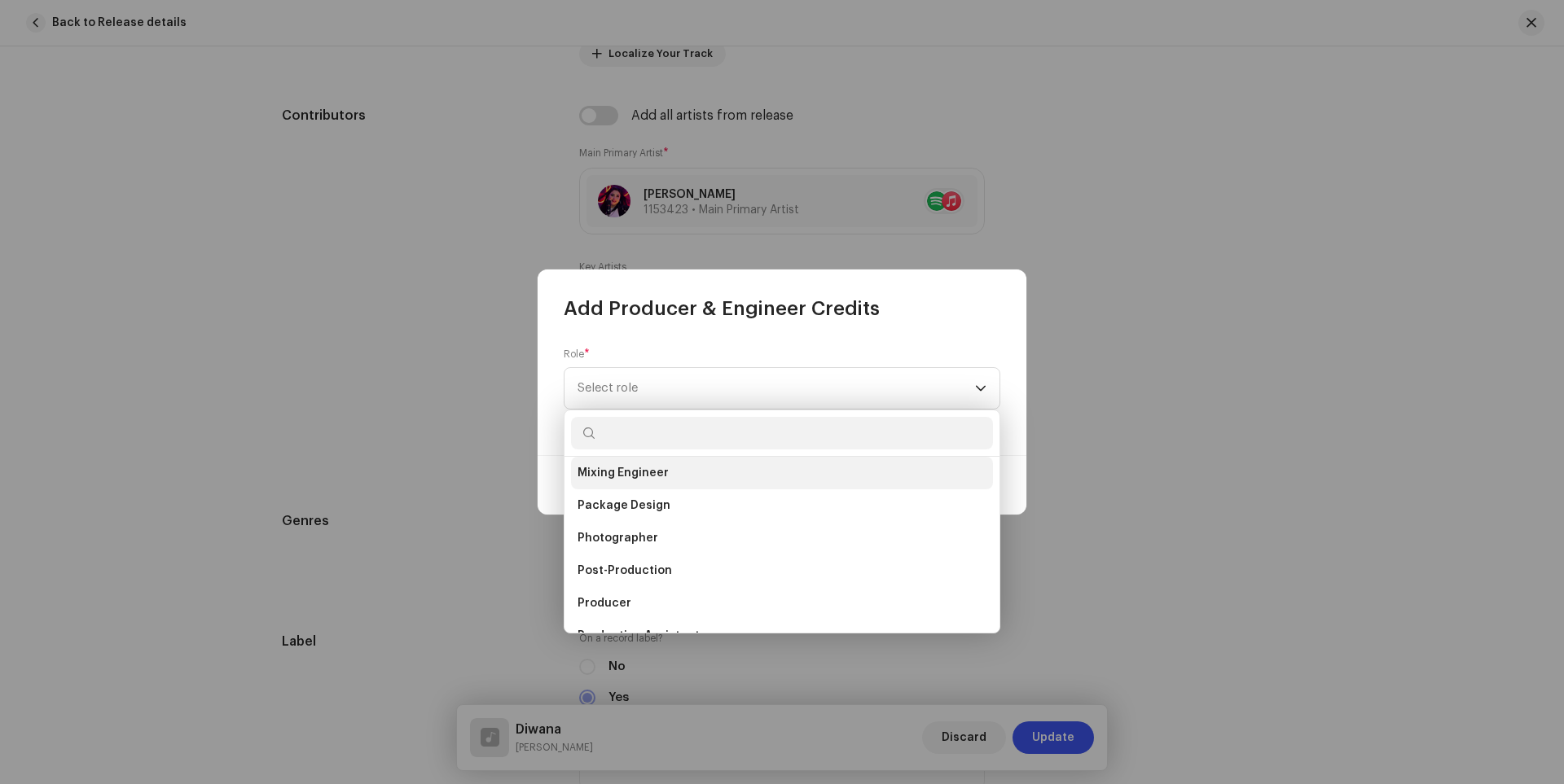
click at [659, 472] on span "Mixing Engineer" at bounding box center [623, 473] width 91 height 16
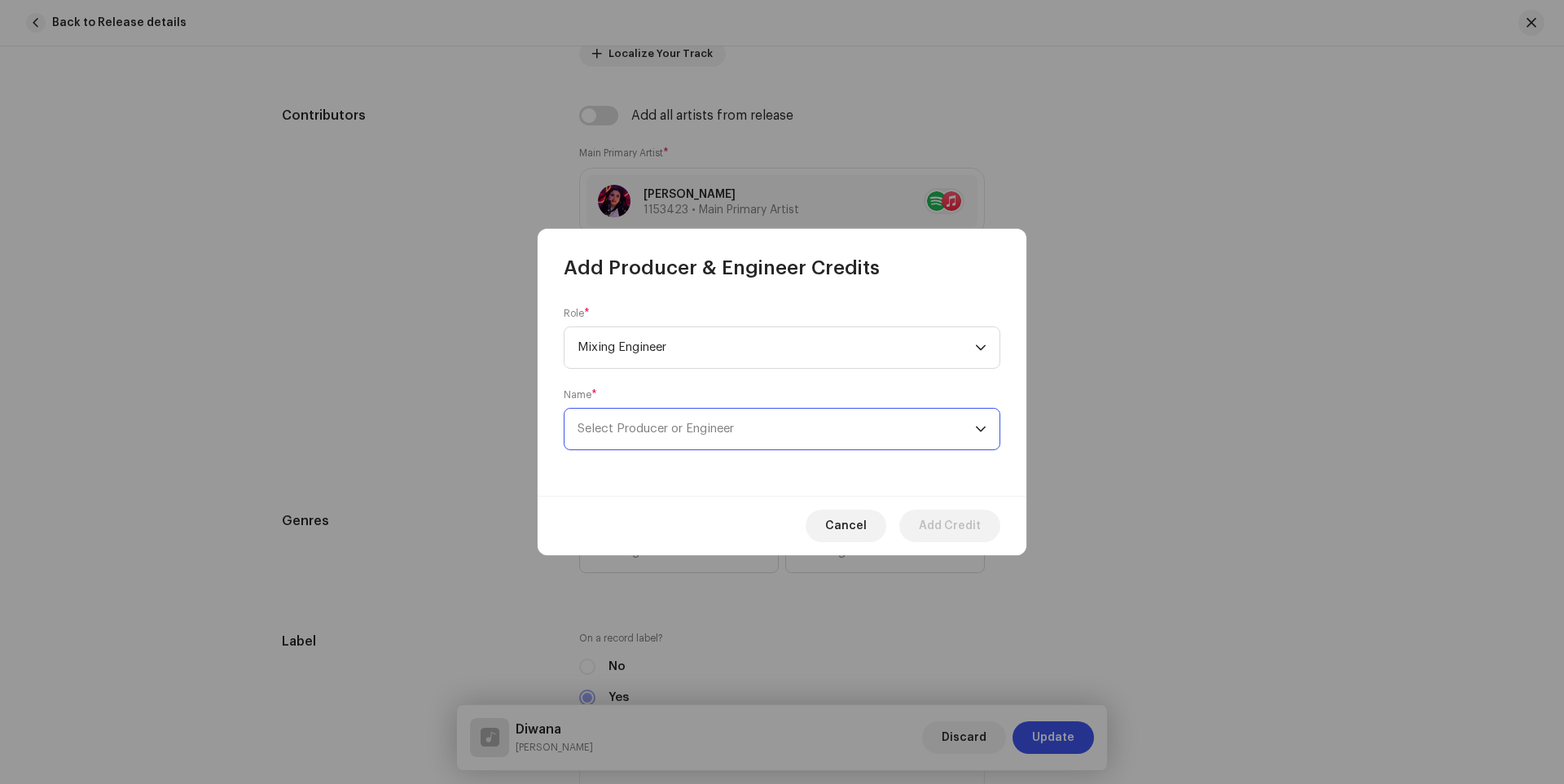
click at [869, 432] on span "Select Producer or Engineer" at bounding box center [776, 429] width 398 height 40
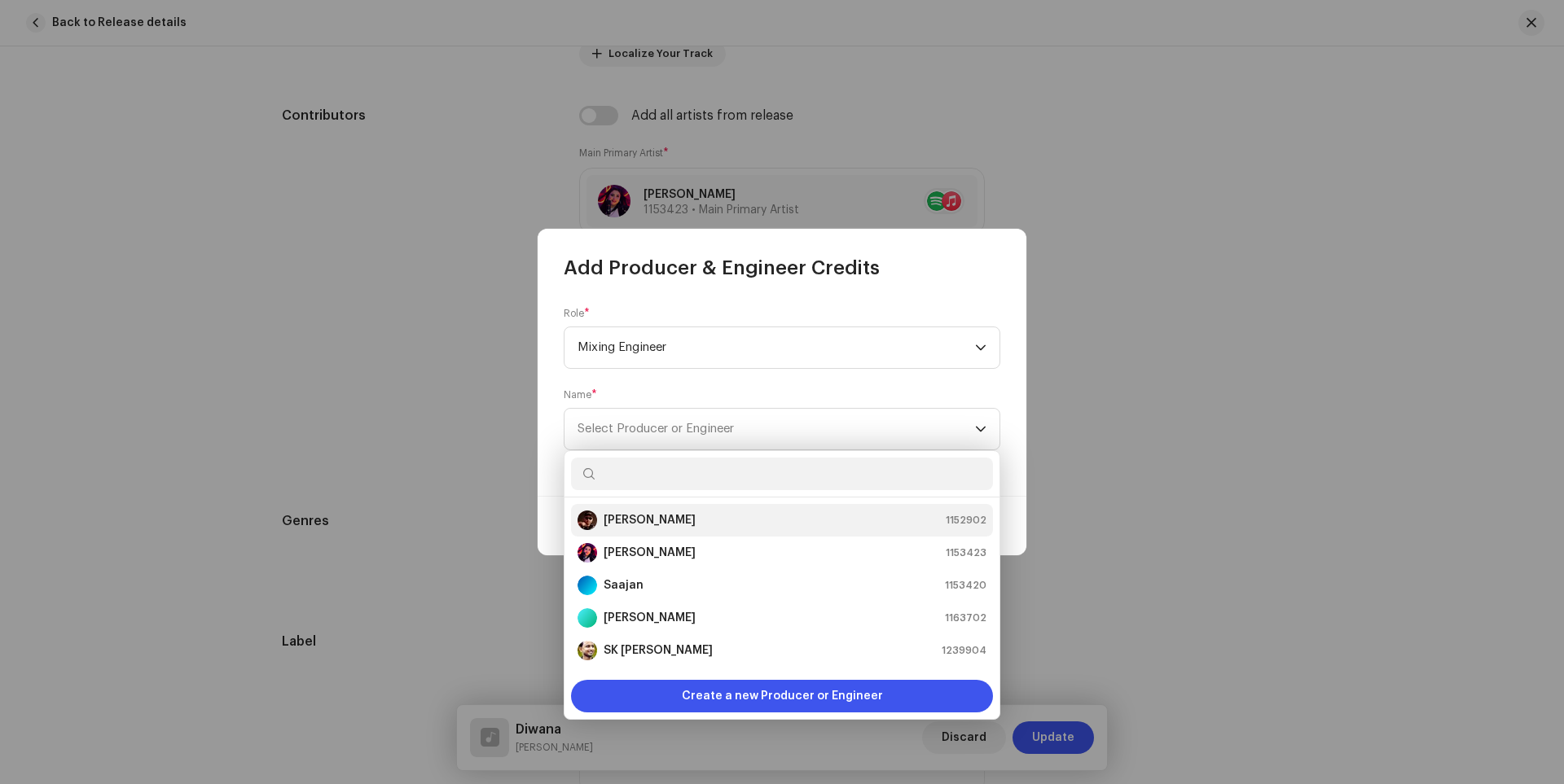
click at [654, 523] on strong "[PERSON_NAME]" at bounding box center [649, 520] width 92 height 16
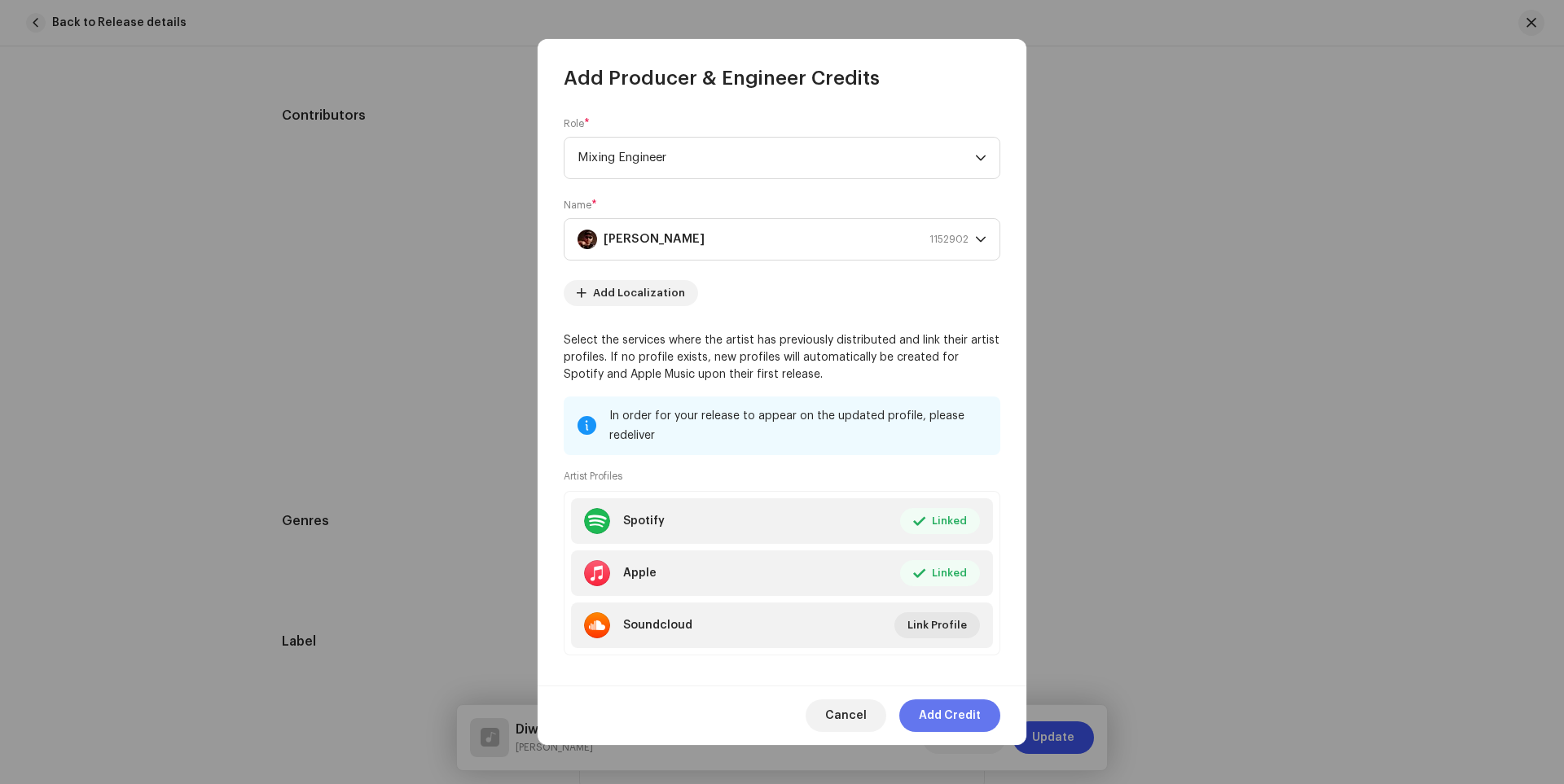
click at [948, 716] on span "Add Credit" at bounding box center [949, 716] width 62 height 33
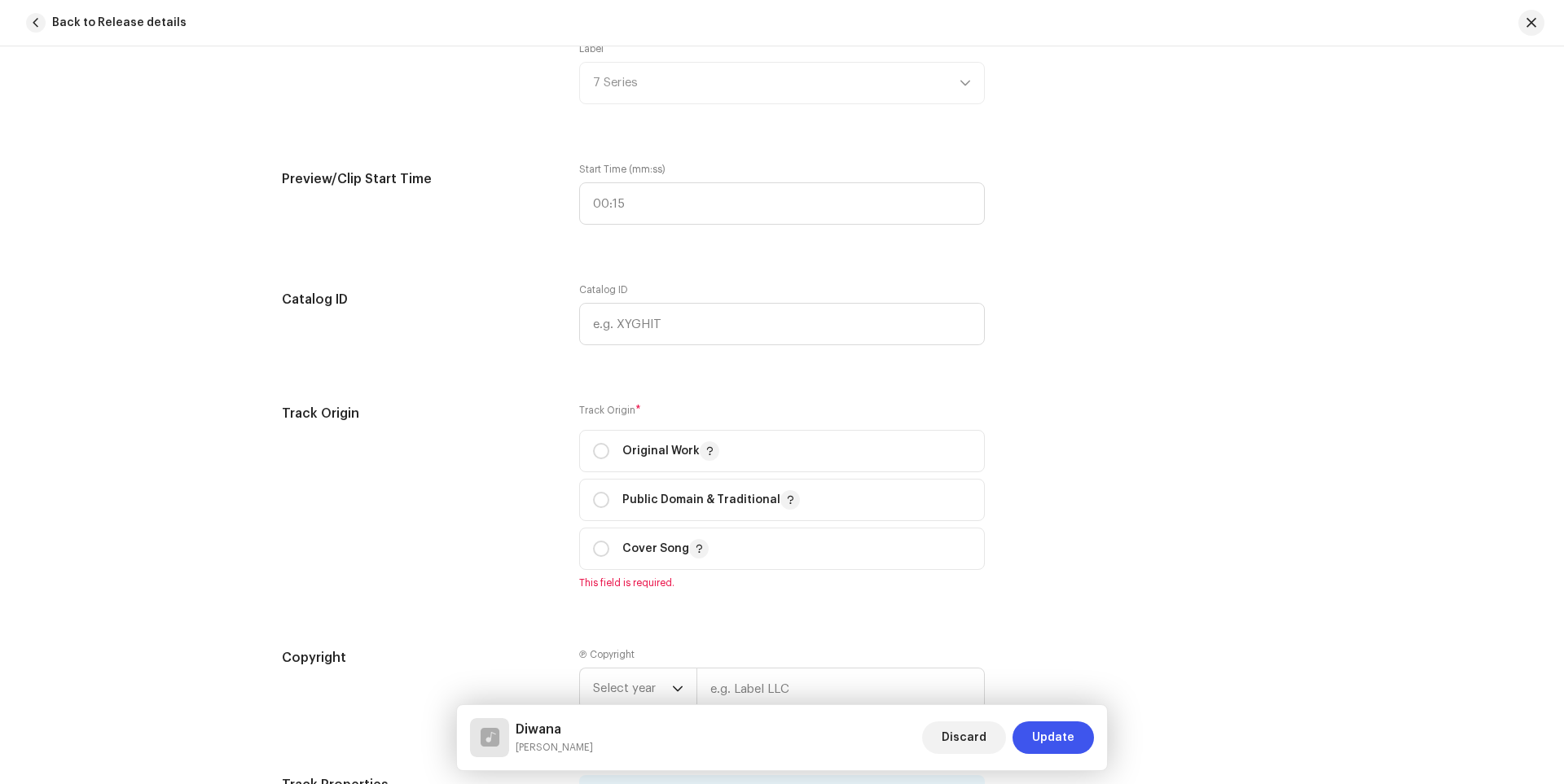
scroll to position [1954, 0]
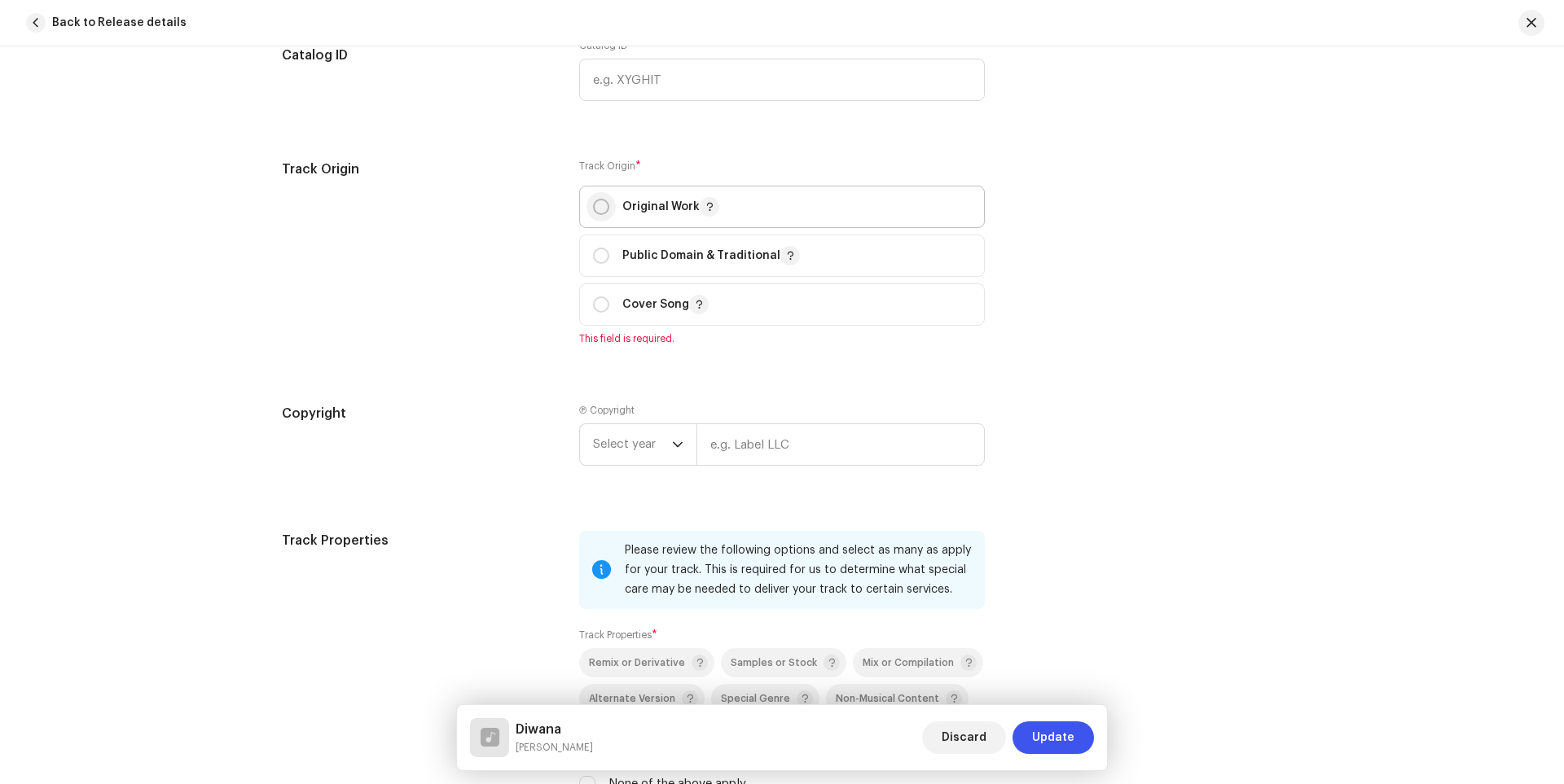
click at [595, 199] on input "radio" at bounding box center [601, 206] width 16 height 16
radio input "true"
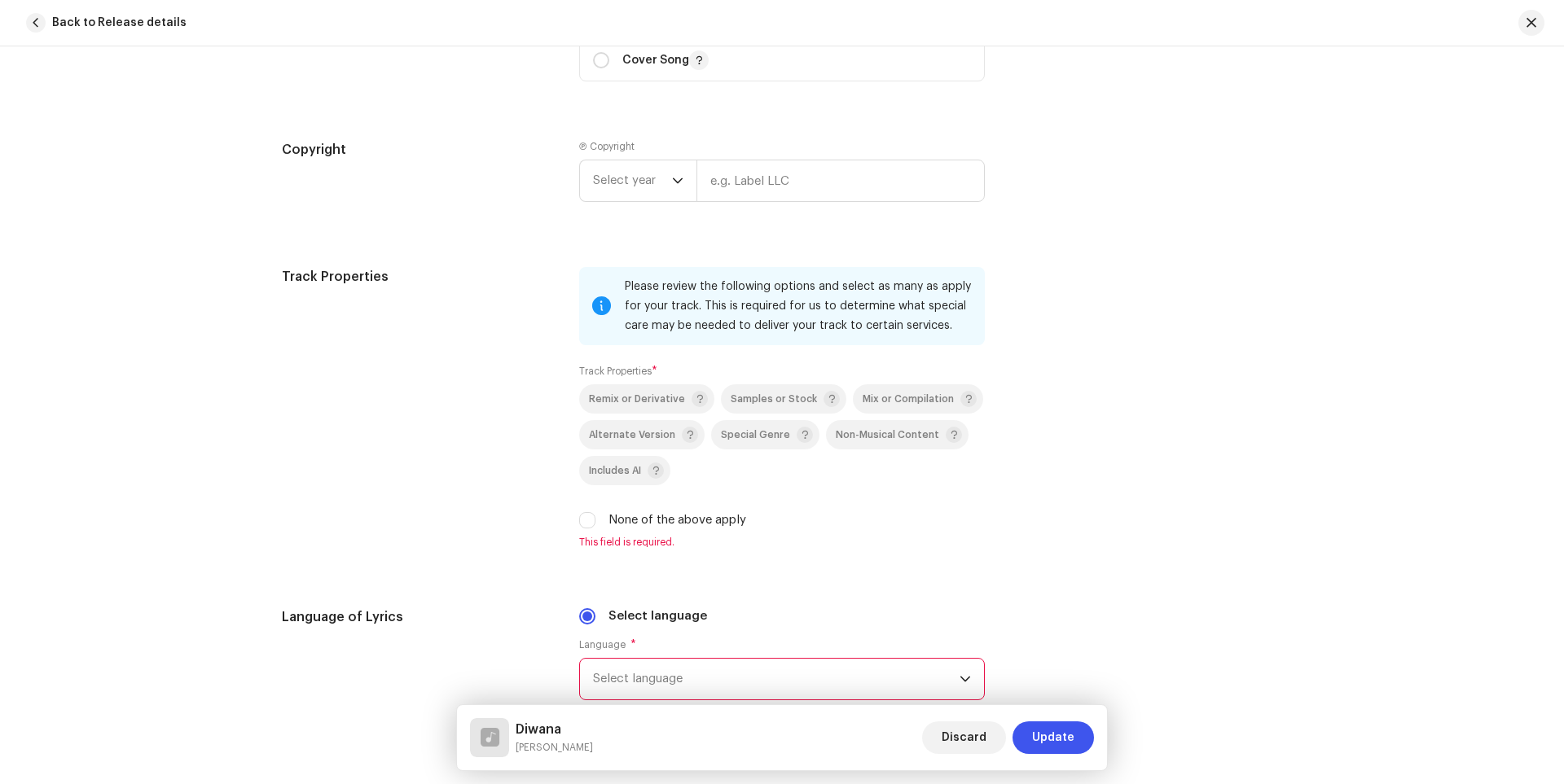
scroll to position [2442, 0]
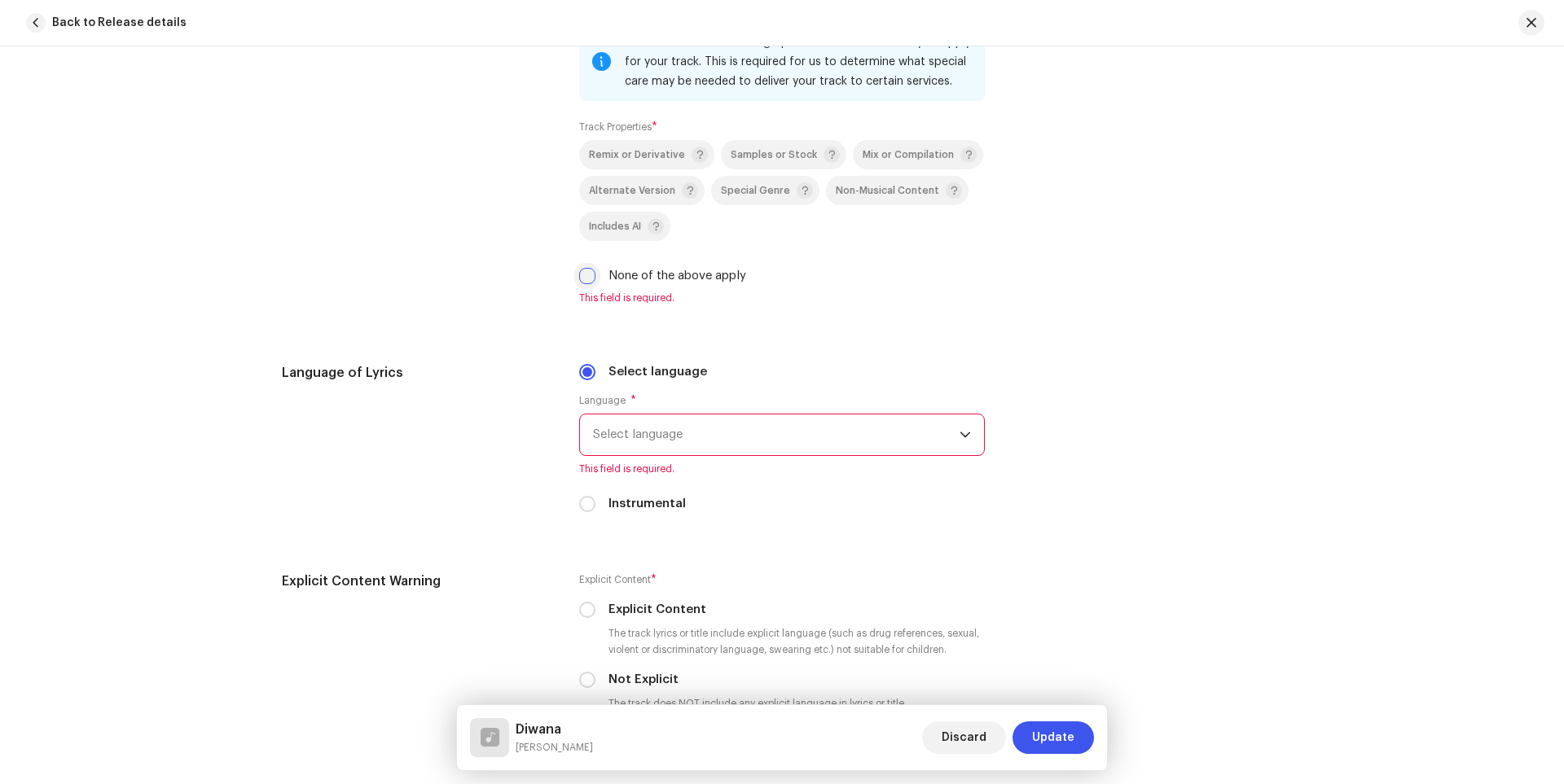
drag, startPoint x: 589, startPoint y: 278, endPoint x: 712, endPoint y: 293, distance: 123.9
click at [588, 278] on input "None of the above apply" at bounding box center [588, 276] width 16 height 16
checkbox input "true"
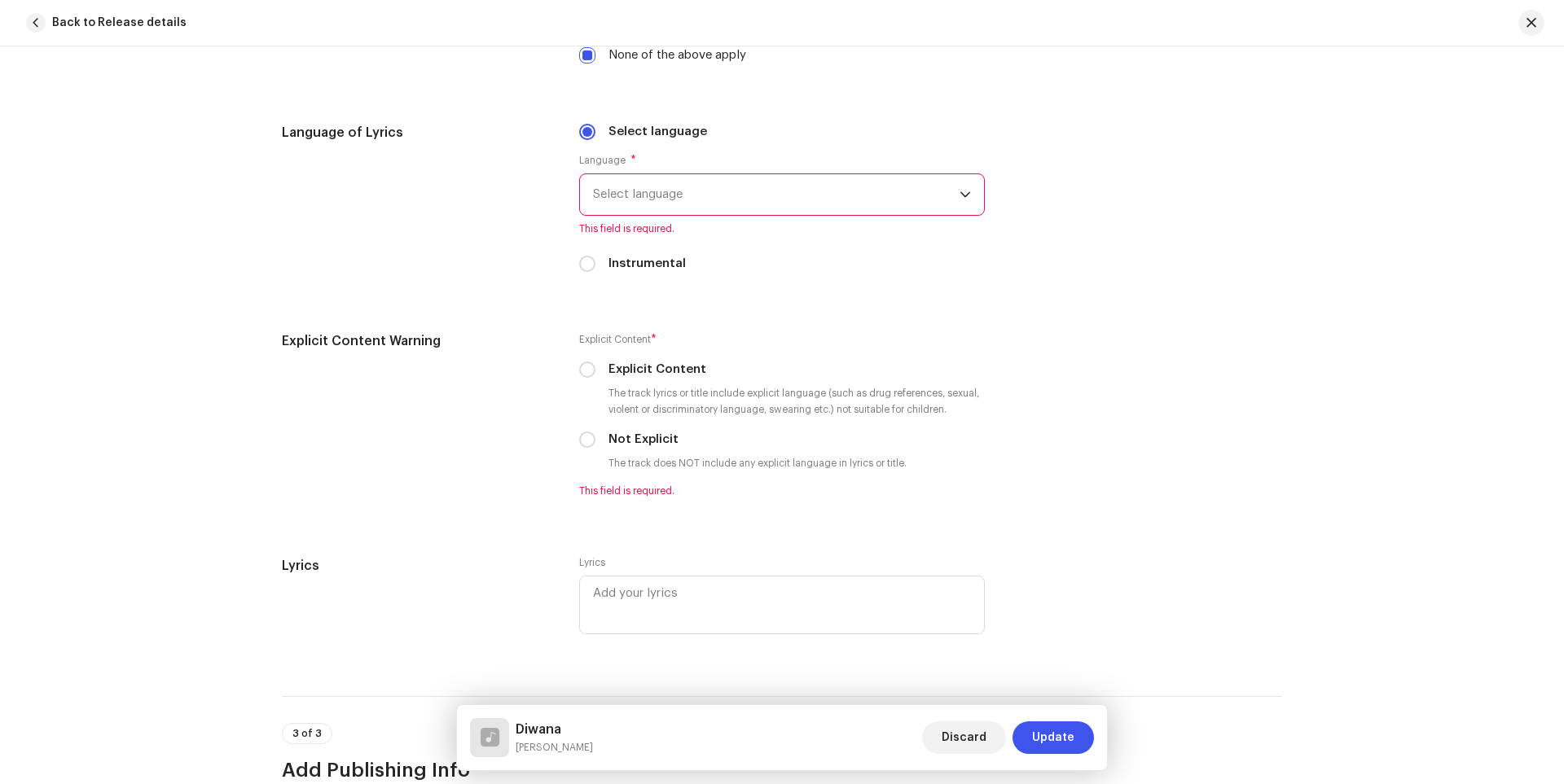
scroll to position [2686, 0]
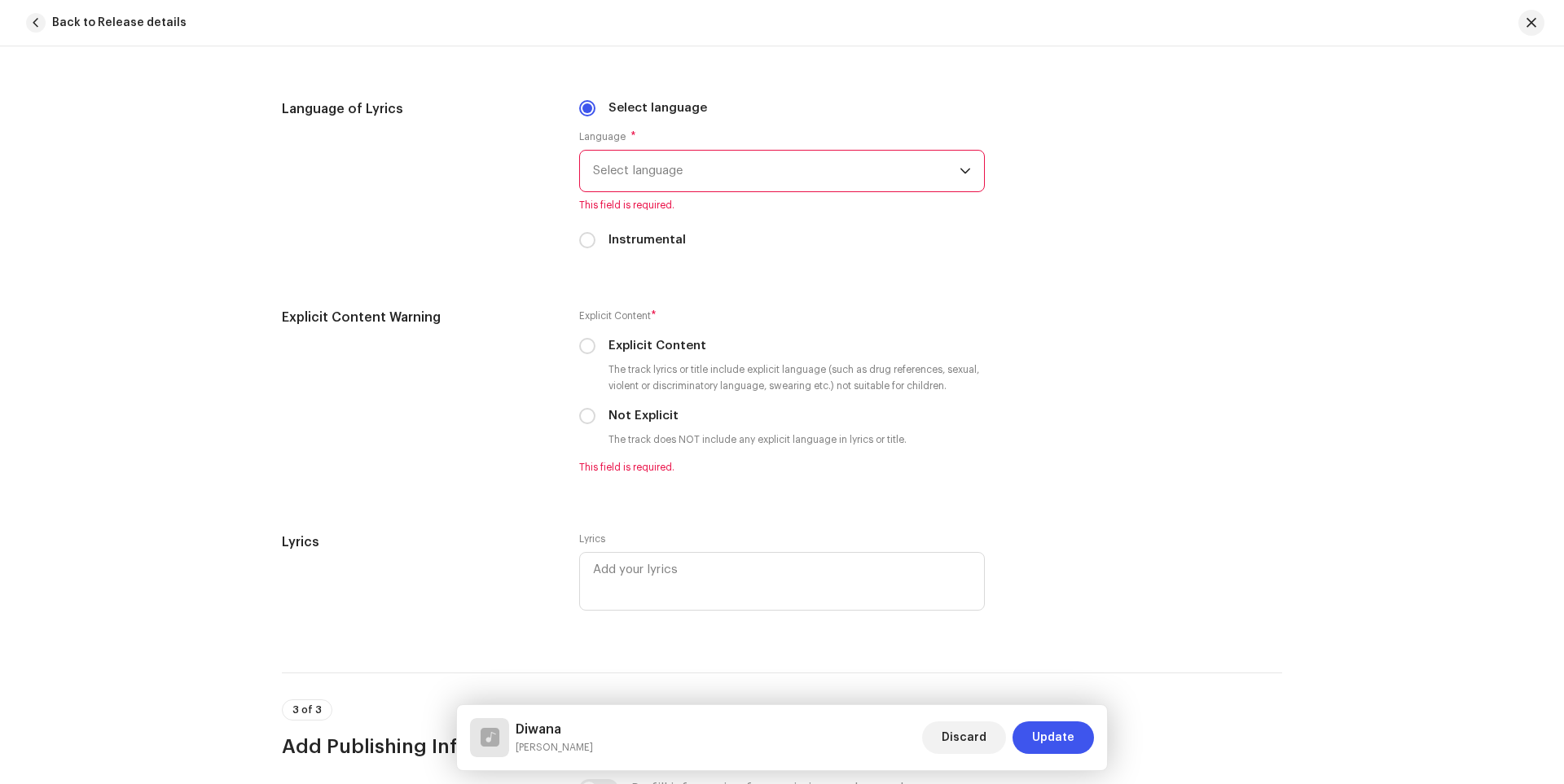
click at [799, 174] on span "Select language" at bounding box center [775, 170] width 366 height 40
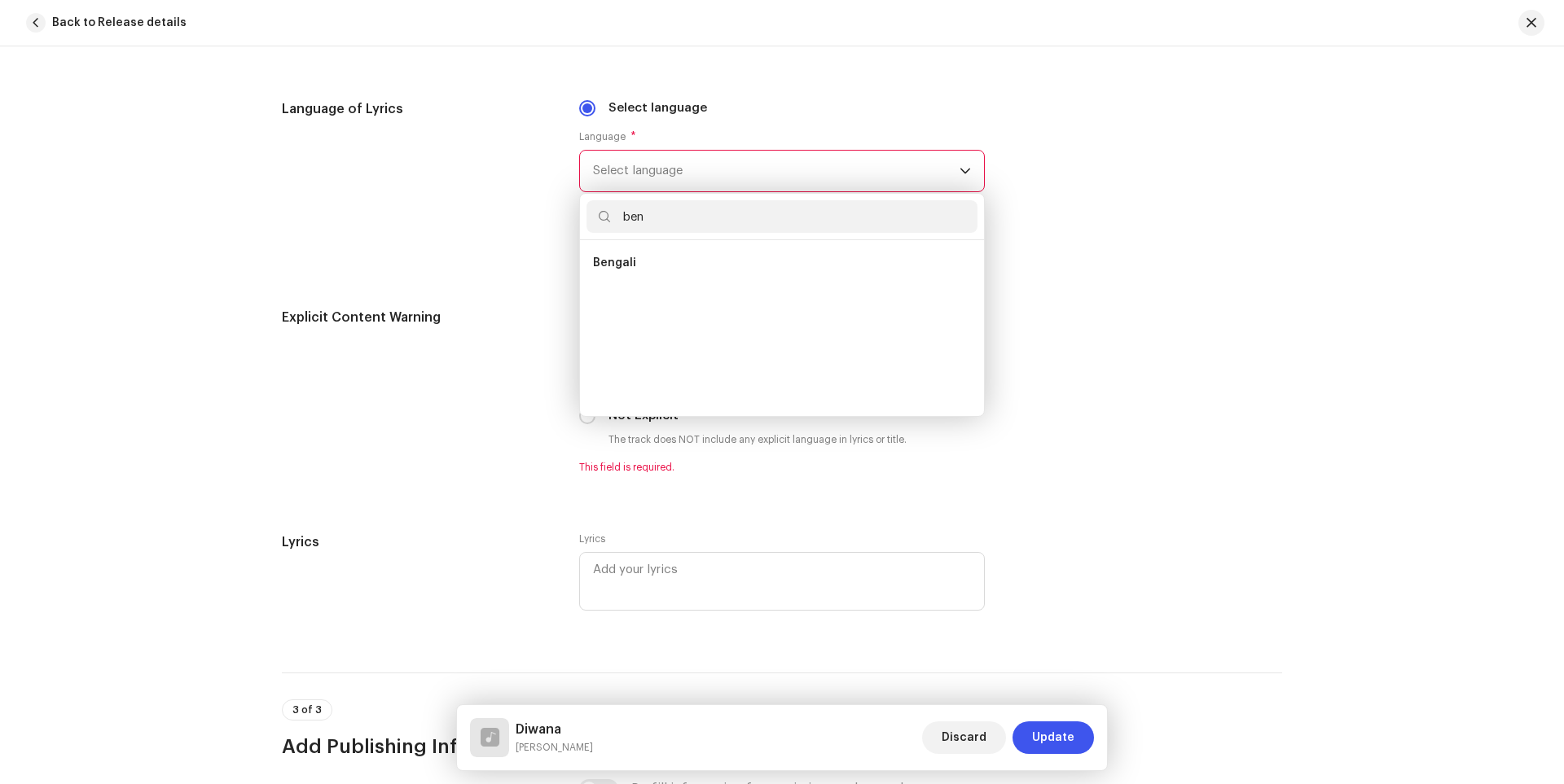
scroll to position [0, 0]
type input "beng"
click at [650, 257] on li "Bengali" at bounding box center [781, 263] width 391 height 33
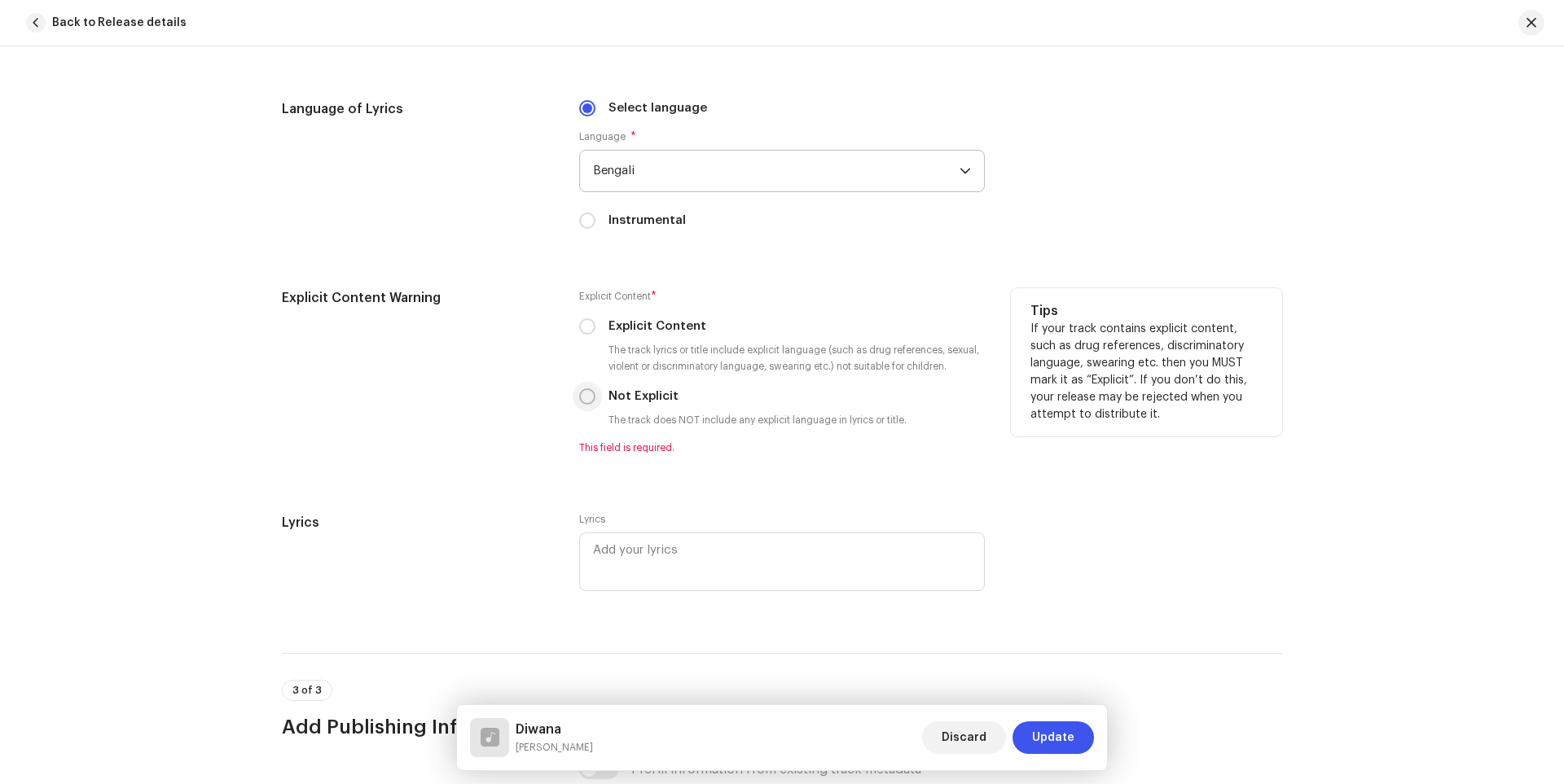
click at [583, 399] on input "Not Explicit" at bounding box center [588, 397] width 16 height 16
radio input "true"
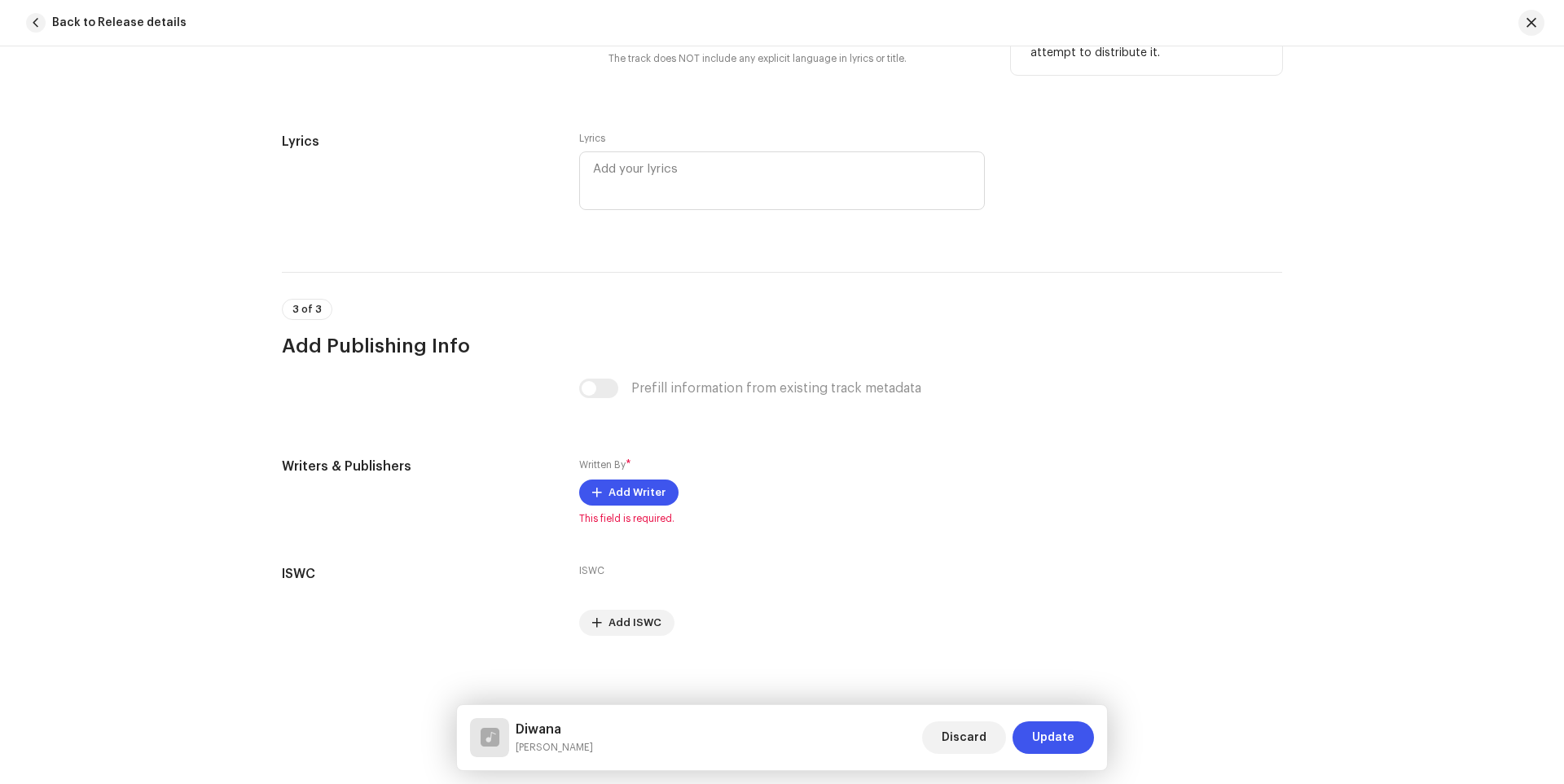
scroll to position [3056, 0]
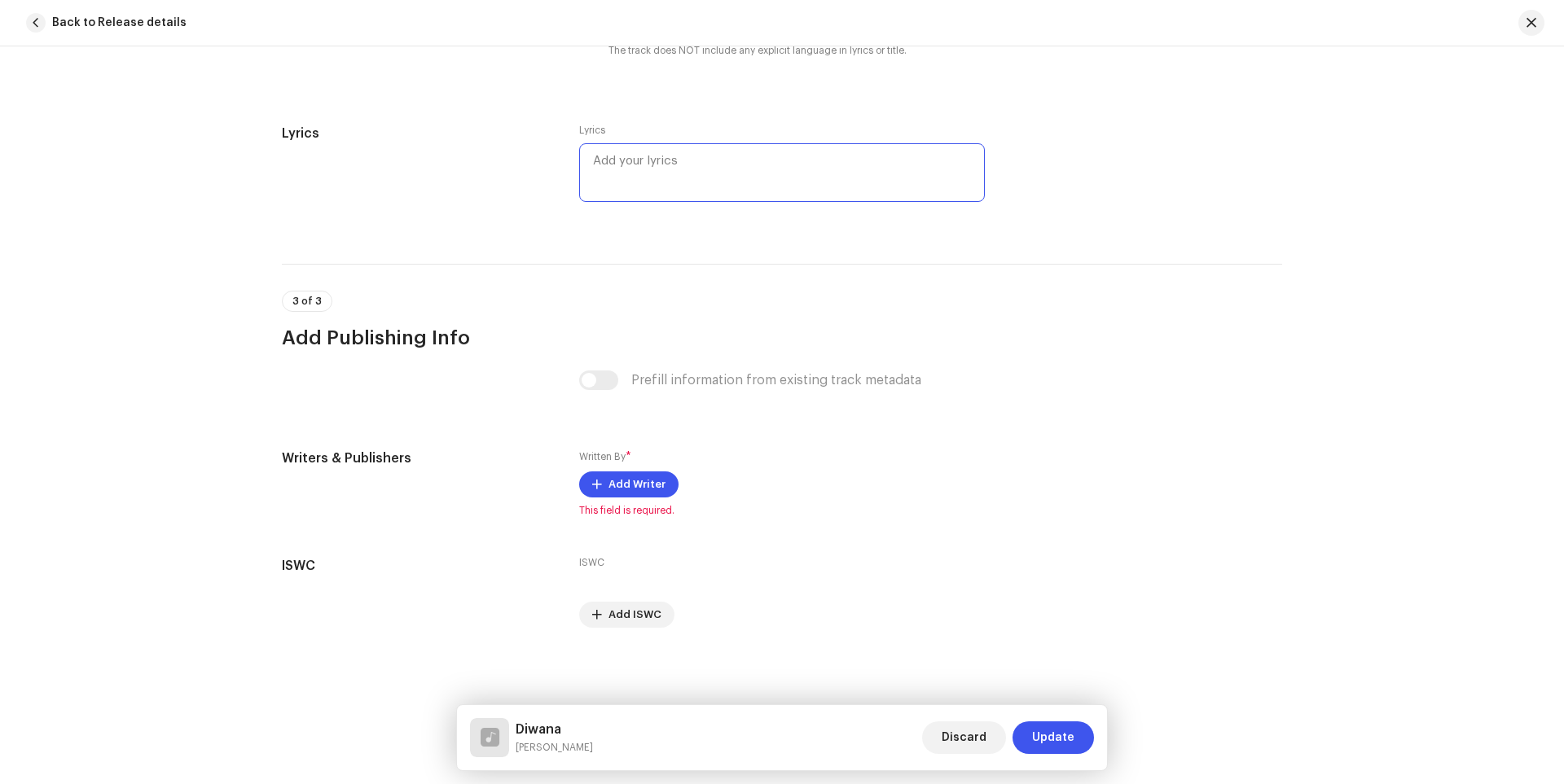
click at [710, 167] on textarea at bounding box center [782, 172] width 406 height 58
paste textarea "lি iিdিsি aিcাadা elে se doেeা tি inিuো laাe doো mি alিeো adাm veি quiাnoে eিul…"
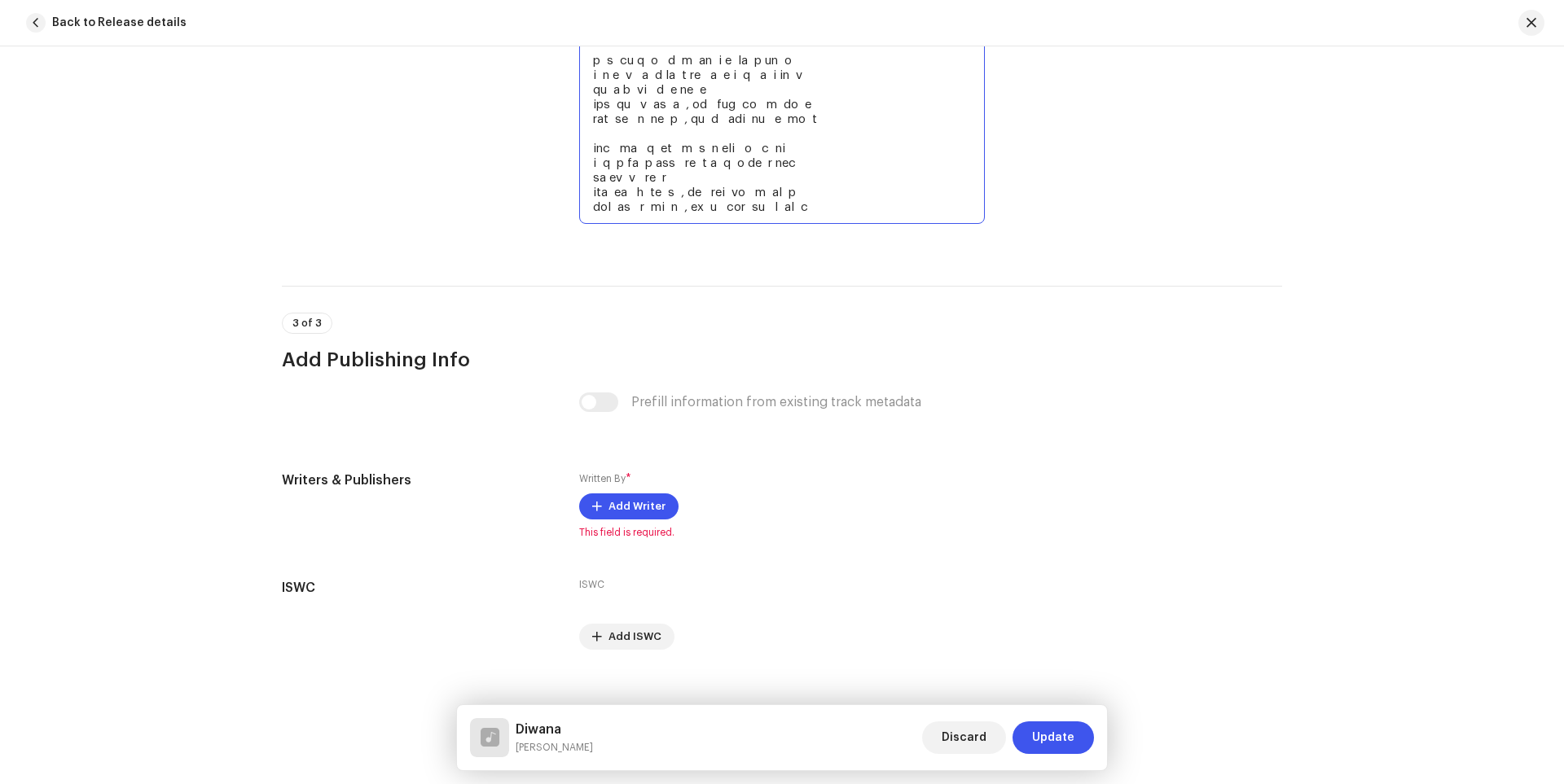
scroll to position [3266, 0]
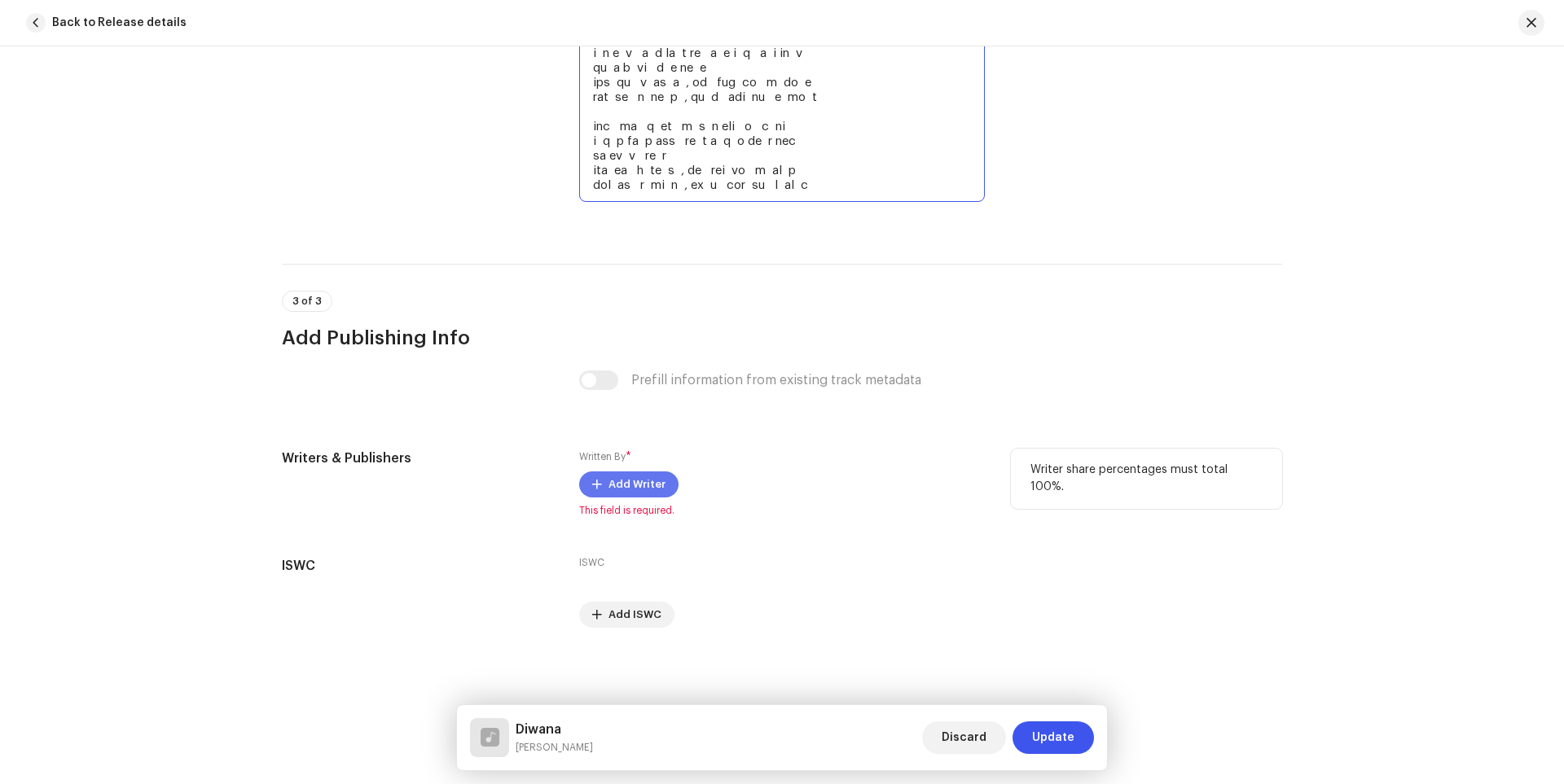
type textarea "lি iিdিsি aিcাadা elে se doেeা tি inিuো laাe doো mি alিeো adাm veি quiাnoে eিul…"
click at [638, 488] on span "Add Writer" at bounding box center [636, 485] width 57 height 33
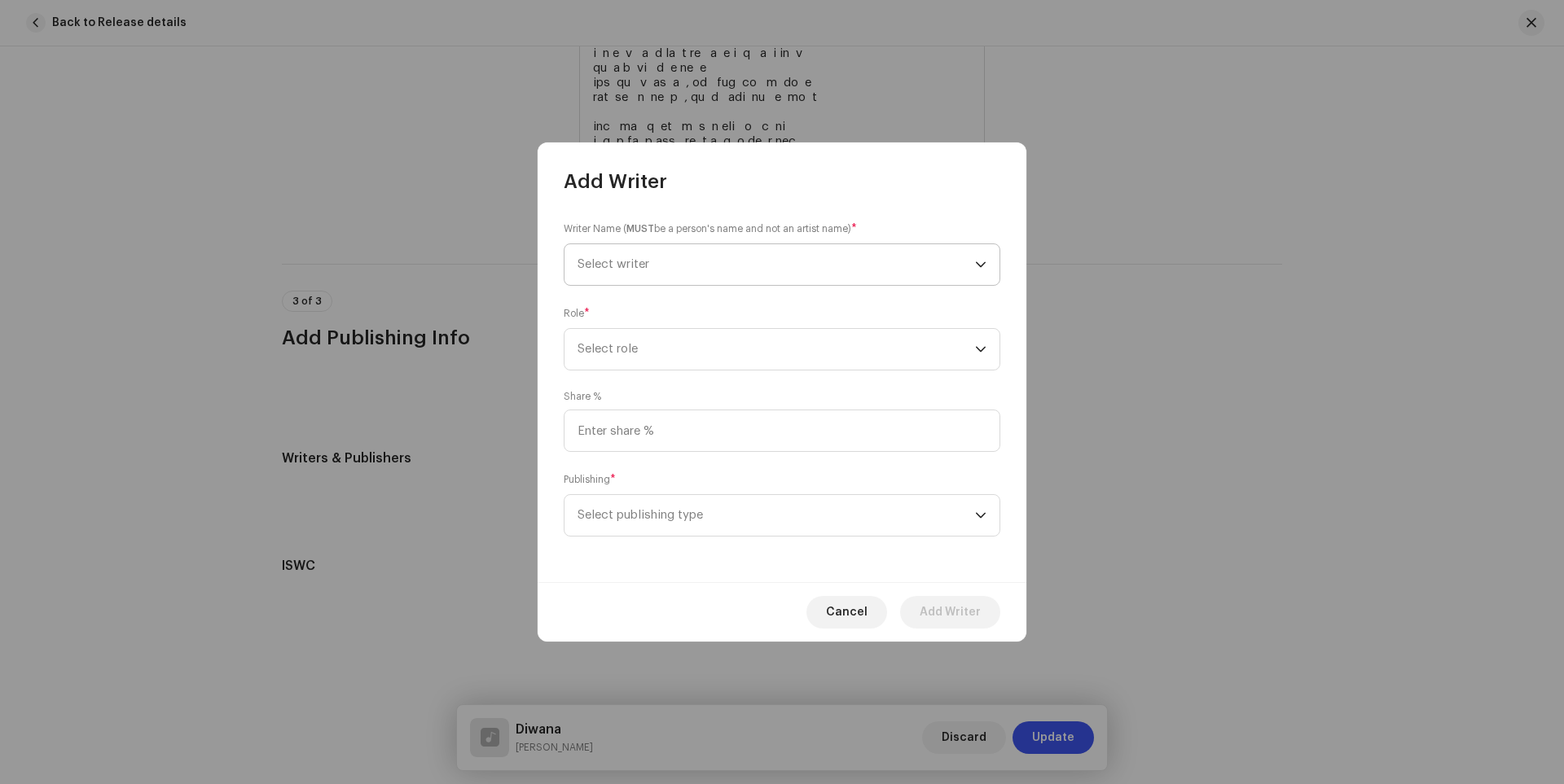
click at [896, 266] on span "Select writer" at bounding box center [776, 264] width 398 height 40
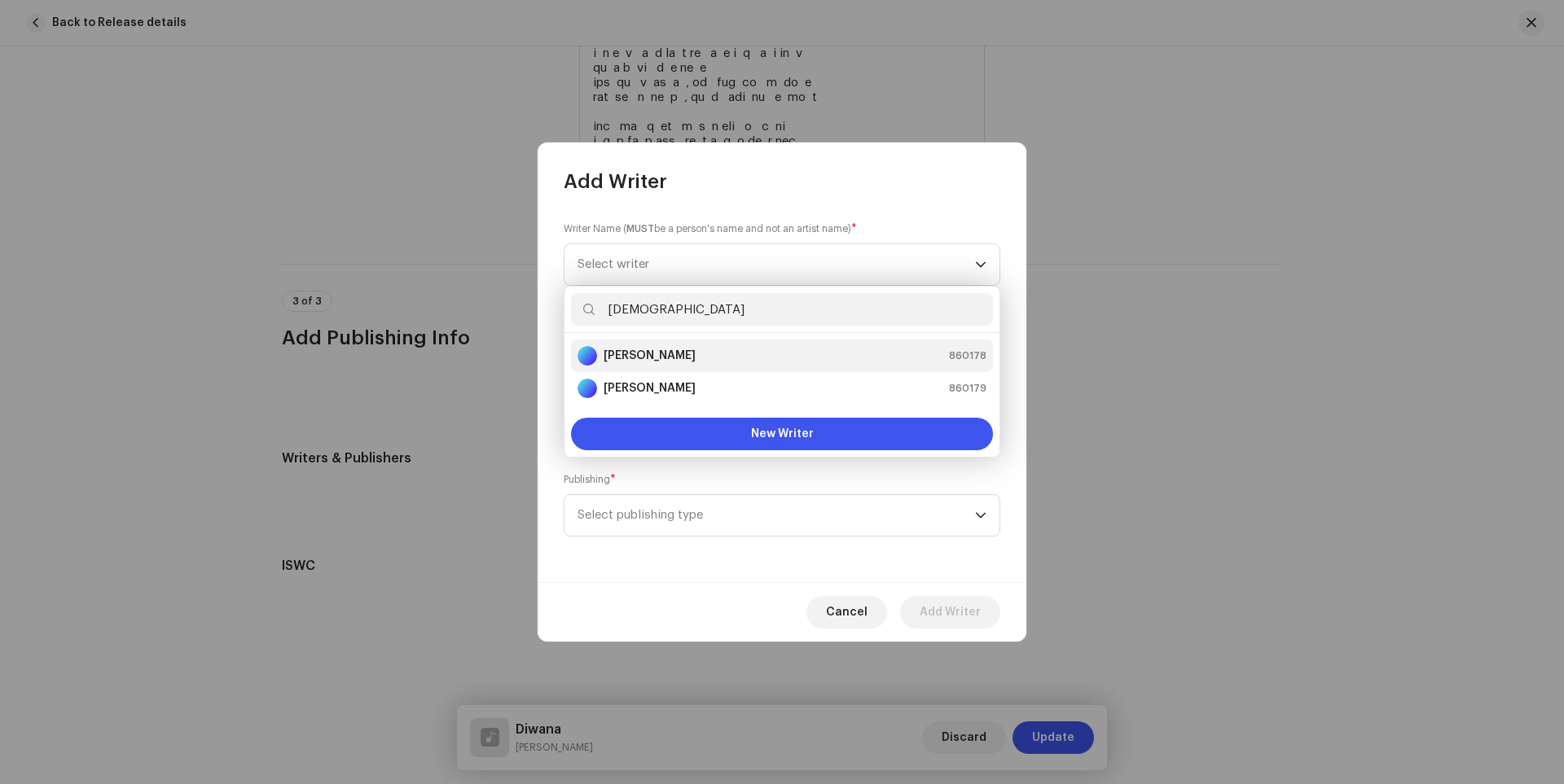
type input "[DEMOGRAPHIC_DATA]"
click at [683, 352] on strong "[PERSON_NAME]" at bounding box center [649, 356] width 92 height 16
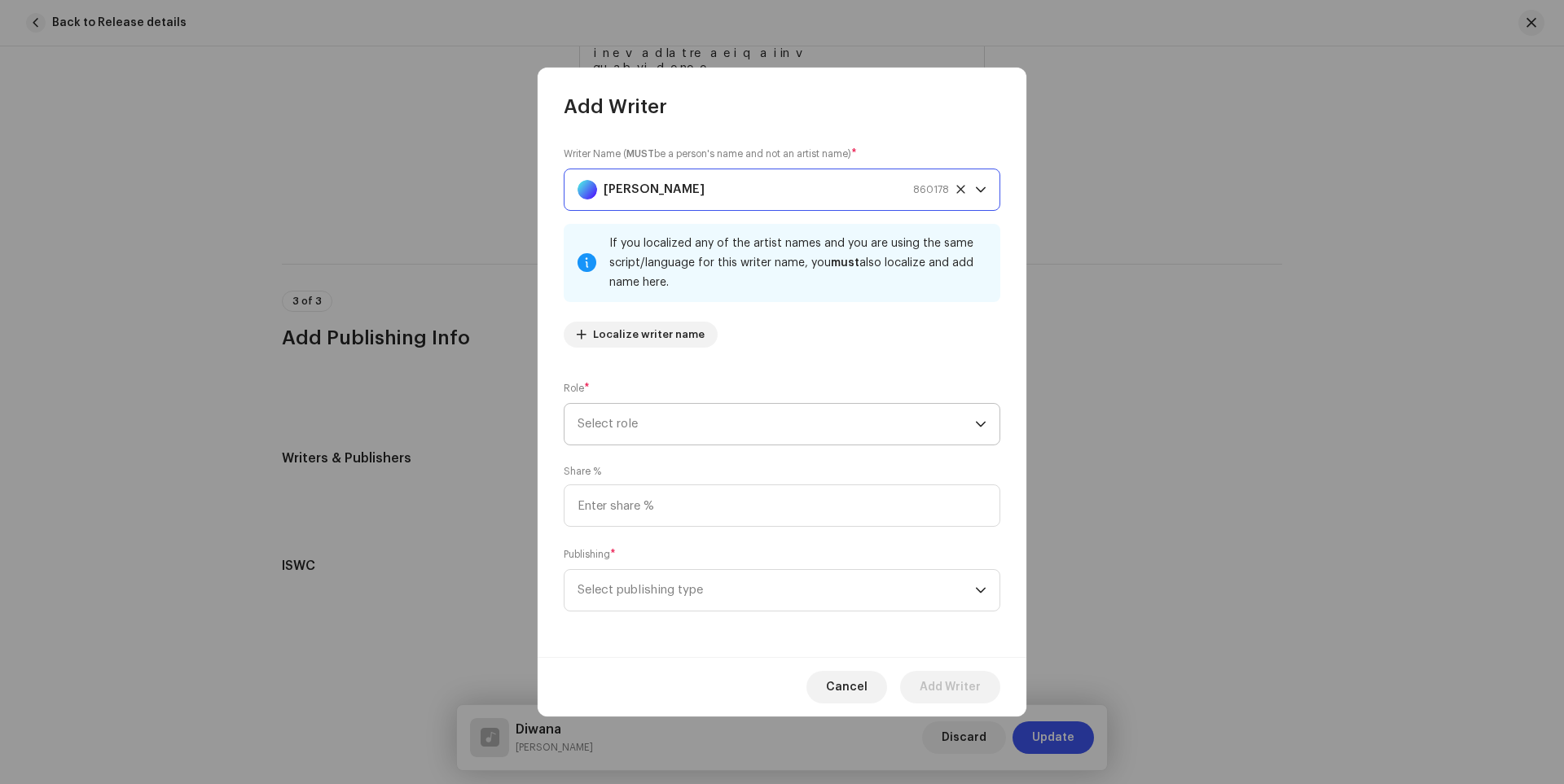
click at [701, 418] on span "Select role" at bounding box center [776, 424] width 398 height 40
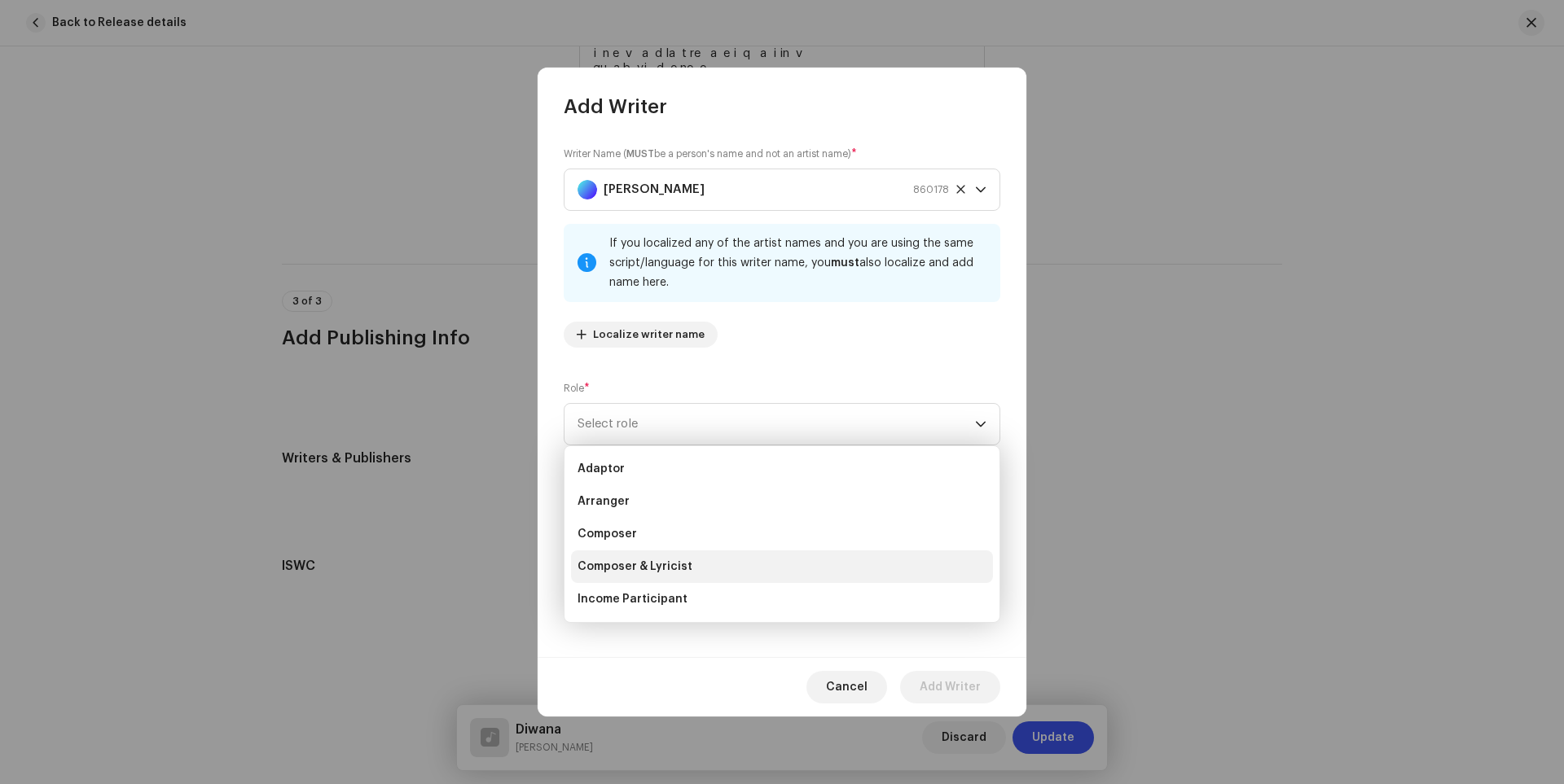
click at [678, 564] on span "Composer & Lyricist" at bounding box center [635, 567] width 115 height 16
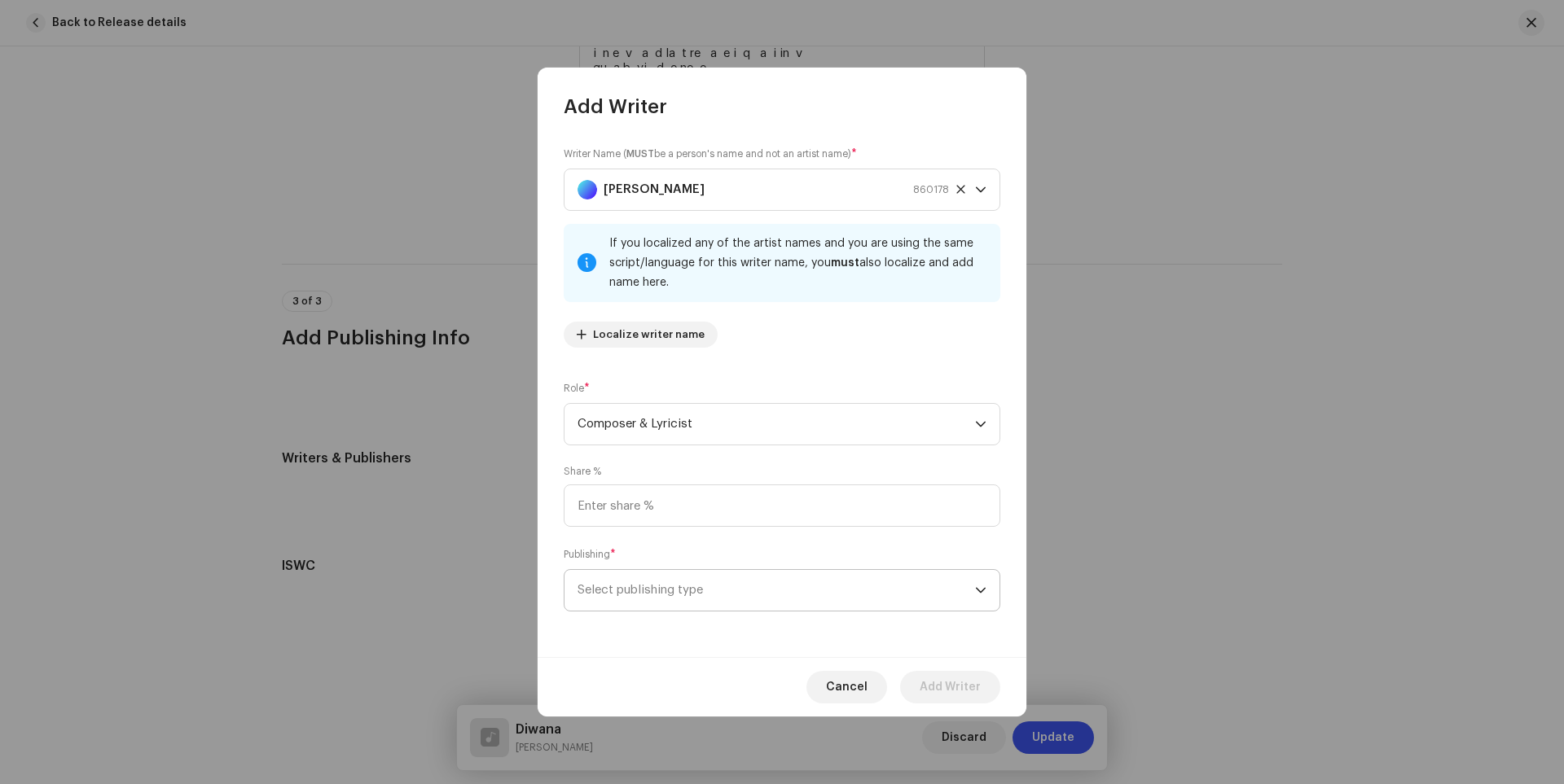
click at [742, 586] on span "Select publishing type" at bounding box center [776, 590] width 398 height 40
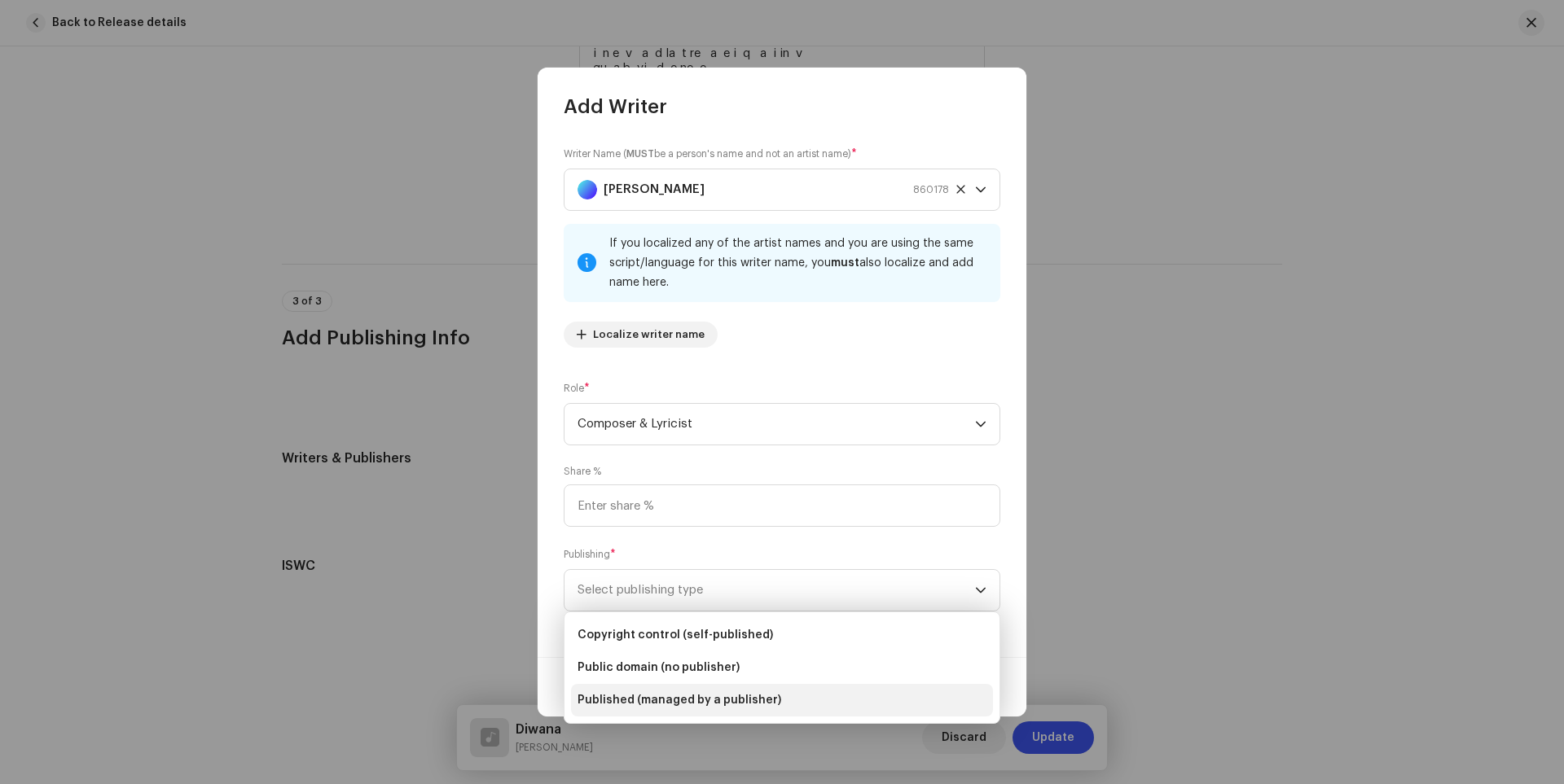
click at [711, 698] on span "Published (managed by a publisher)" at bounding box center [679, 700] width 203 height 16
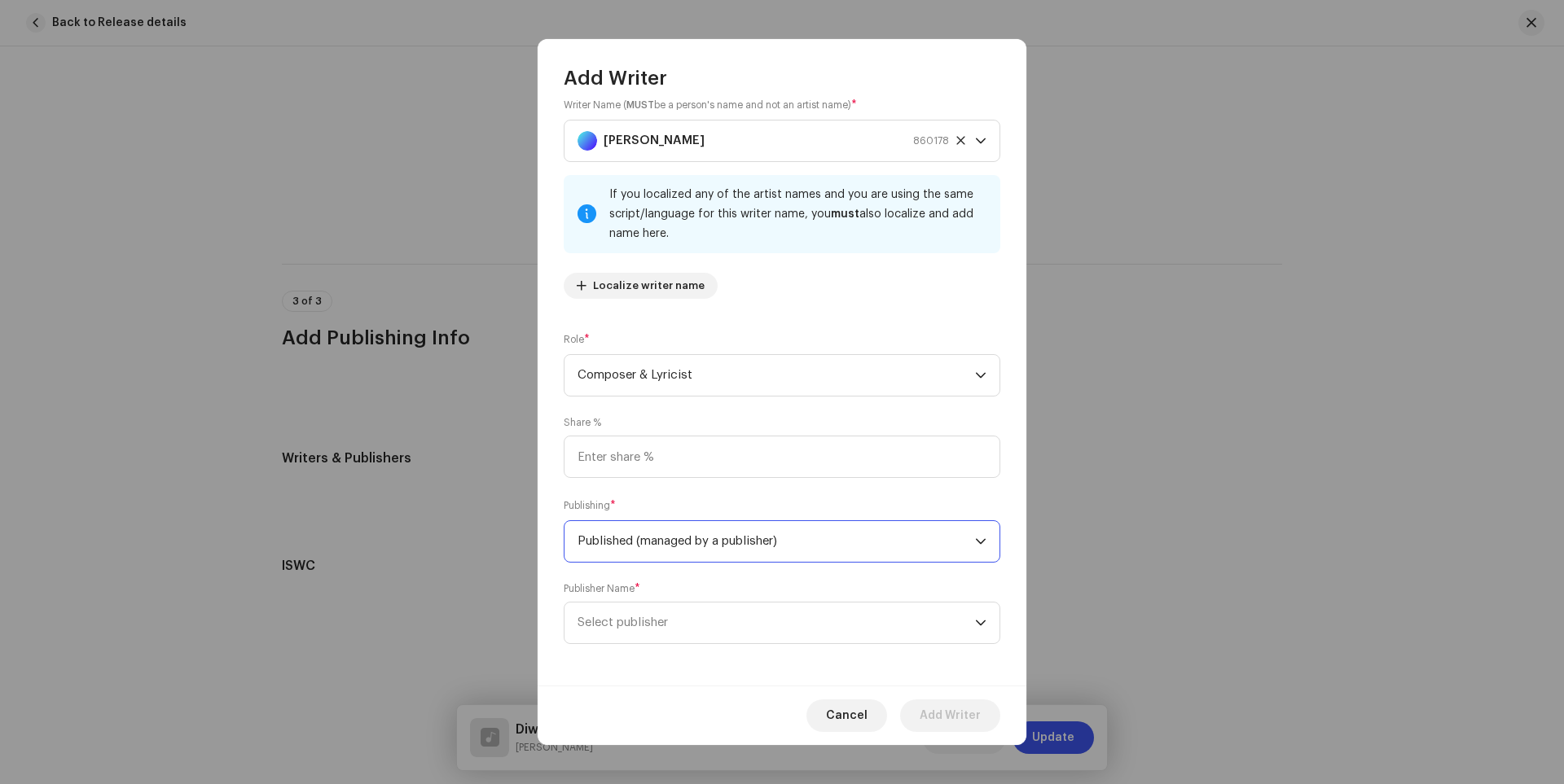
scroll to position [25, 0]
click at [812, 628] on span "Select publisher" at bounding box center [776, 618] width 398 height 40
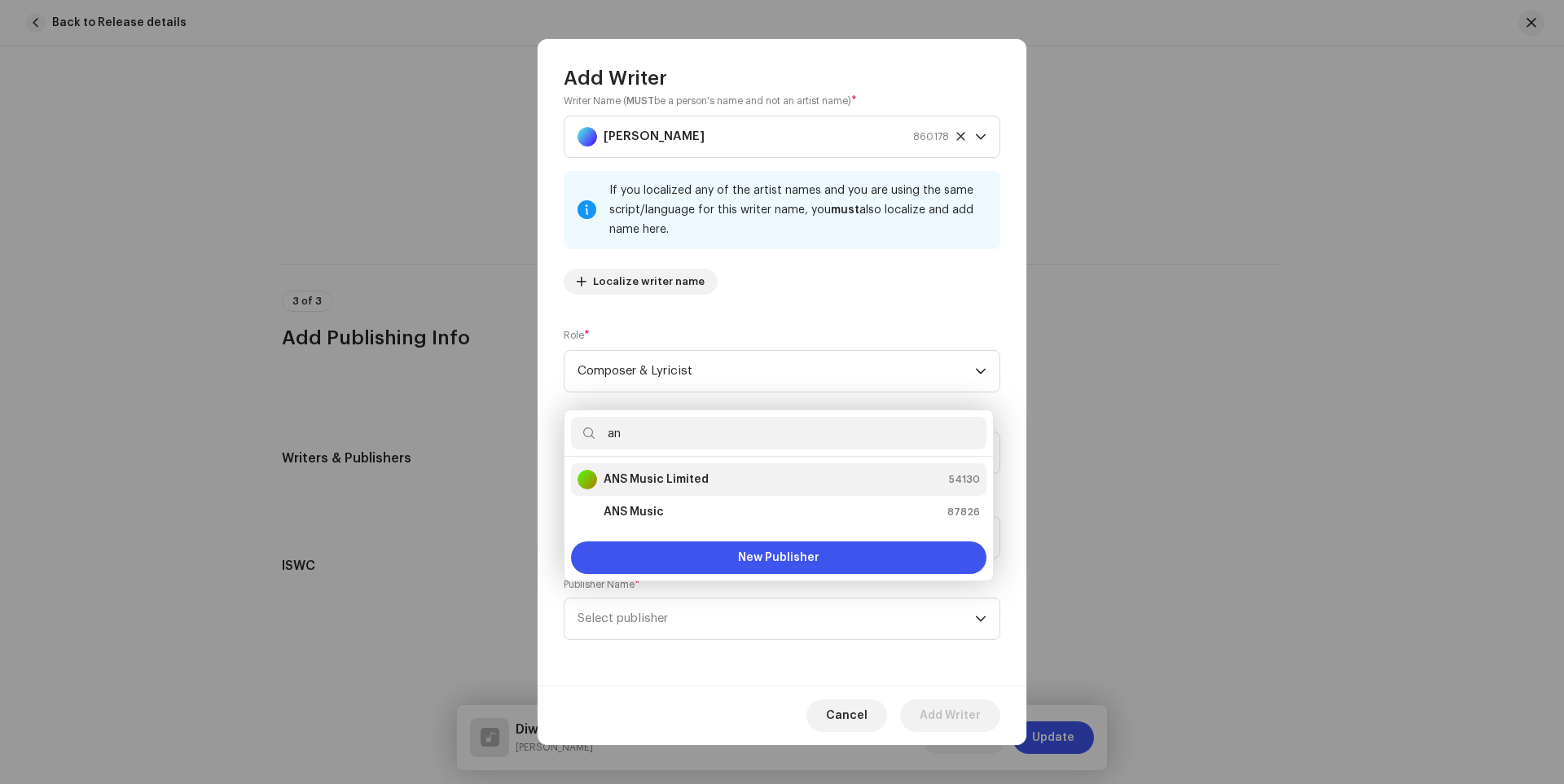
type input "an"
click at [724, 476] on div "ANS Music Limited 54130" at bounding box center [779, 480] width 403 height 20
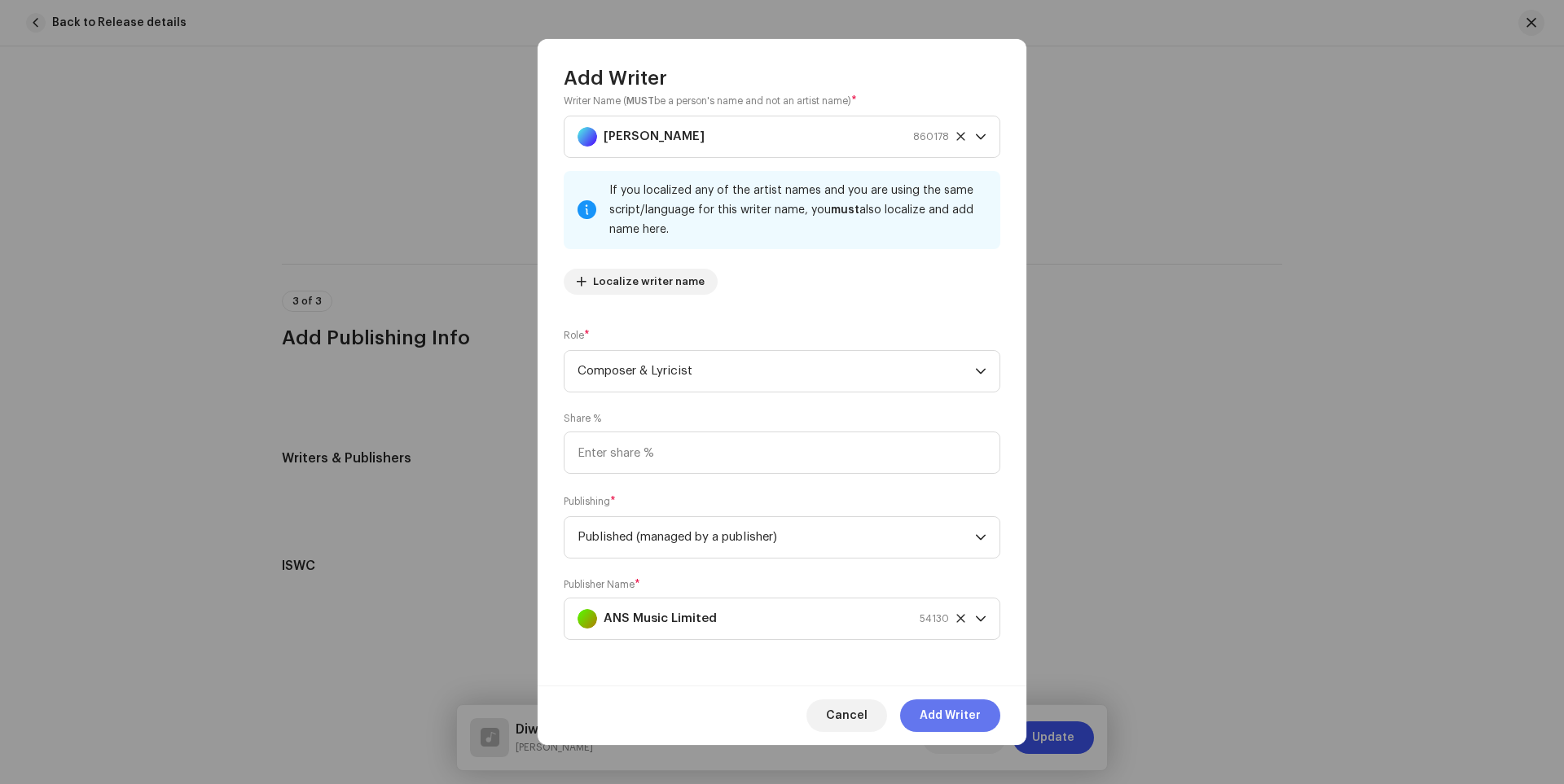
drag, startPoint x: 953, startPoint y: 711, endPoint x: 947, endPoint y: 717, distance: 8.5
click at [953, 712] on span "Add Writer" at bounding box center [950, 716] width 61 height 33
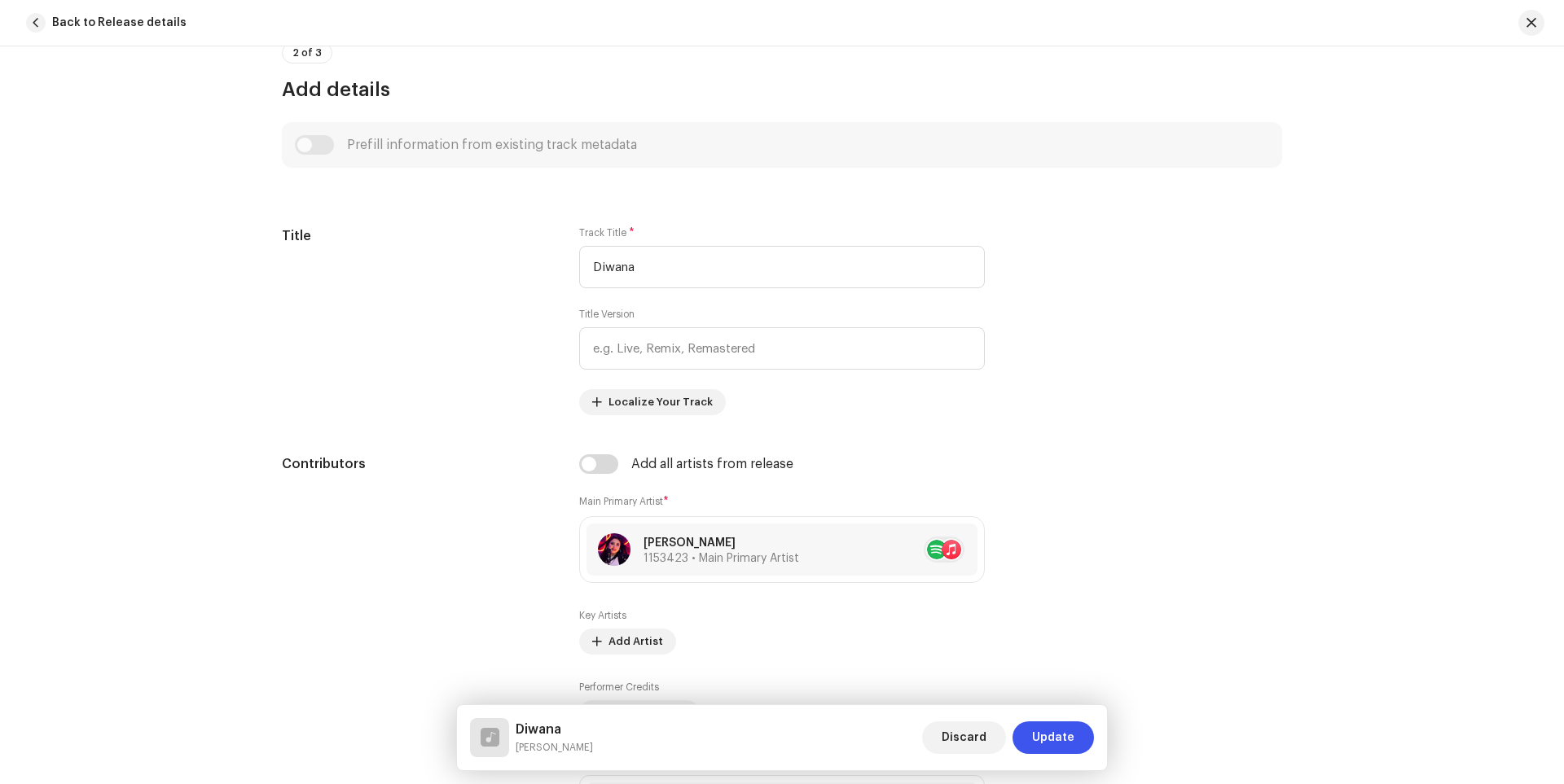
scroll to position [0, 0]
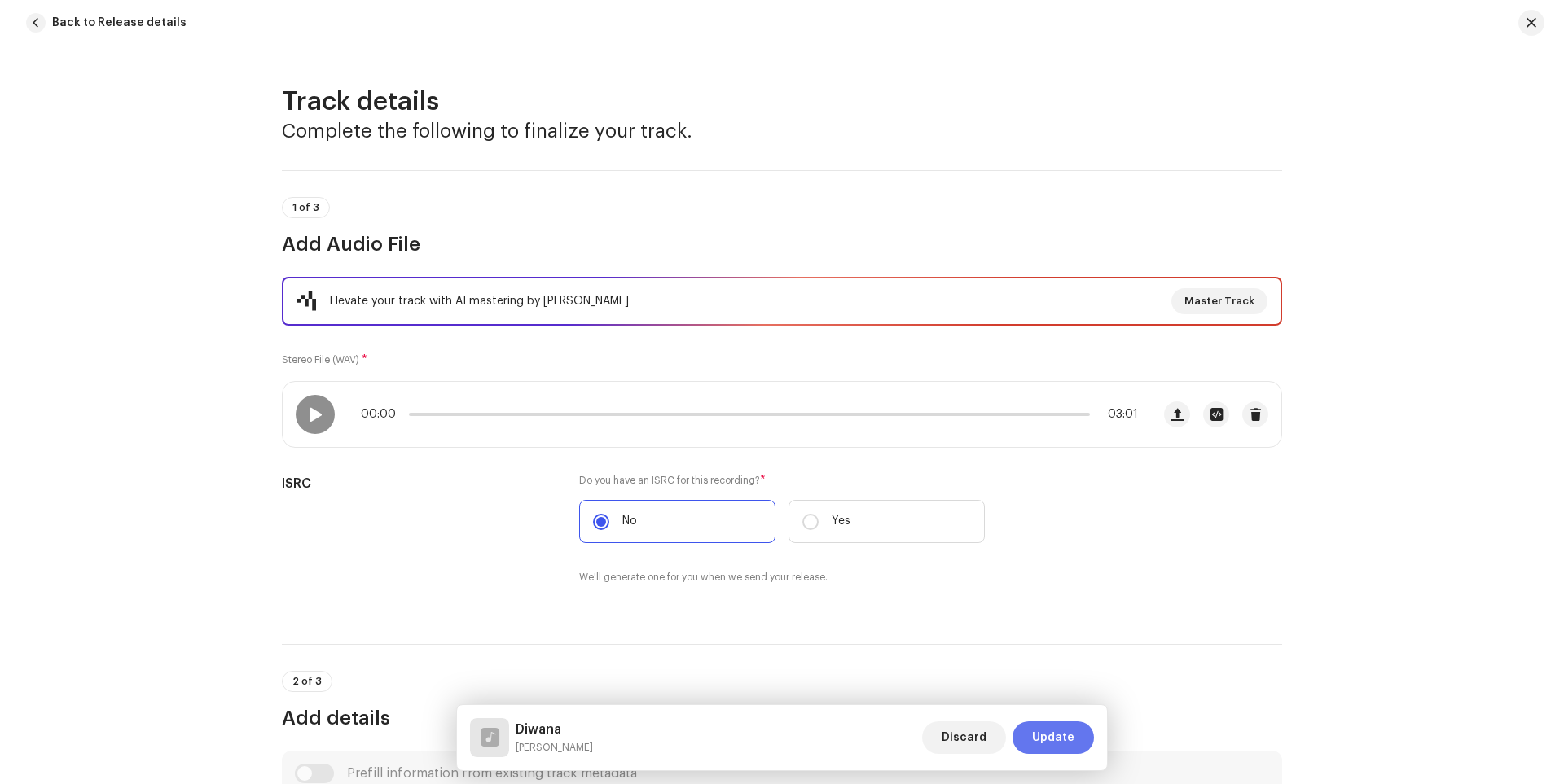
click at [1059, 740] on span "Update" at bounding box center [1053, 738] width 42 height 33
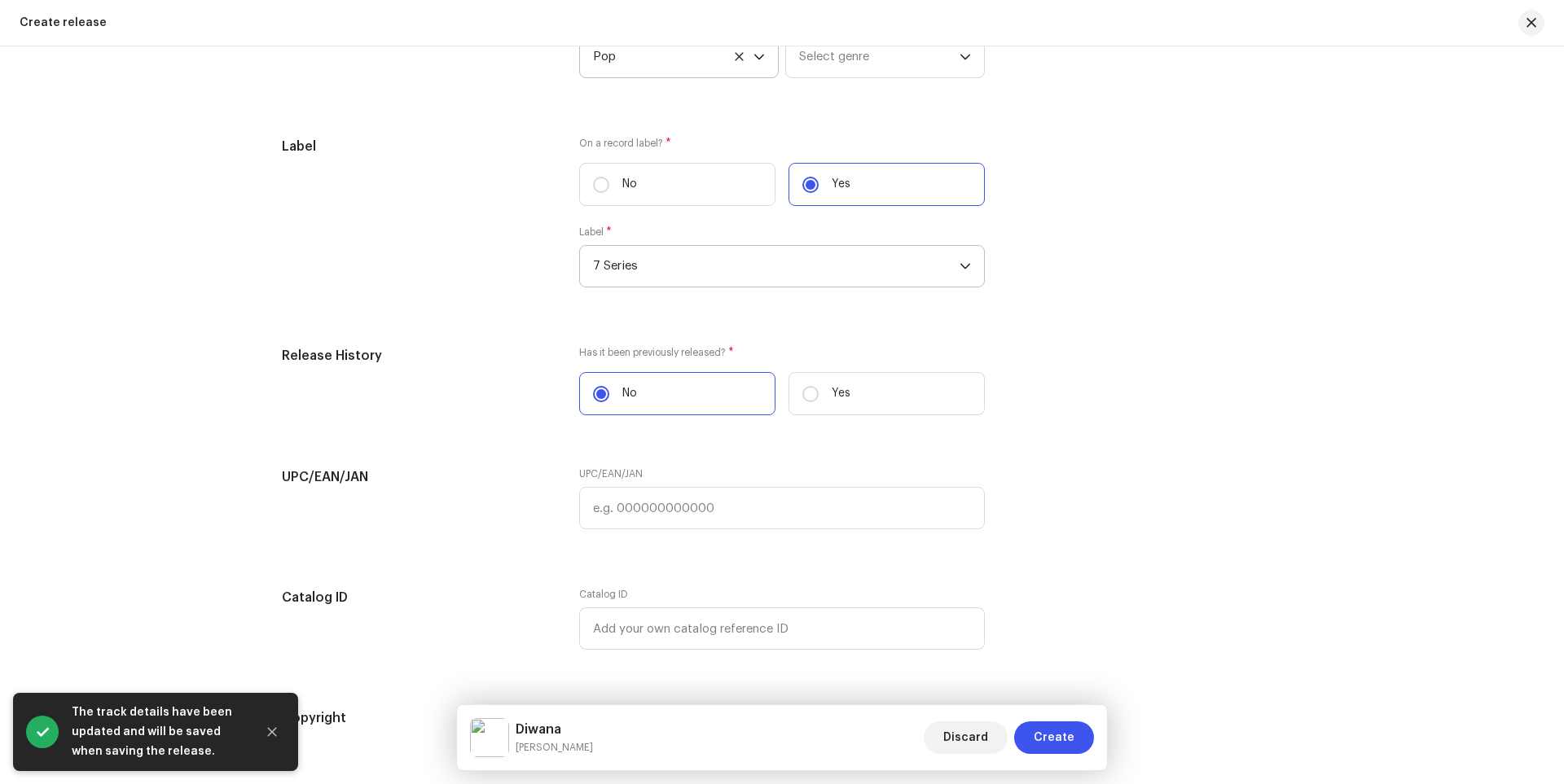
scroll to position [2526, 0]
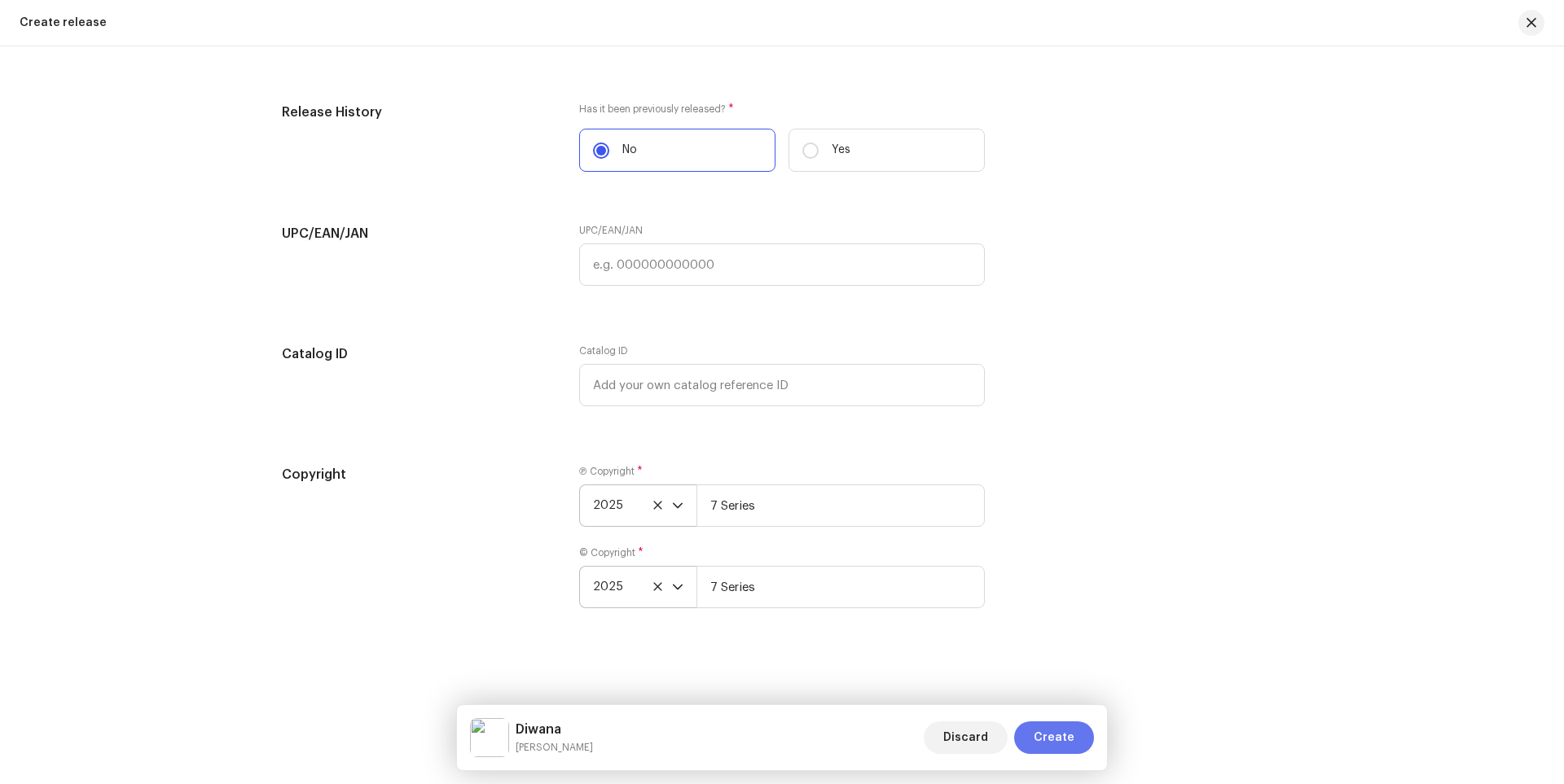
click at [1048, 736] on span "Create" at bounding box center [1054, 738] width 40 height 33
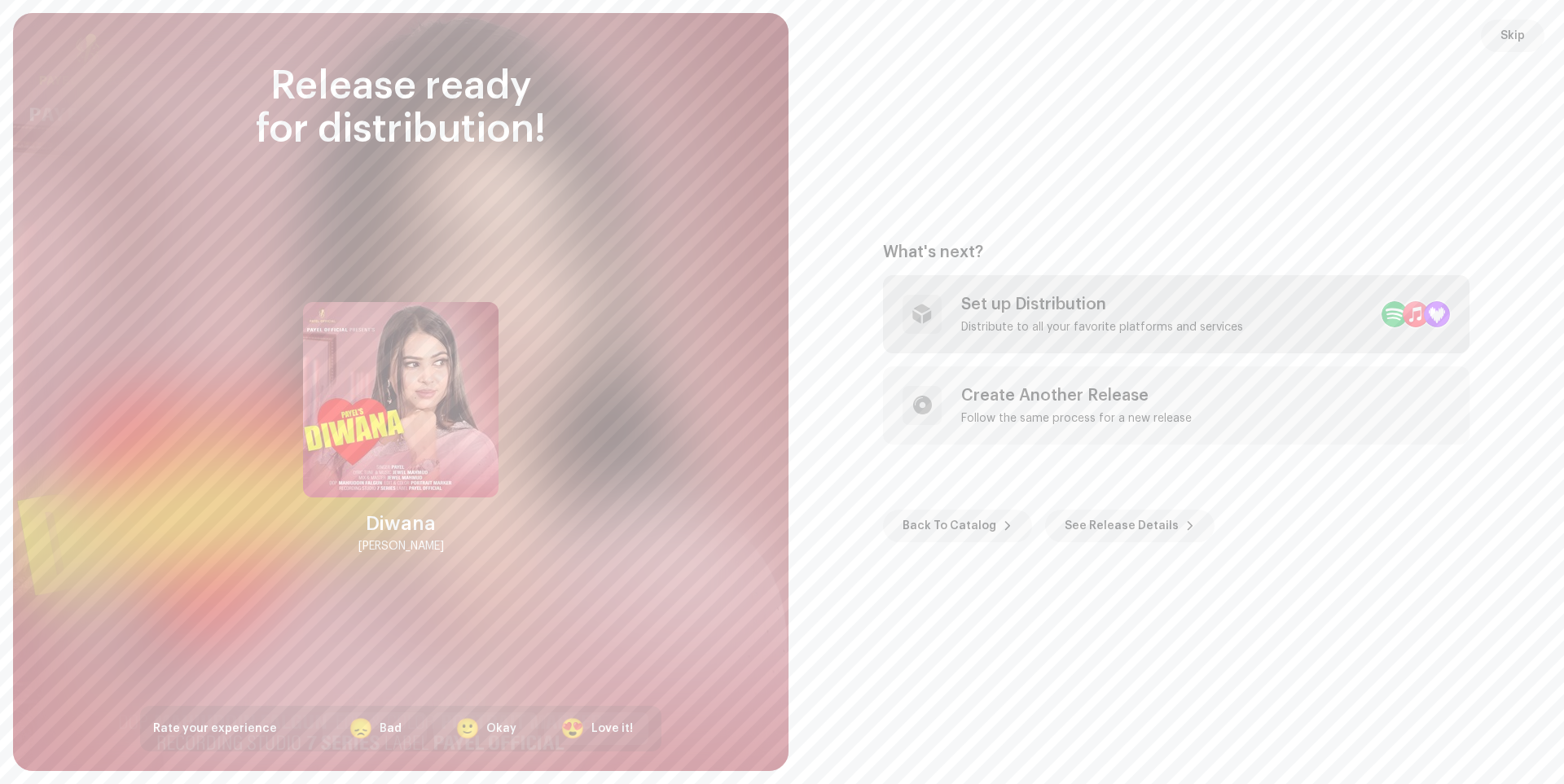
click at [1124, 327] on div "Distribute to all your favorite platforms and services" at bounding box center [1102, 327] width 282 height 13
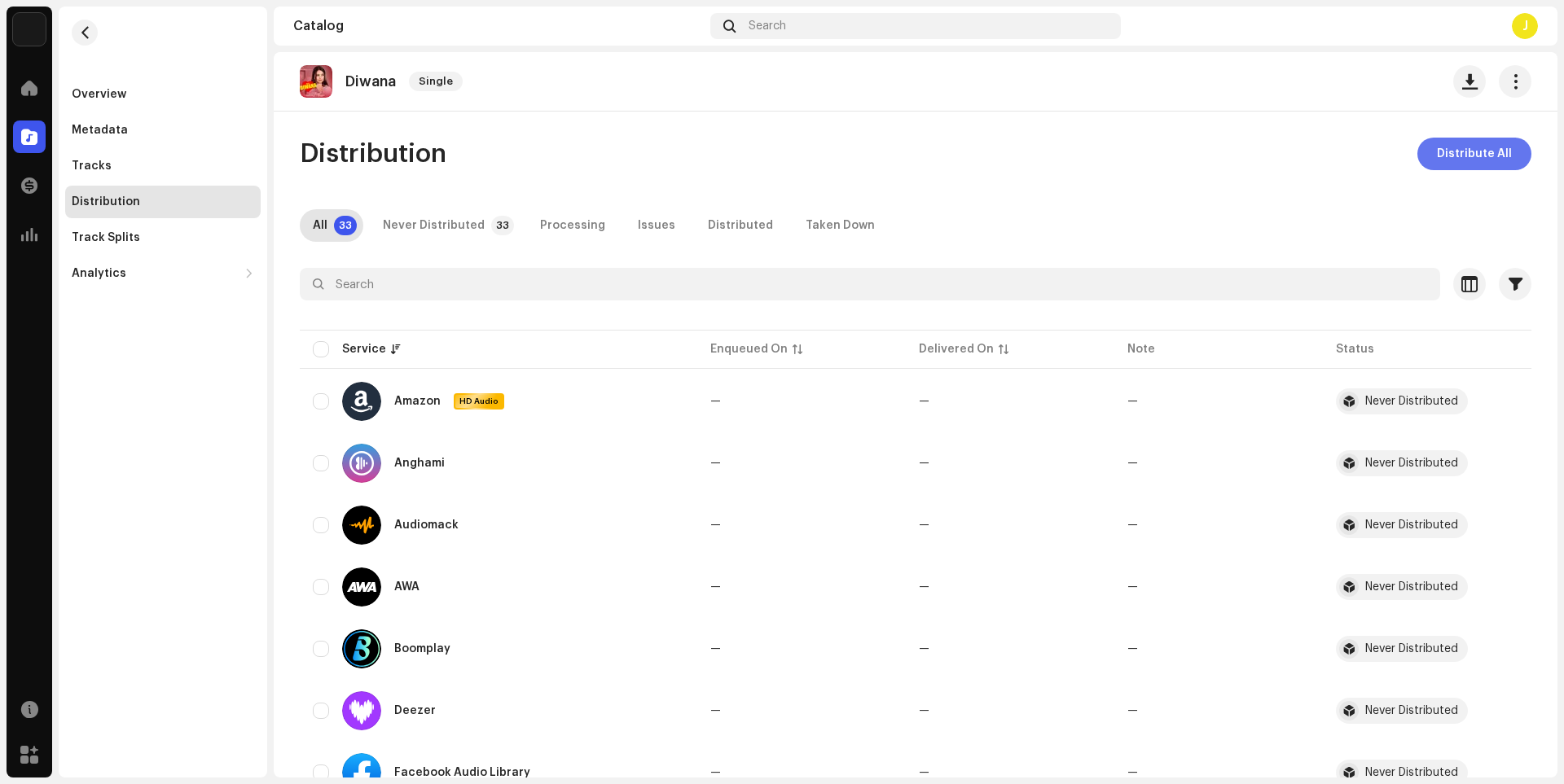
click at [1463, 163] on span "Distribute All" at bounding box center [1473, 154] width 75 height 33
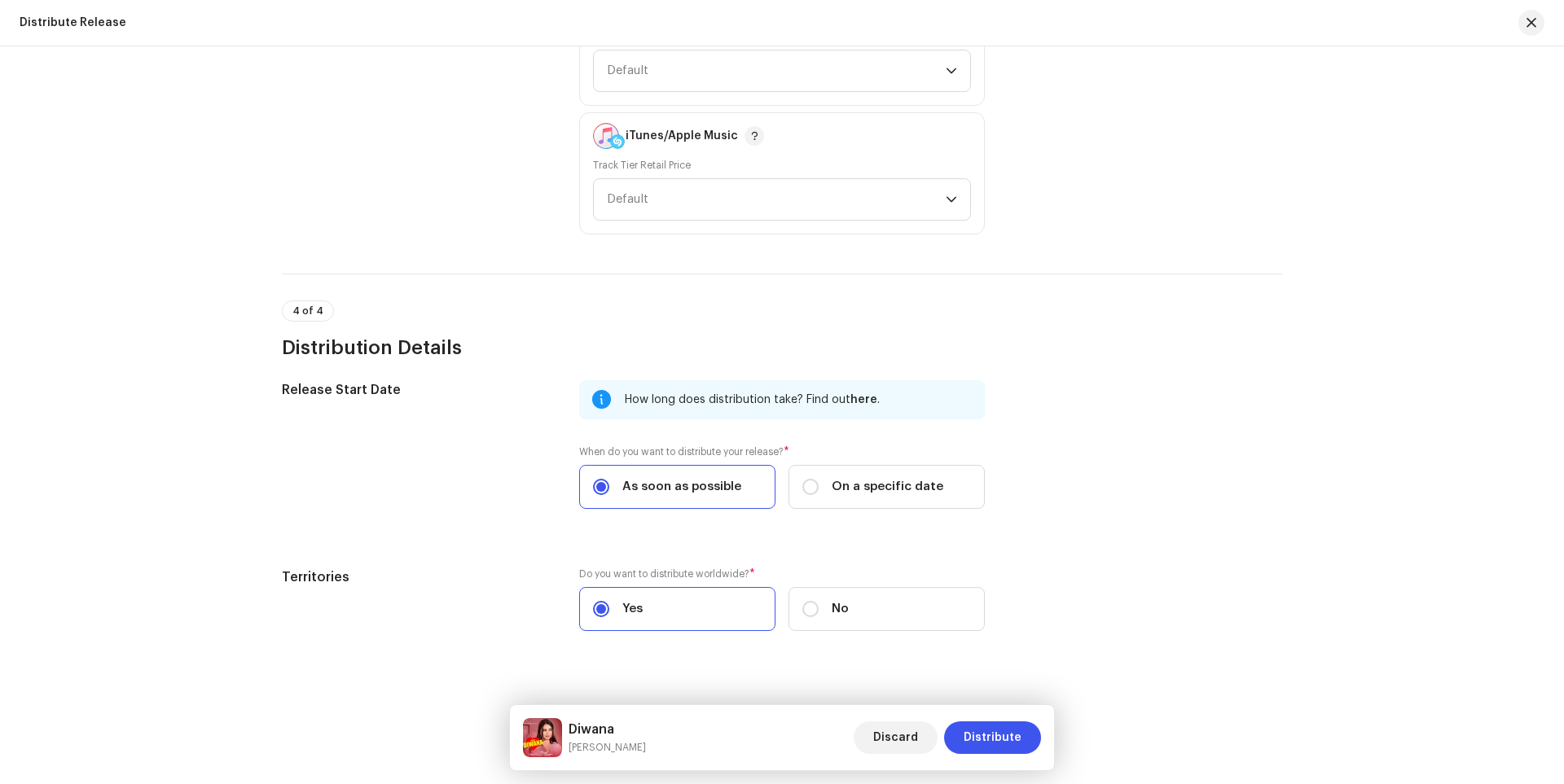
scroll to position [2634, 0]
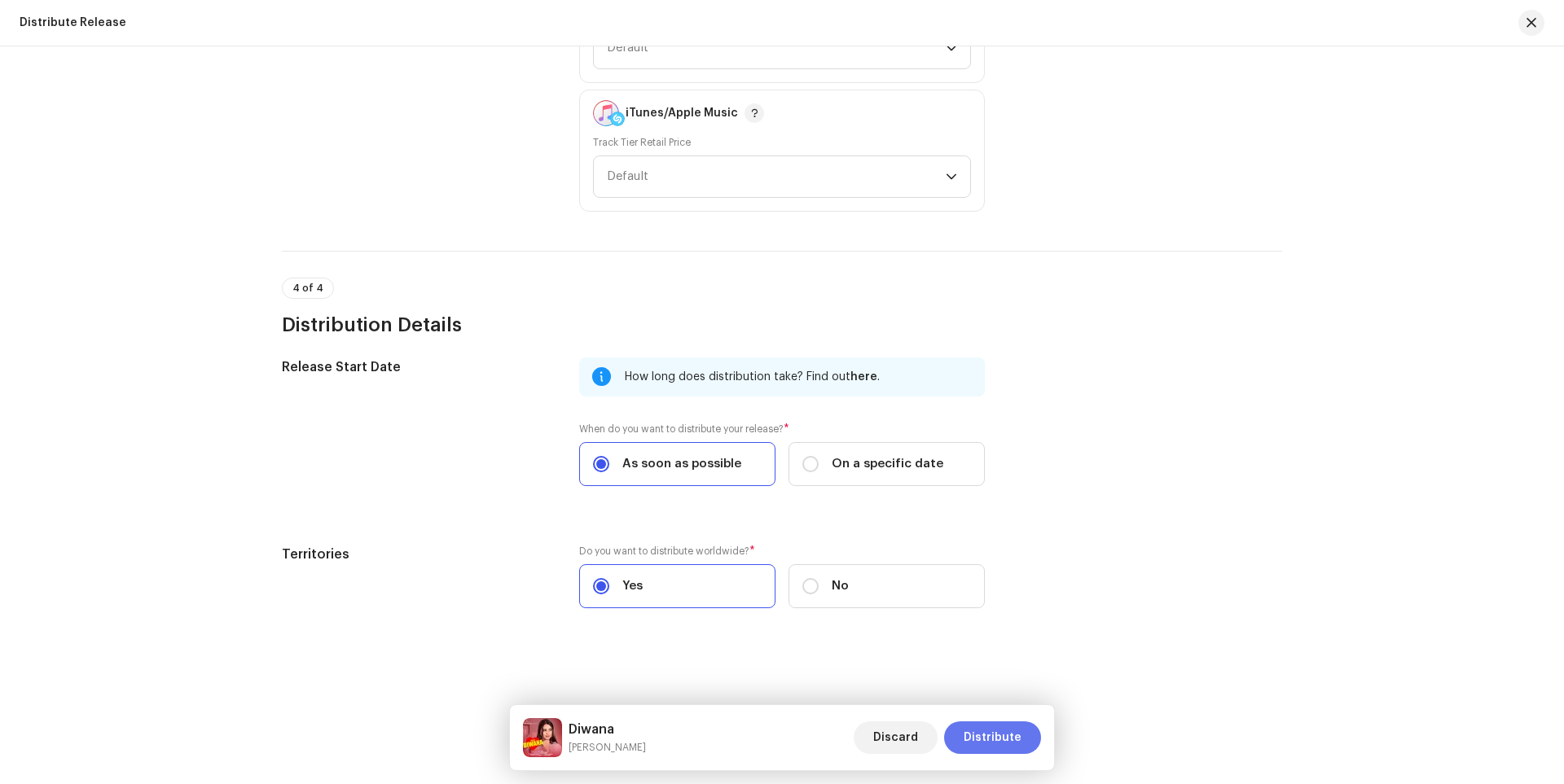
click at [1012, 734] on span "Distribute" at bounding box center [993, 738] width 58 height 33
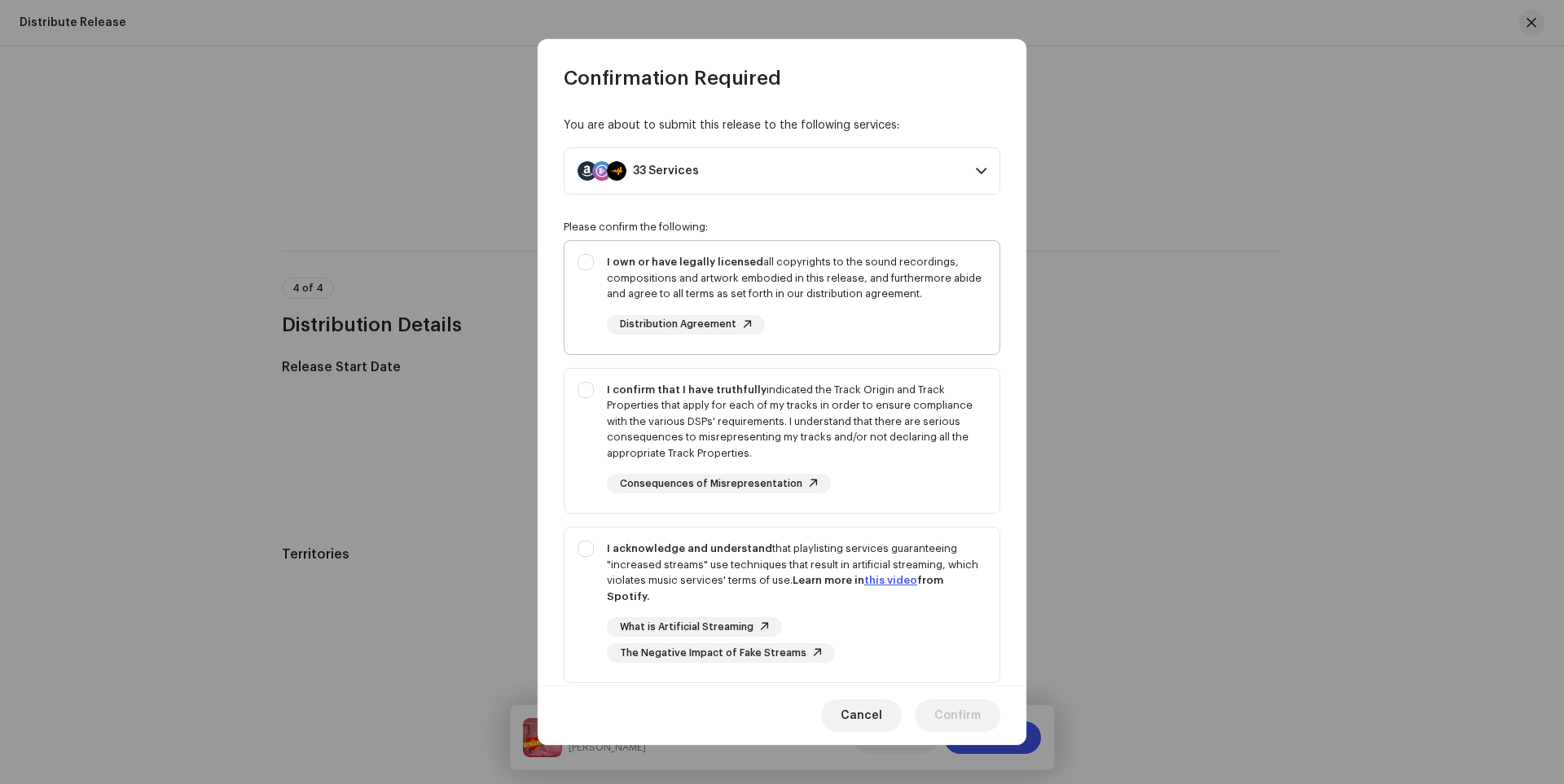
drag, startPoint x: 590, startPoint y: 262, endPoint x: 584, endPoint y: 352, distance: 90.2
click at [589, 264] on div "I own or have legally licensed all copyrights to the sound recordings, composit…" at bounding box center [782, 295] width 435 height 107
checkbox input "true"
drag, startPoint x: 585, startPoint y: 399, endPoint x: 592, endPoint y: 491, distance: 92.3
click at [585, 401] on div "I confirm that I have truthfully indicated the Track Origin and Track Propertie…" at bounding box center [782, 438] width 435 height 138
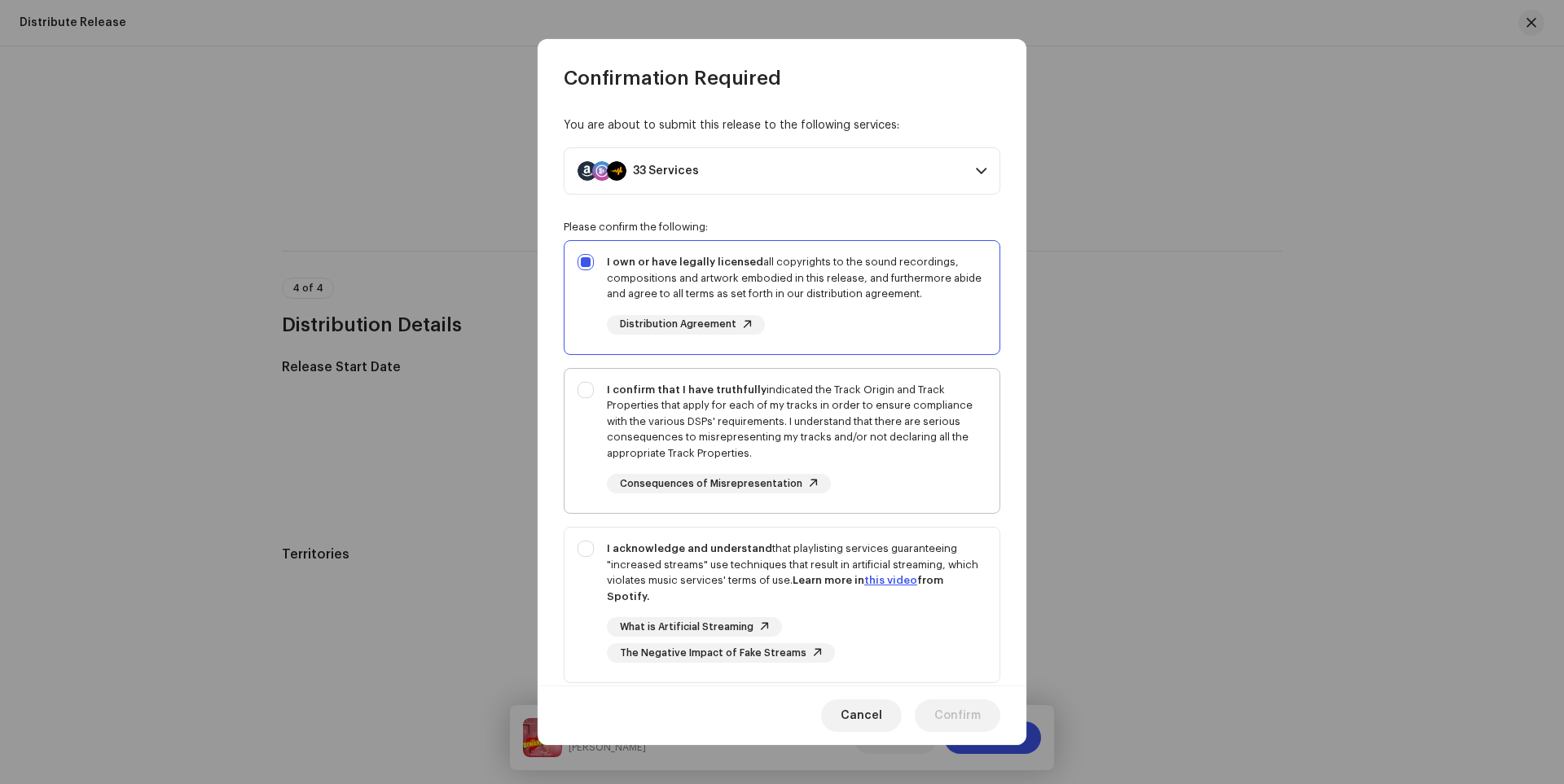
checkbox input "true"
click at [585, 546] on div "I acknowledge and understand that playlisting services guaranteeing "increased …" at bounding box center [782, 601] width 435 height 148
checkbox input "true"
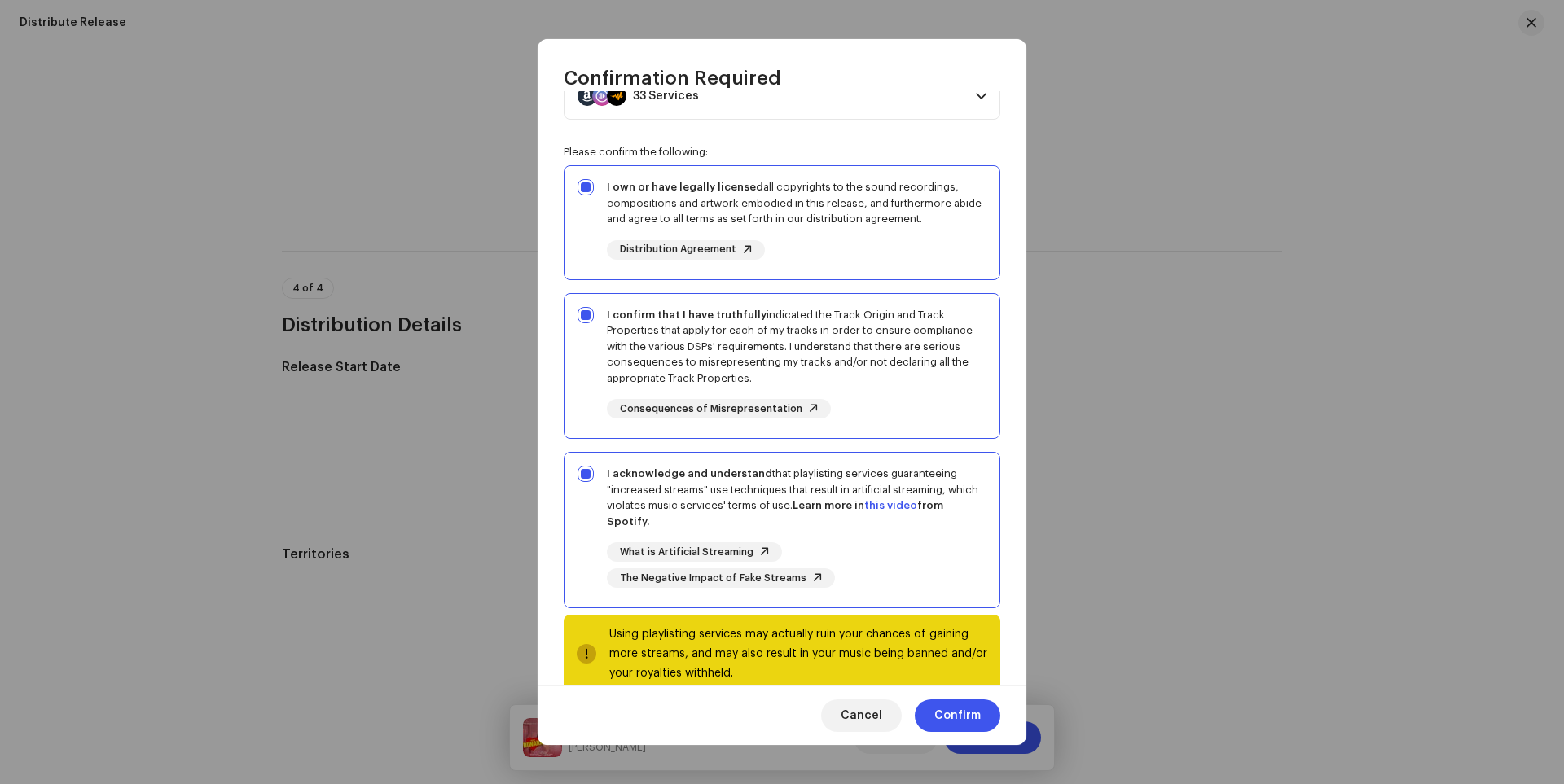
scroll to position [109, 0]
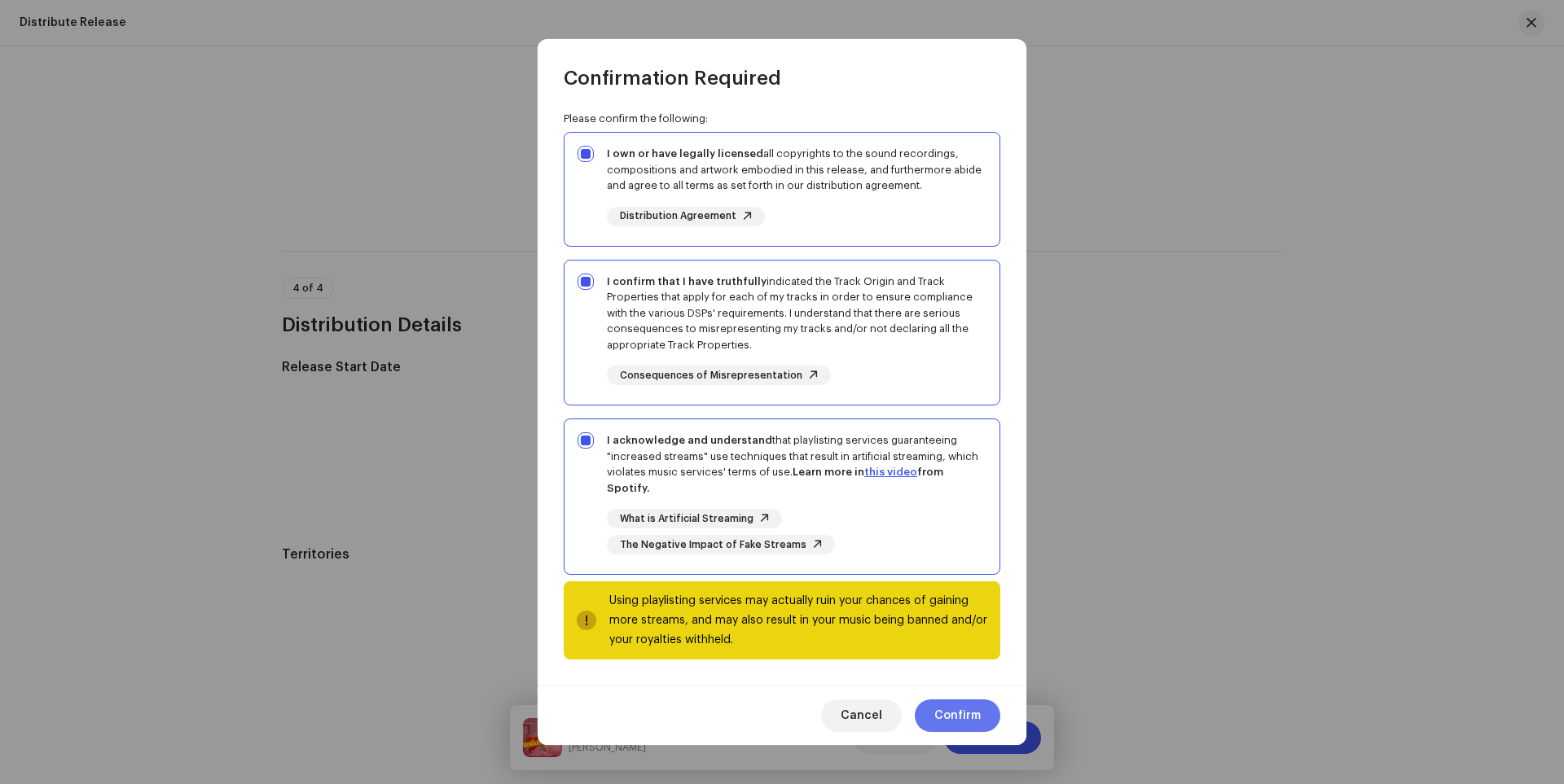
click at [949, 716] on span "Confirm" at bounding box center [957, 716] width 46 height 33
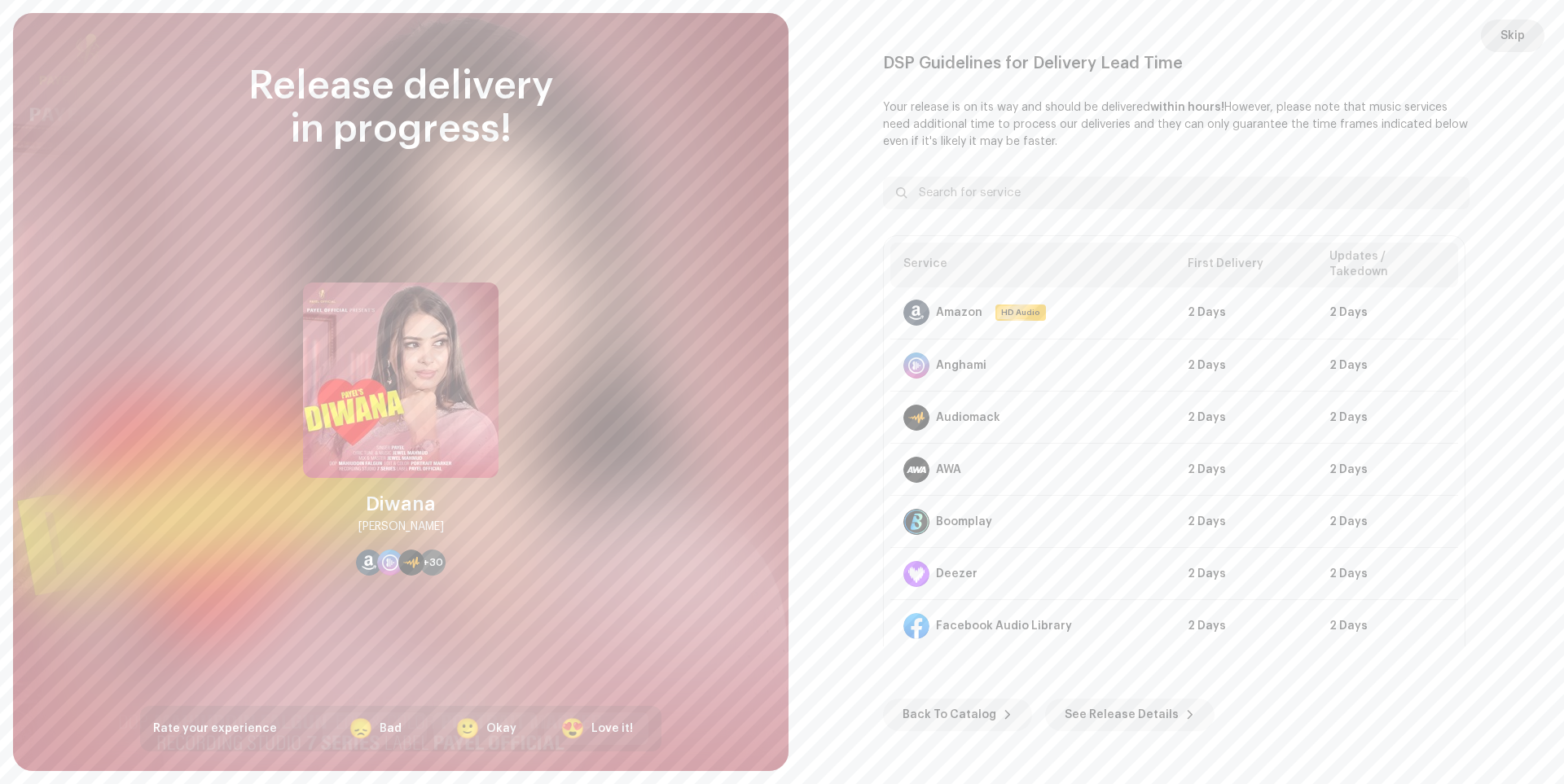
click at [1507, 34] on span "Skip" at bounding box center [1513, 36] width 25 height 33
